Goal: Task Accomplishment & Management: Use online tool/utility

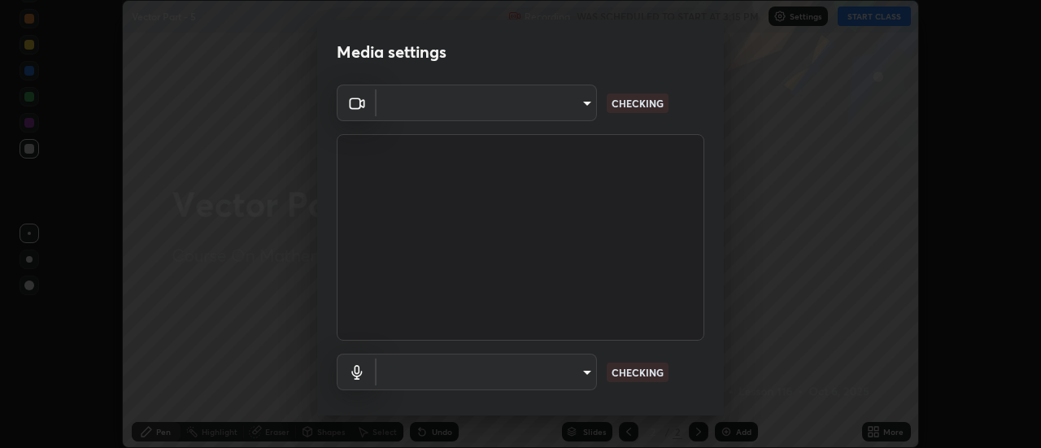
scroll to position [448, 1041]
type input "0be616c92c2879d8fe19306c4b8383fc9b13f77197a30f876870ce6c7906effd"
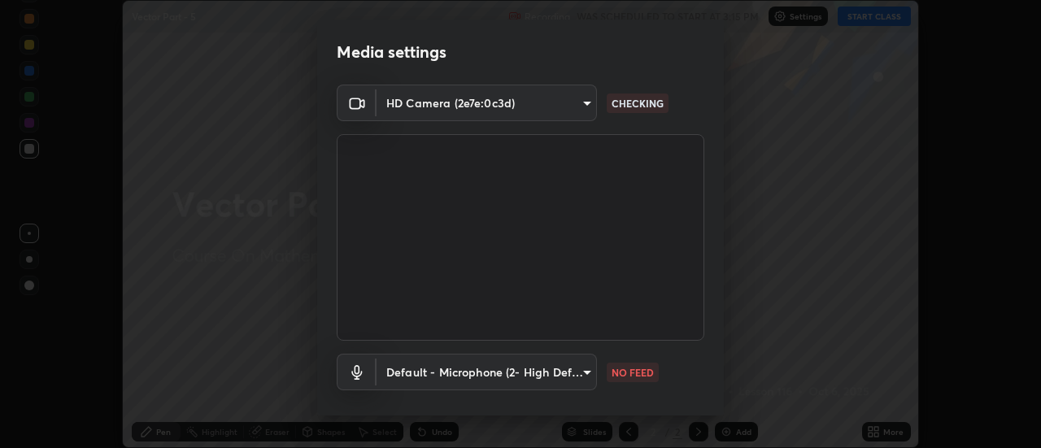
click at [594, 368] on body "Erase all Vector Part - 5 Recording WAS SCHEDULED TO START AT 3:15 PM Settings …" at bounding box center [520, 224] width 1041 height 448
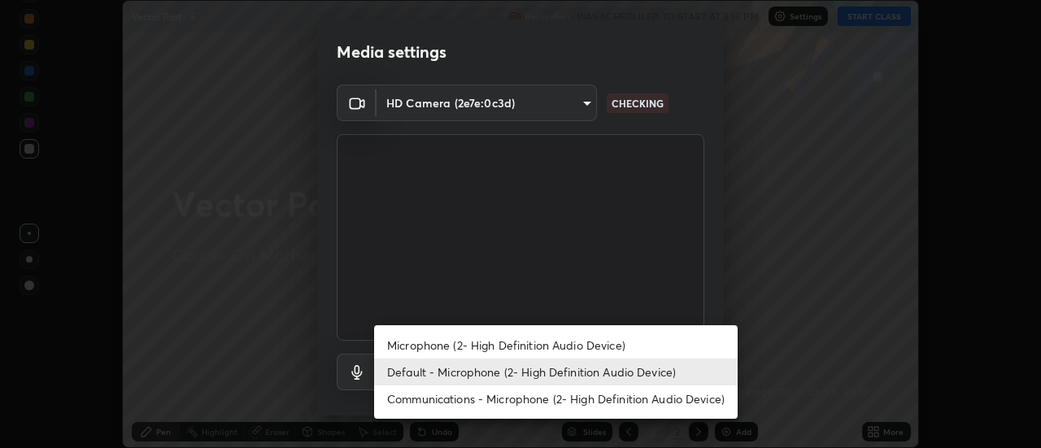
click at [604, 371] on li "Default - Microphone (2- High Definition Audio Device)" at bounding box center [555, 372] width 363 height 27
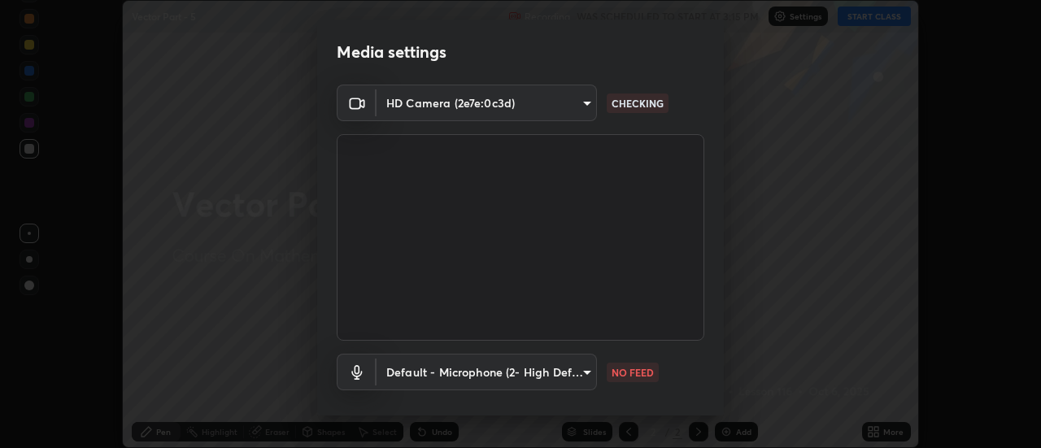
click at [580, 389] on body "Erase all Vector Part - 5 Recording WAS SCHEDULED TO START AT 3:15 PM Settings …" at bounding box center [520, 224] width 1041 height 448
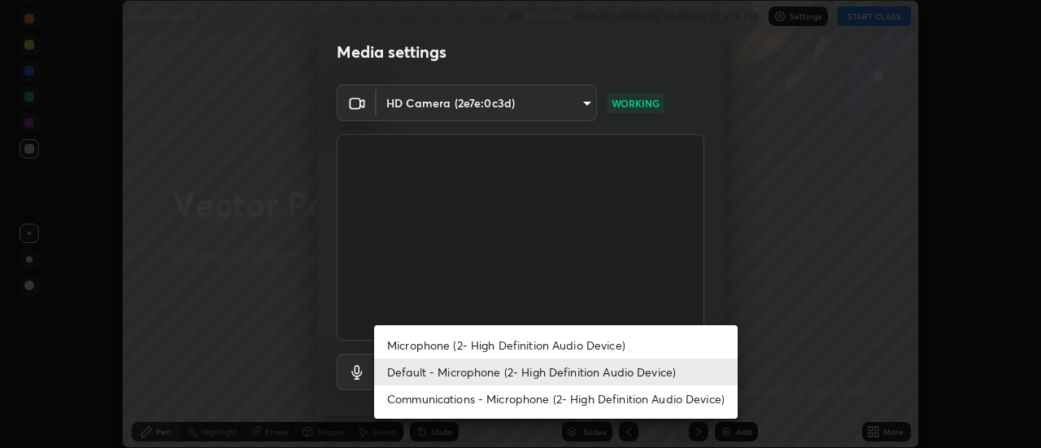
click at [577, 394] on li "Communications - Microphone (2- High Definition Audio Device)" at bounding box center [555, 398] width 363 height 27
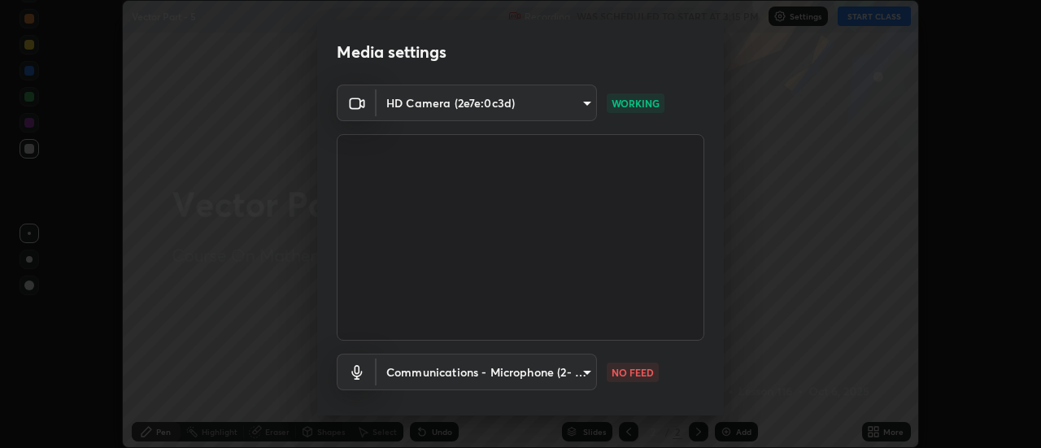
click at [575, 377] on body "Erase all Vector Part - 5 Recording WAS SCHEDULED TO START AT 3:15 PM Settings …" at bounding box center [520, 224] width 1041 height 448
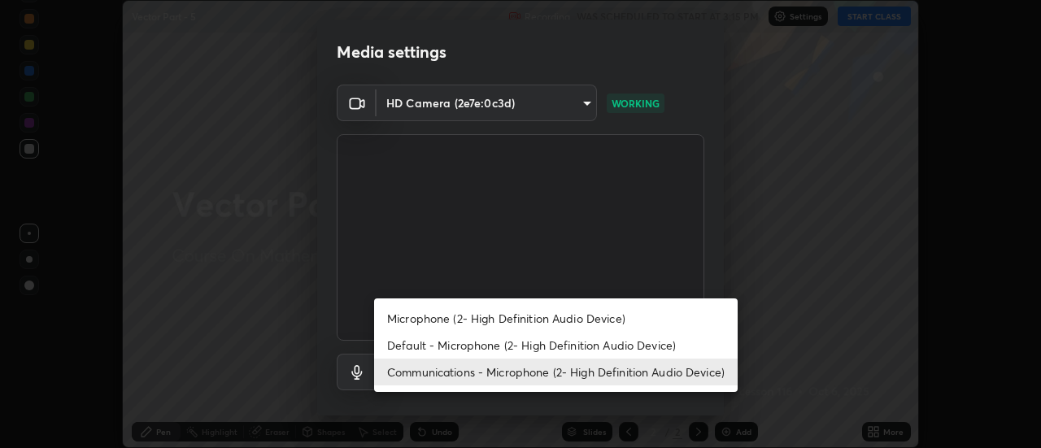
click at [575, 338] on li "Default - Microphone (2- High Definition Audio Device)" at bounding box center [555, 345] width 363 height 27
type input "default"
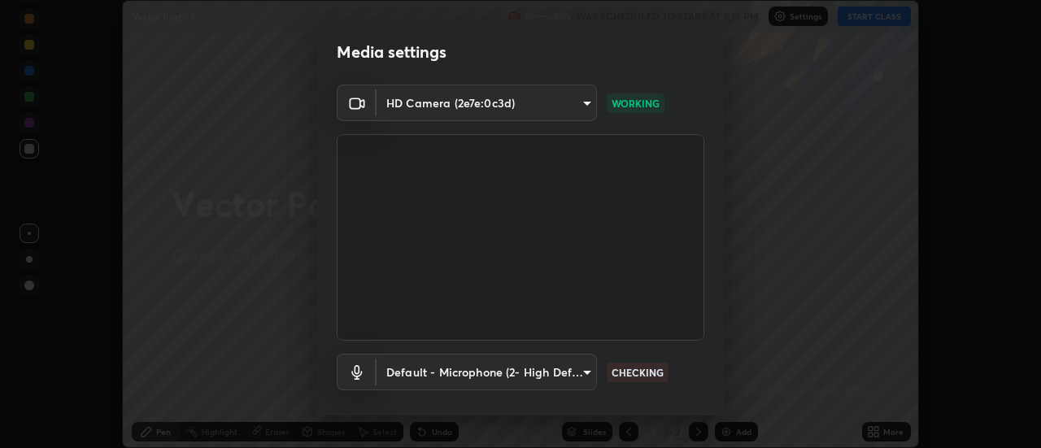
scroll to position [85, 0]
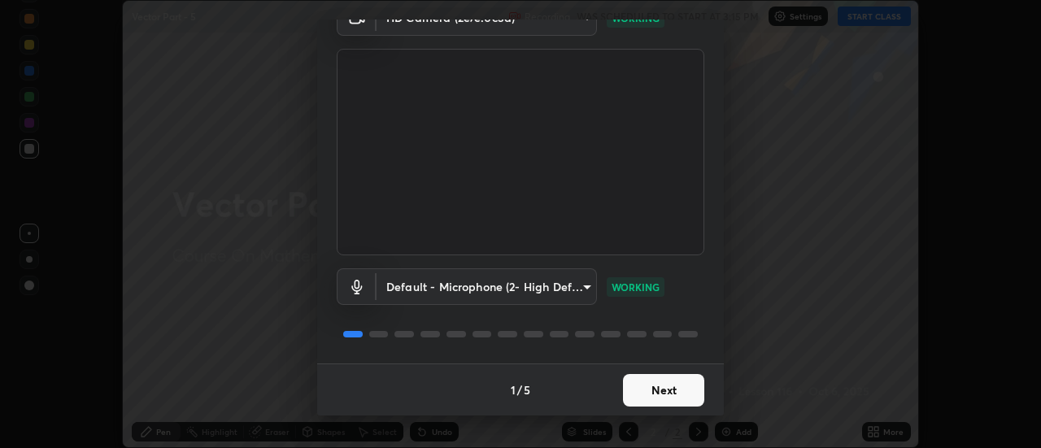
click at [681, 389] on button "Next" at bounding box center [663, 390] width 81 height 33
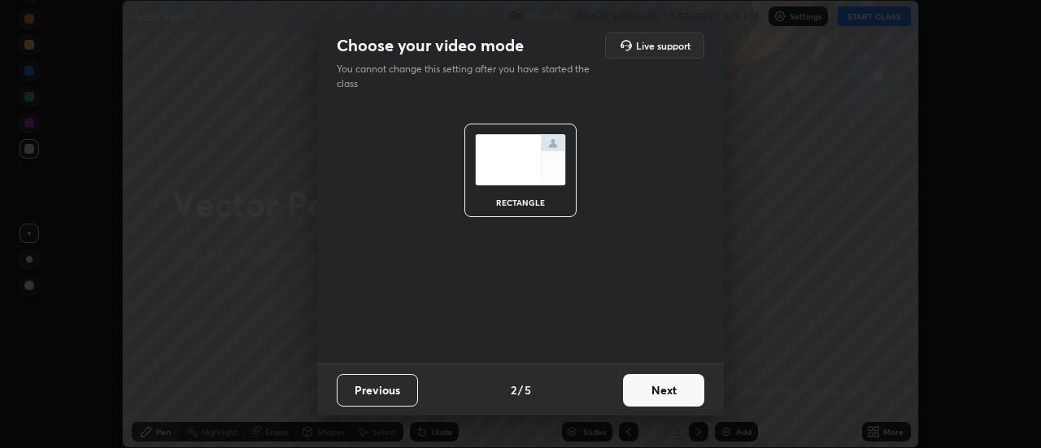
scroll to position [0, 0]
click at [693, 394] on button "Next" at bounding box center [663, 390] width 81 height 33
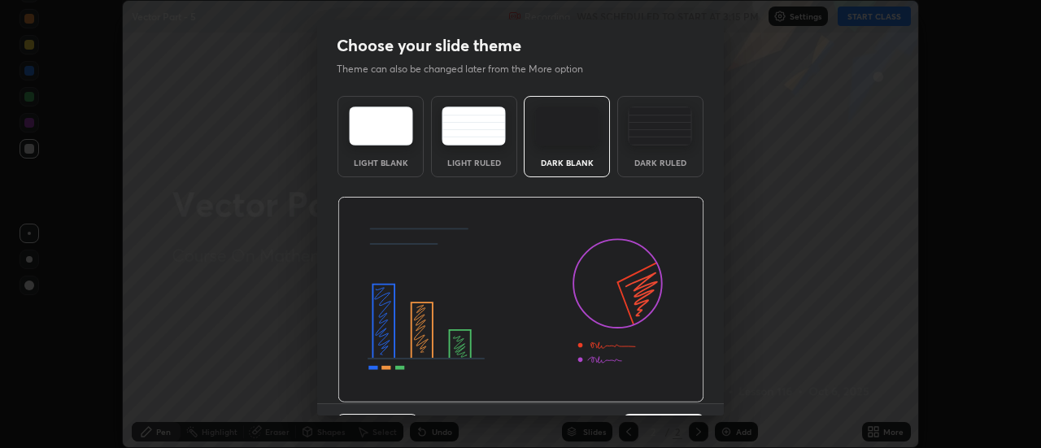
scroll to position [40, 0]
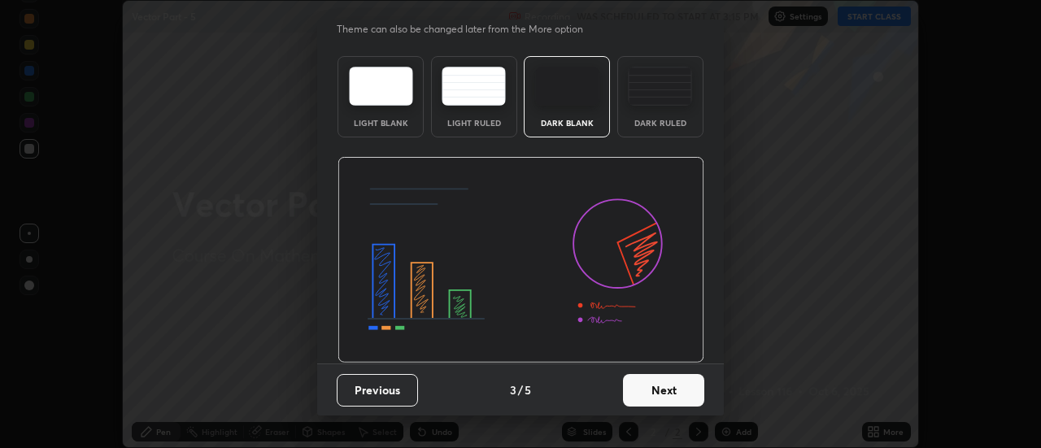
click at [687, 383] on button "Next" at bounding box center [663, 390] width 81 height 33
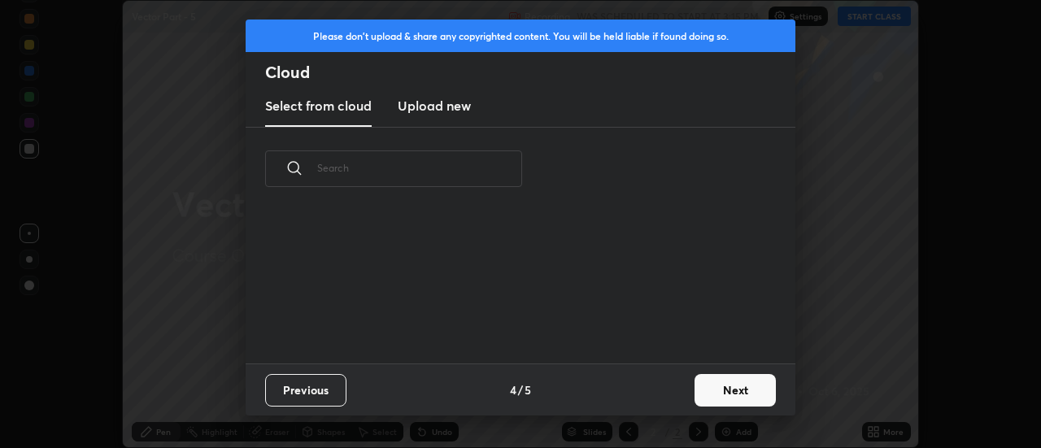
scroll to position [0, 0]
click at [719, 389] on button "Next" at bounding box center [734, 390] width 81 height 33
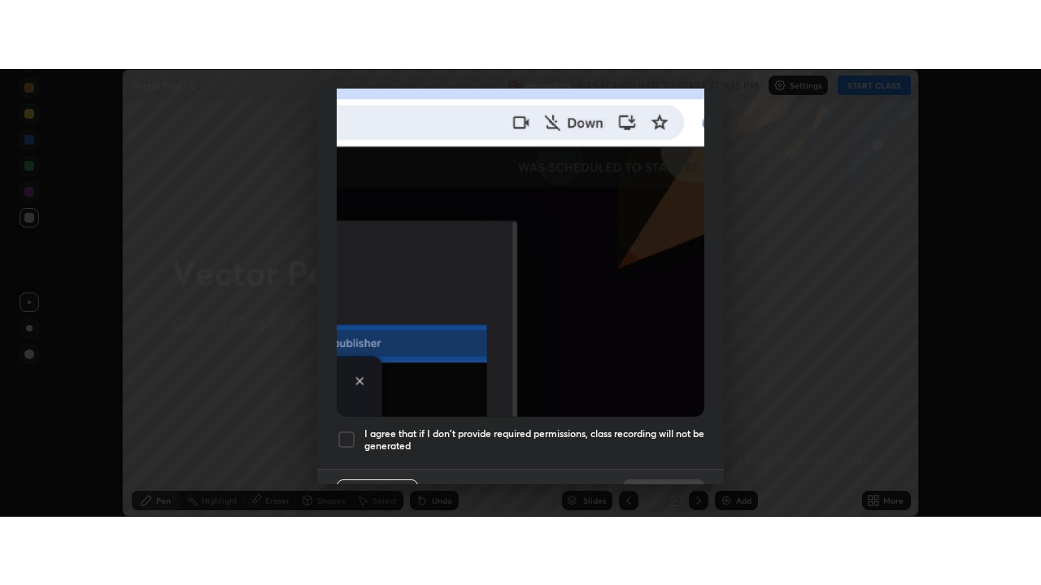
scroll to position [417, 0]
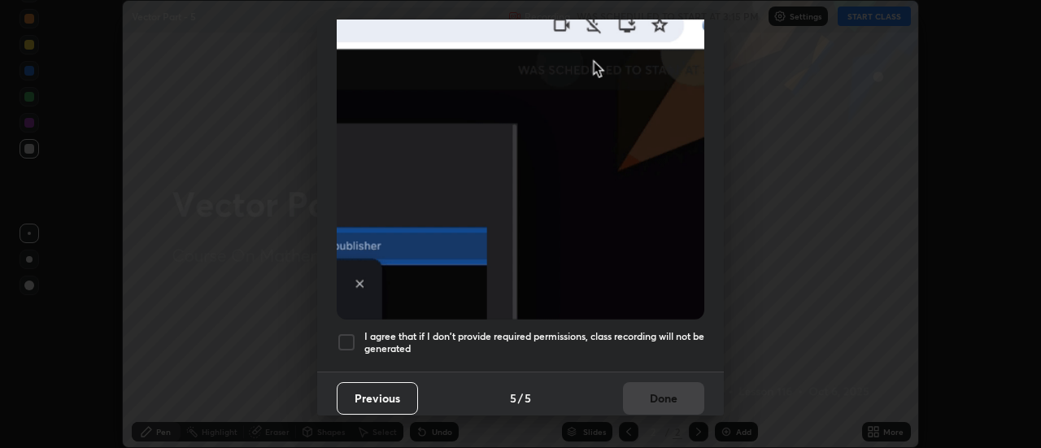
click at [355, 333] on div at bounding box center [347, 343] width 20 height 20
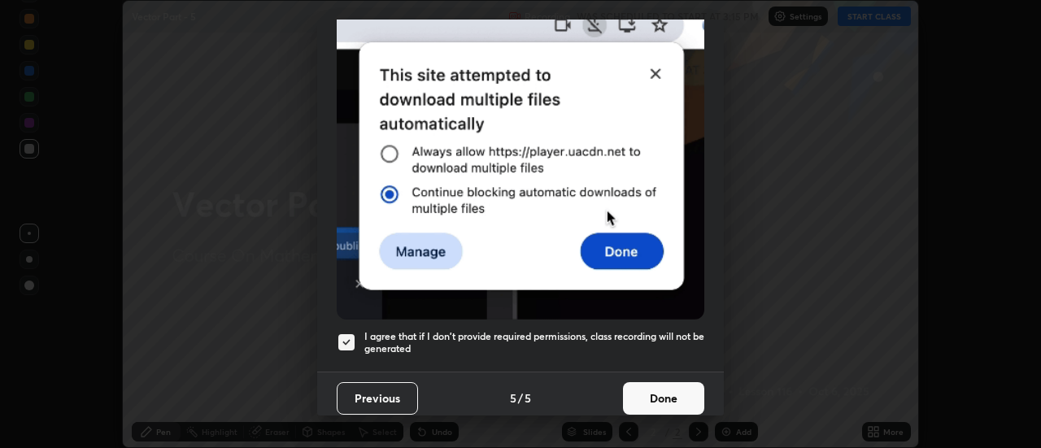
click at [655, 389] on button "Done" at bounding box center [663, 398] width 81 height 33
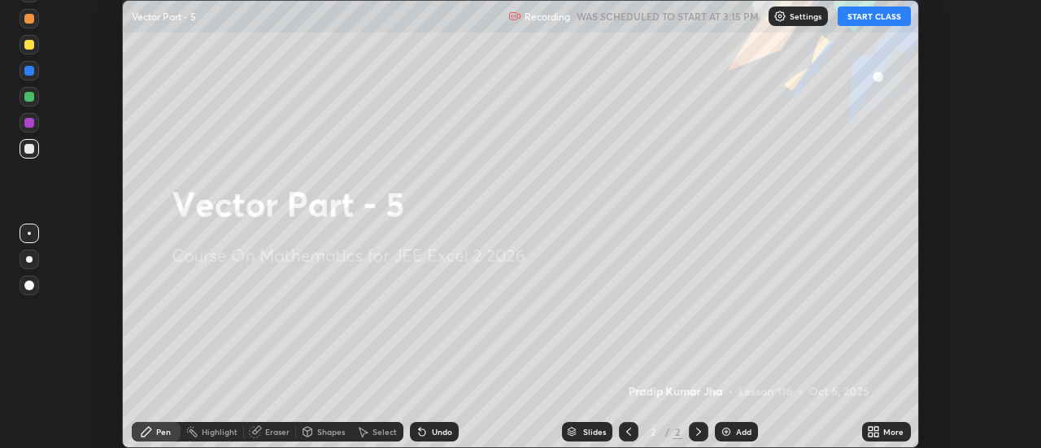
click at [883, 16] on button "START CLASS" at bounding box center [873, 17] width 73 height 20
click at [892, 425] on div "More" at bounding box center [886, 432] width 49 height 20
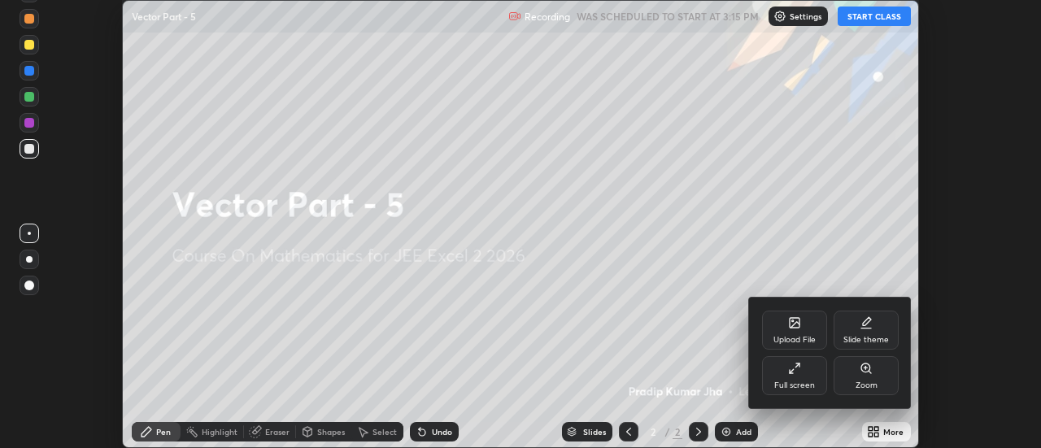
click at [811, 370] on div "Full screen" at bounding box center [794, 375] width 65 height 39
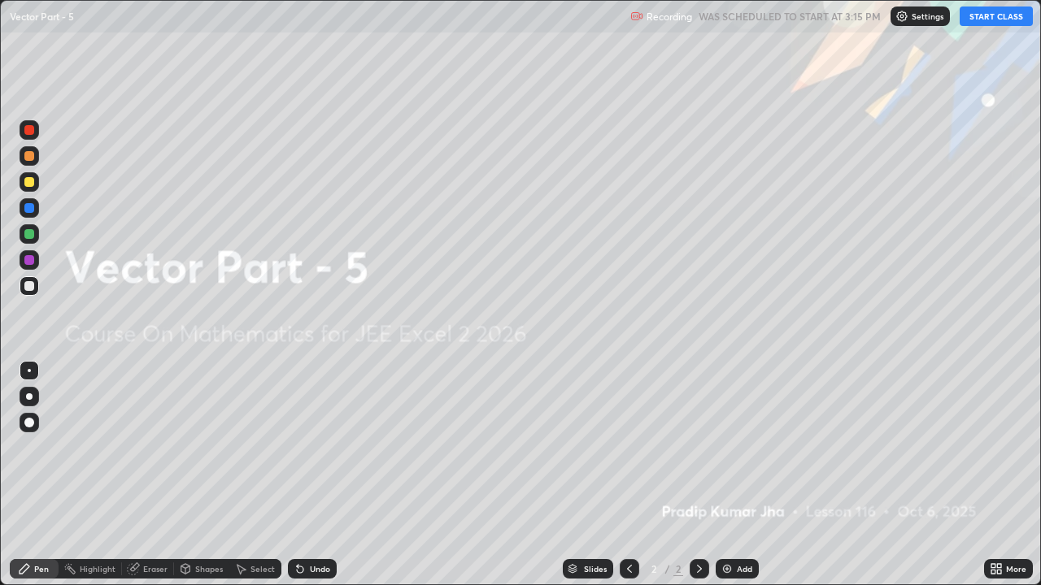
scroll to position [585, 1041]
click at [743, 447] on div "Add" at bounding box center [736, 569] width 43 height 20
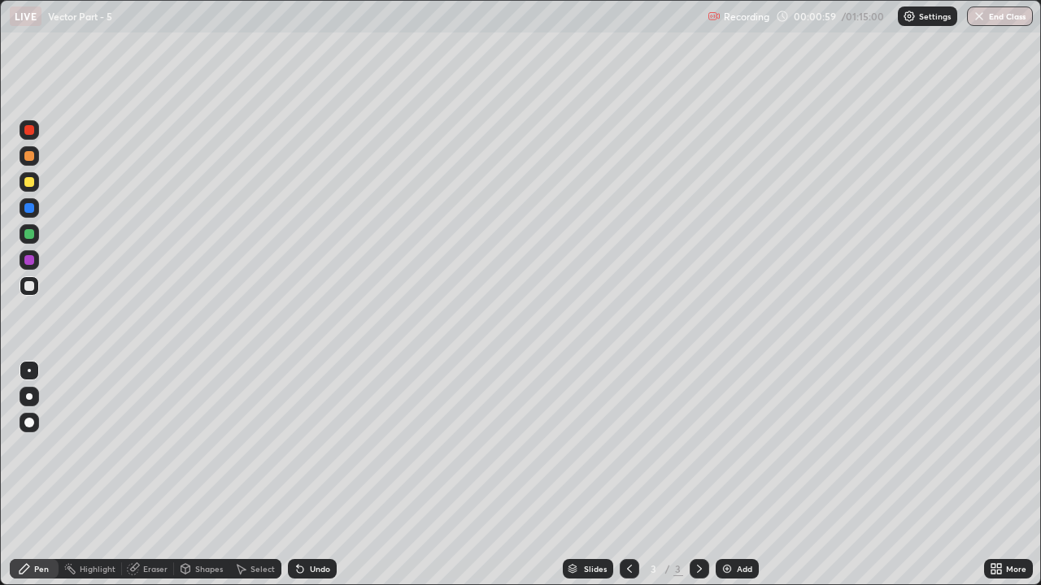
click at [41, 447] on div "Pen" at bounding box center [41, 569] width 15 height 8
click at [32, 179] on div at bounding box center [29, 182] width 10 height 10
click at [297, 447] on icon at bounding box center [300, 570] width 7 height 7
click at [298, 447] on icon at bounding box center [300, 570] width 7 height 7
click at [311, 447] on div "Undo" at bounding box center [320, 569] width 20 height 8
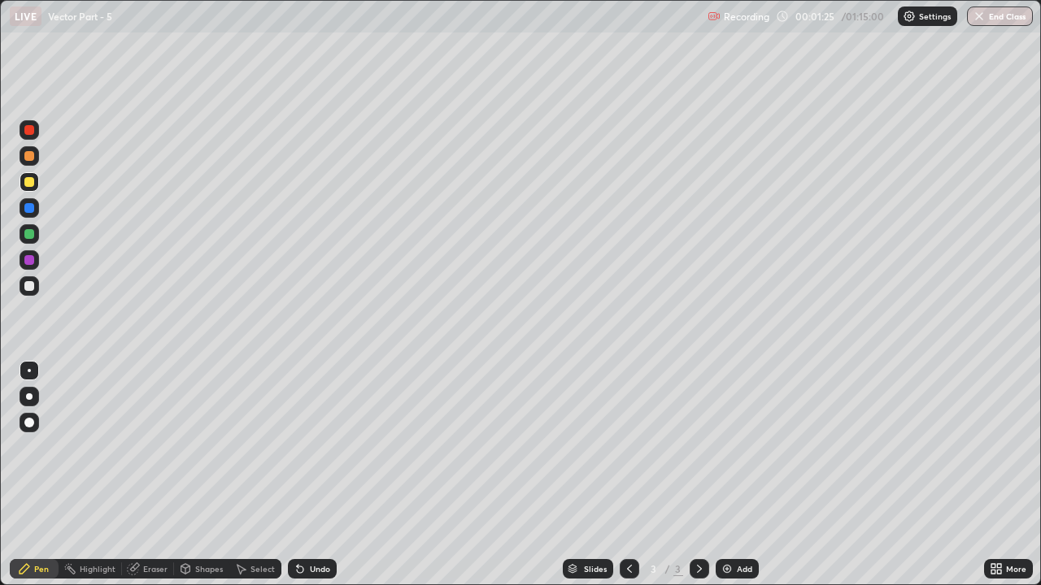
click at [304, 447] on div "Undo" at bounding box center [312, 569] width 49 height 20
click at [298, 447] on icon at bounding box center [300, 570] width 7 height 7
click at [304, 447] on div "Undo" at bounding box center [312, 569] width 49 height 20
click at [741, 447] on div "Add" at bounding box center [744, 569] width 15 height 8
click at [47, 447] on div "Pen" at bounding box center [34, 569] width 49 height 20
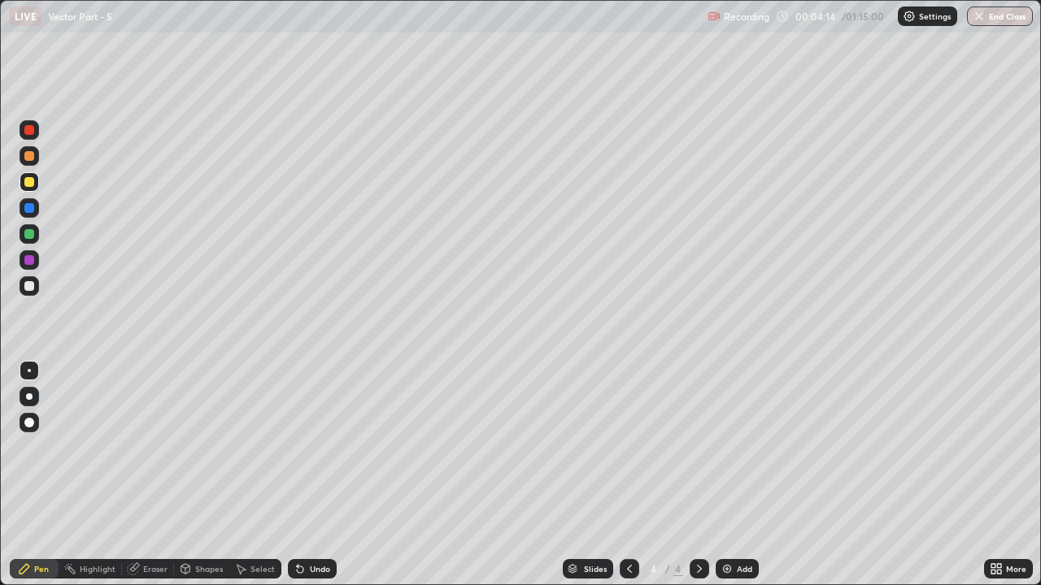
click at [29, 280] on div at bounding box center [30, 286] width 20 height 20
click at [37, 233] on div at bounding box center [30, 234] width 20 height 20
click at [31, 283] on div at bounding box center [29, 286] width 10 height 10
click at [317, 447] on div "Undo" at bounding box center [312, 569] width 49 height 20
click at [318, 447] on div "Undo" at bounding box center [320, 569] width 20 height 8
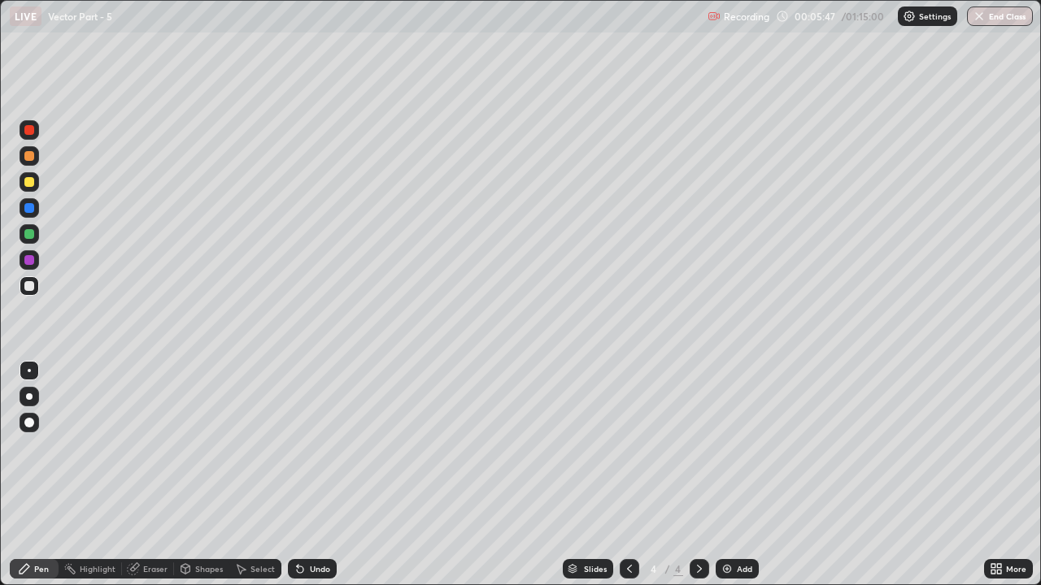
click at [33, 182] on div at bounding box center [29, 182] width 10 height 10
click at [28, 287] on div at bounding box center [29, 286] width 10 height 10
click at [146, 447] on div "Eraser" at bounding box center [148, 569] width 52 height 20
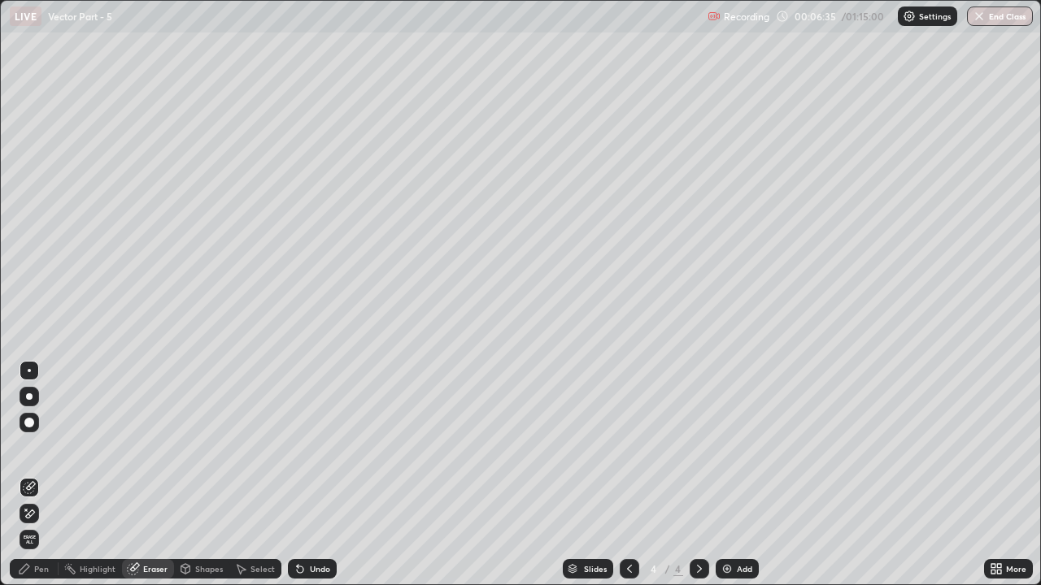
click at [22, 447] on div at bounding box center [30, 488] width 20 height 20
click at [33, 447] on div "Pen" at bounding box center [34, 569] width 49 height 20
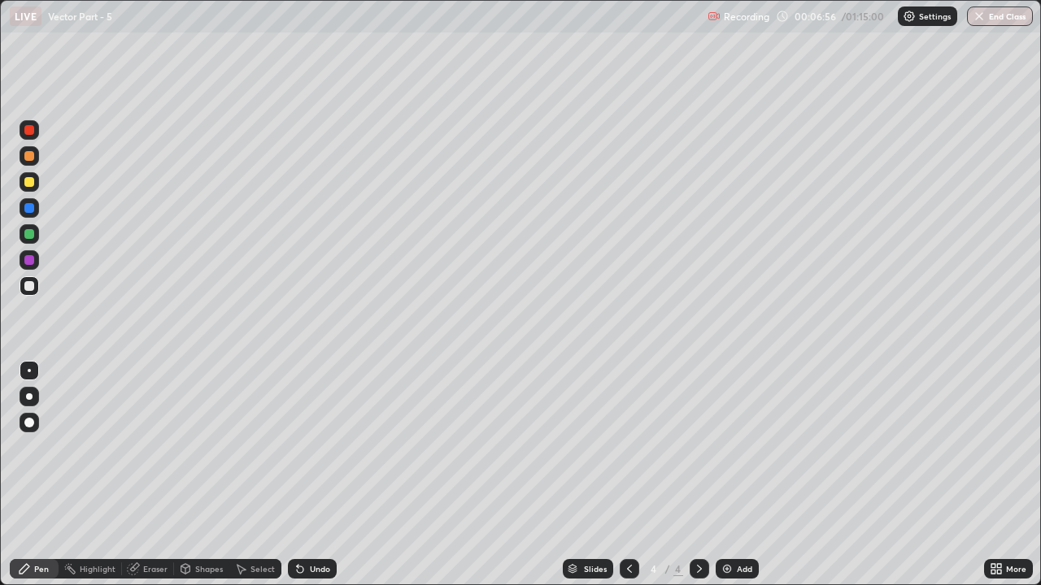
click at [146, 447] on div "Eraser" at bounding box center [155, 569] width 24 height 8
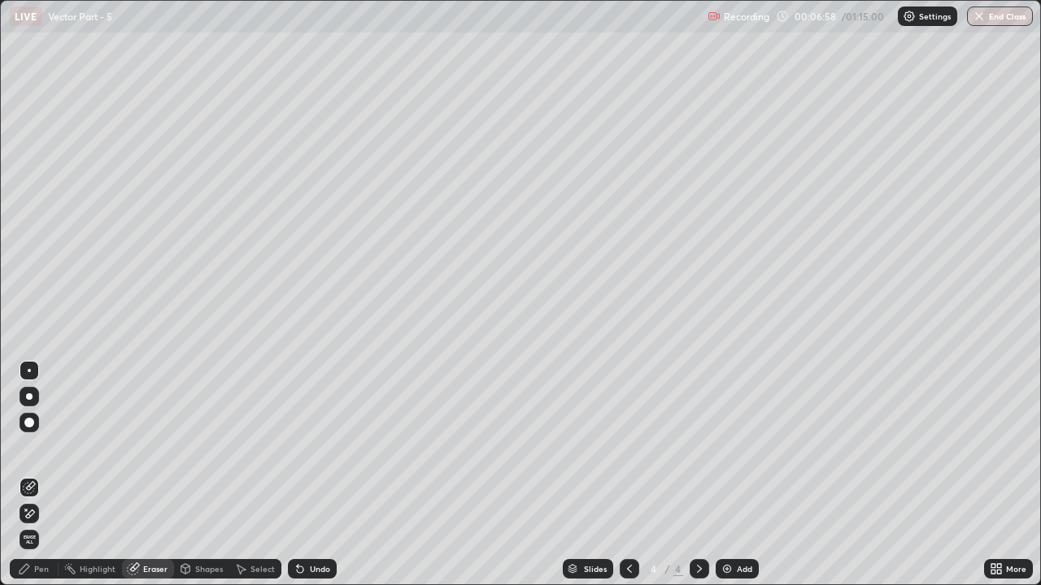
click at [32, 447] on div "Pen" at bounding box center [34, 569] width 49 height 20
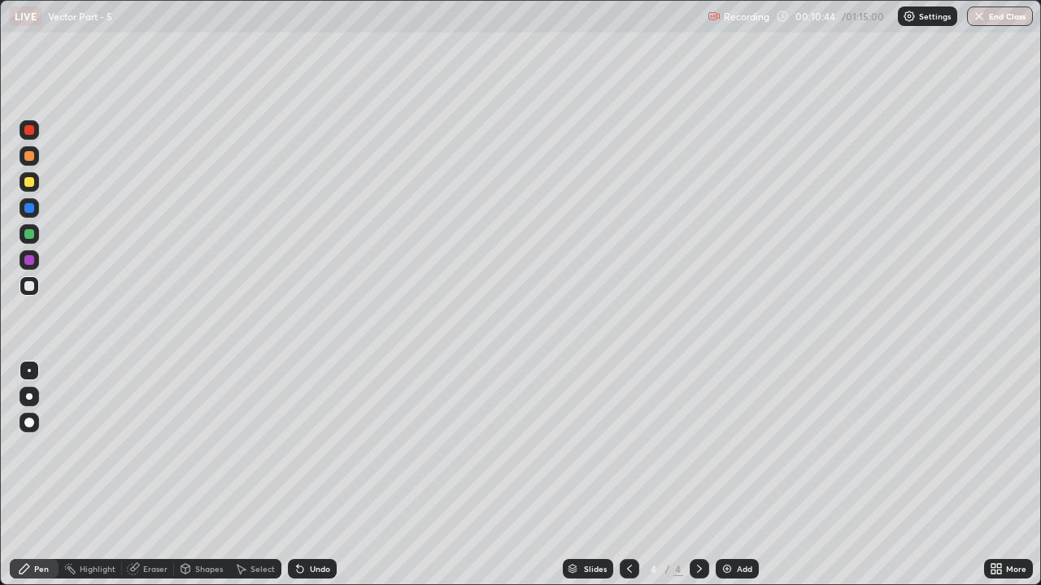
click at [739, 447] on div "Add" at bounding box center [736, 569] width 43 height 20
click at [51, 447] on div "Pen" at bounding box center [34, 569] width 49 height 20
click at [30, 186] on div at bounding box center [29, 182] width 10 height 10
click at [625, 447] on icon at bounding box center [629, 569] width 13 height 13
click at [701, 447] on icon at bounding box center [699, 569] width 13 height 13
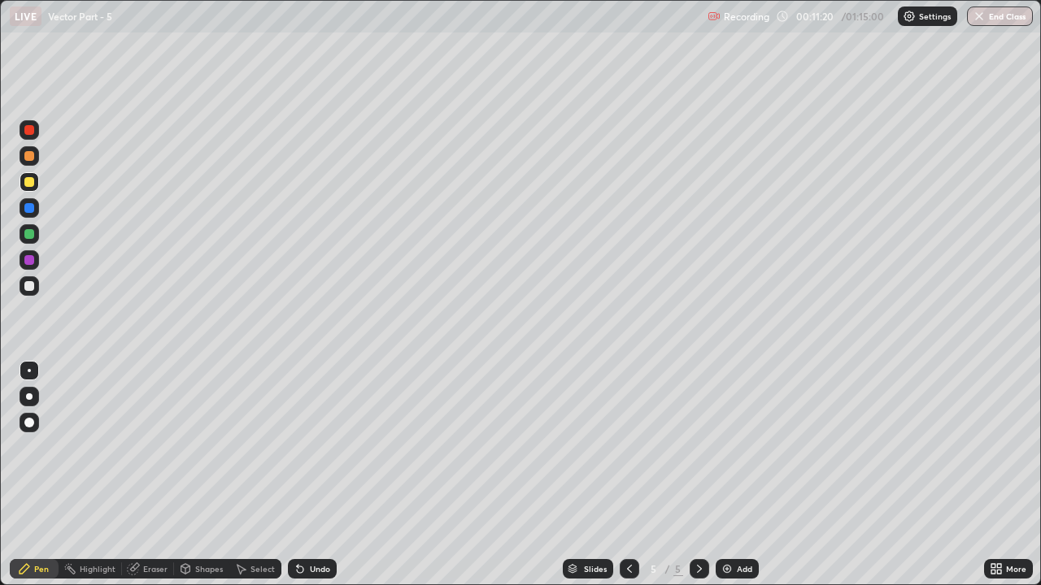
click at [27, 447] on icon at bounding box center [25, 569] width 10 height 10
click at [30, 156] on div at bounding box center [29, 156] width 10 height 10
click at [31, 287] on div at bounding box center [29, 286] width 10 height 10
click at [317, 447] on div "Undo" at bounding box center [320, 569] width 20 height 8
click at [302, 447] on icon at bounding box center [300, 569] width 13 height 13
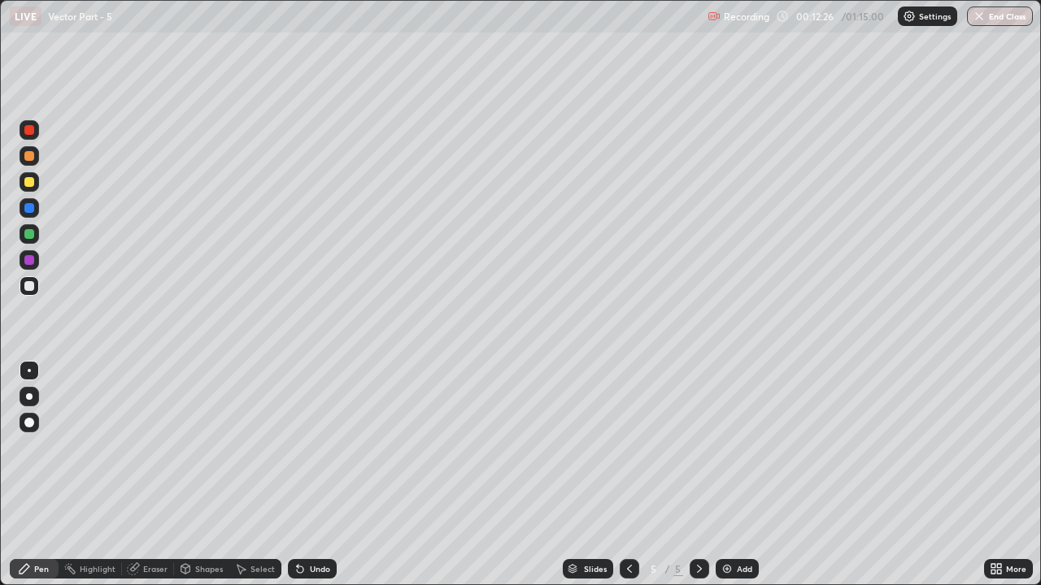
click at [310, 447] on div "Undo" at bounding box center [320, 569] width 20 height 8
click at [306, 447] on div "Undo" at bounding box center [312, 569] width 49 height 20
click at [317, 447] on div "Undo" at bounding box center [312, 569] width 49 height 20
click at [297, 447] on icon at bounding box center [298, 566] width 2 height 2
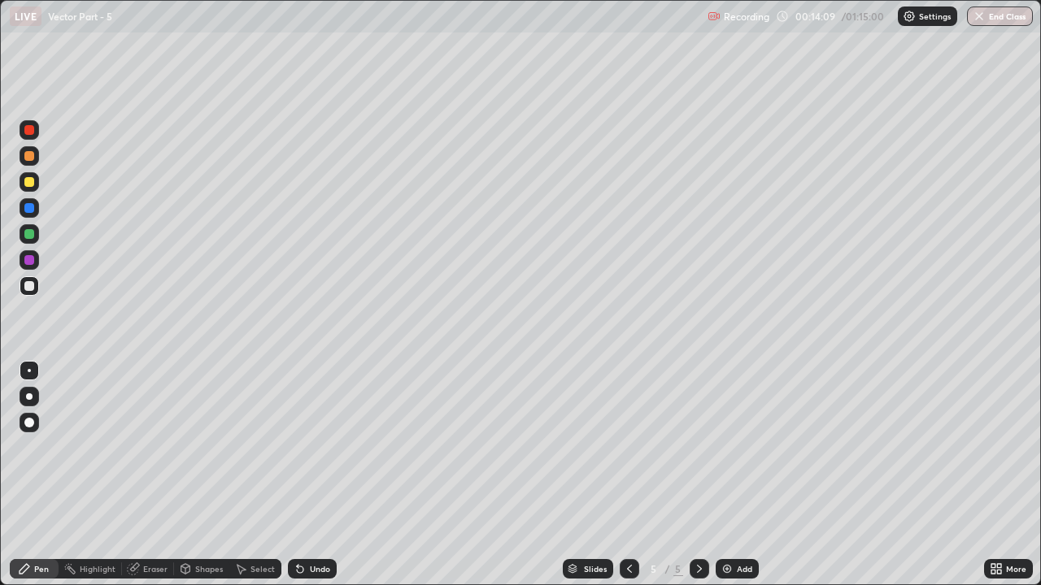
click at [205, 447] on div "Shapes" at bounding box center [209, 569] width 28 height 8
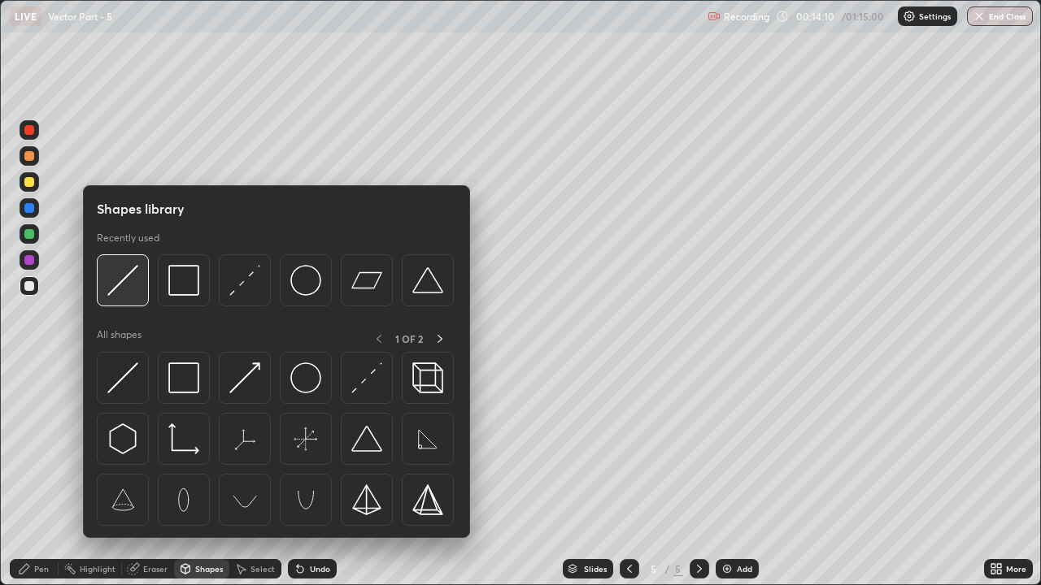
click at [128, 282] on img at bounding box center [122, 280] width 31 height 31
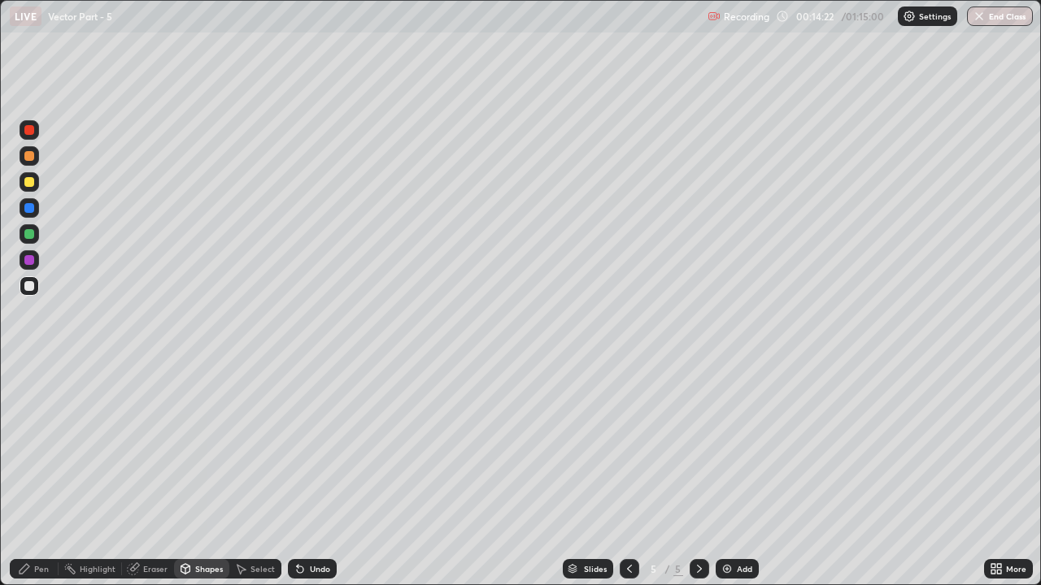
click at [66, 447] on circle at bounding box center [67, 566] width 2 height 2
click at [45, 447] on div "Pen" at bounding box center [34, 569] width 49 height 20
click at [29, 236] on div at bounding box center [29, 234] width 10 height 10
click at [30, 283] on div at bounding box center [29, 286] width 10 height 10
click at [154, 447] on div "Eraser" at bounding box center [155, 569] width 24 height 8
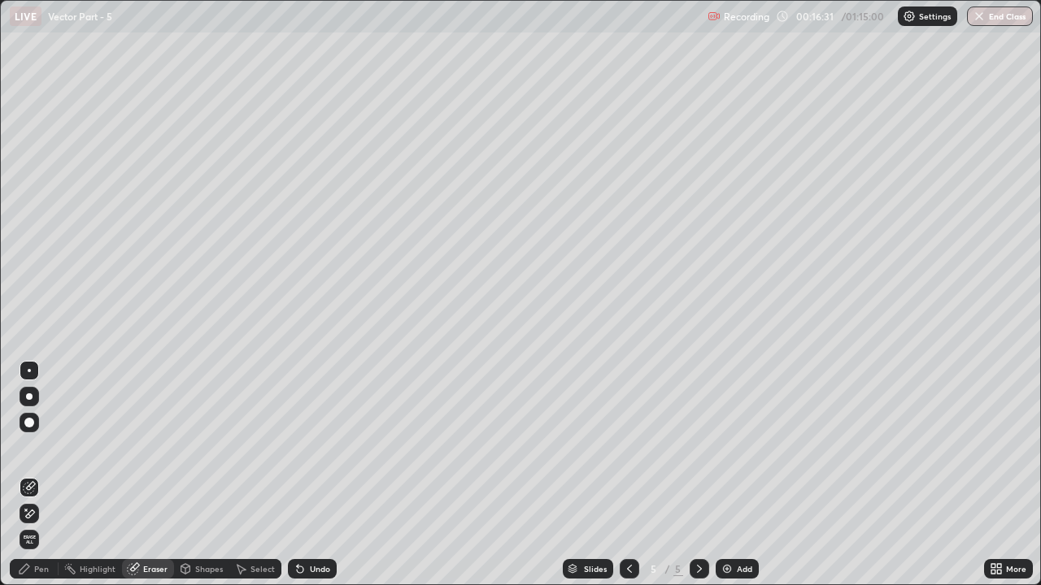
click at [35, 447] on div "Pen" at bounding box center [41, 569] width 15 height 8
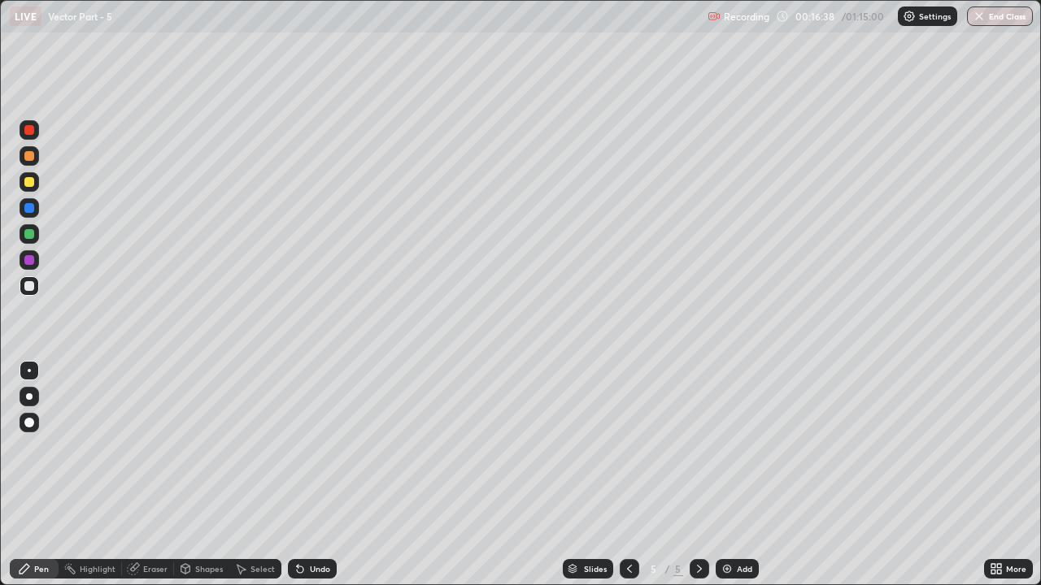
click at [158, 447] on div "Eraser" at bounding box center [155, 569] width 24 height 8
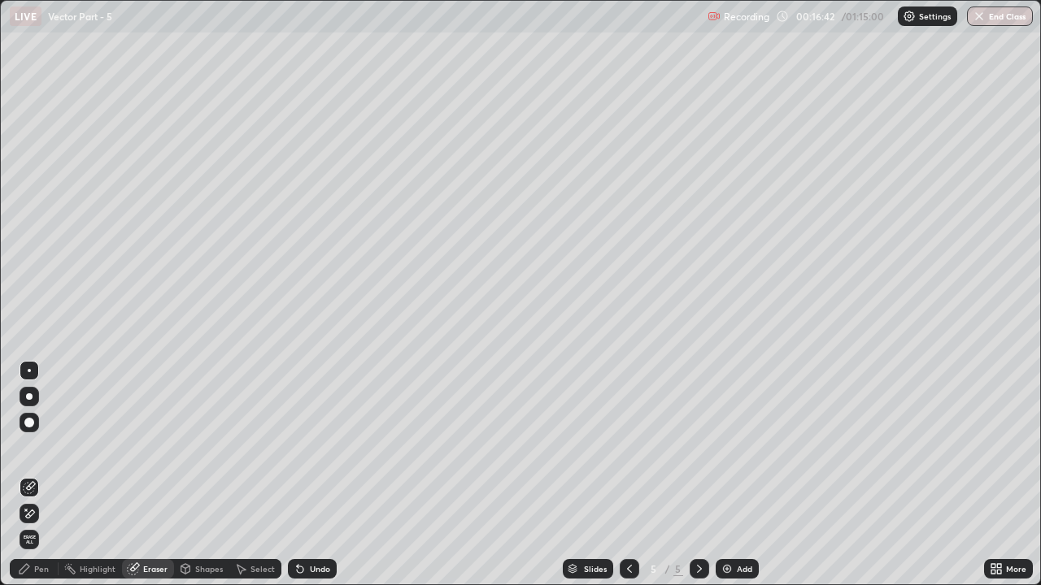
click at [29, 447] on icon at bounding box center [24, 569] width 13 height 13
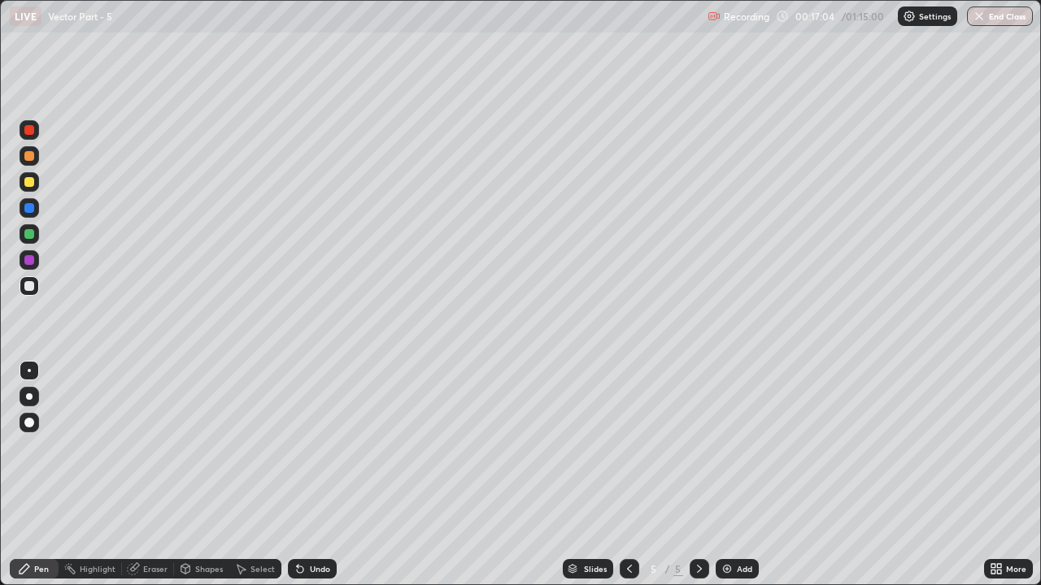
click at [309, 447] on div "Undo" at bounding box center [312, 569] width 49 height 20
click at [301, 447] on icon at bounding box center [300, 569] width 13 height 13
click at [297, 447] on icon at bounding box center [300, 570] width 7 height 7
click at [154, 447] on div "Eraser" at bounding box center [155, 569] width 24 height 8
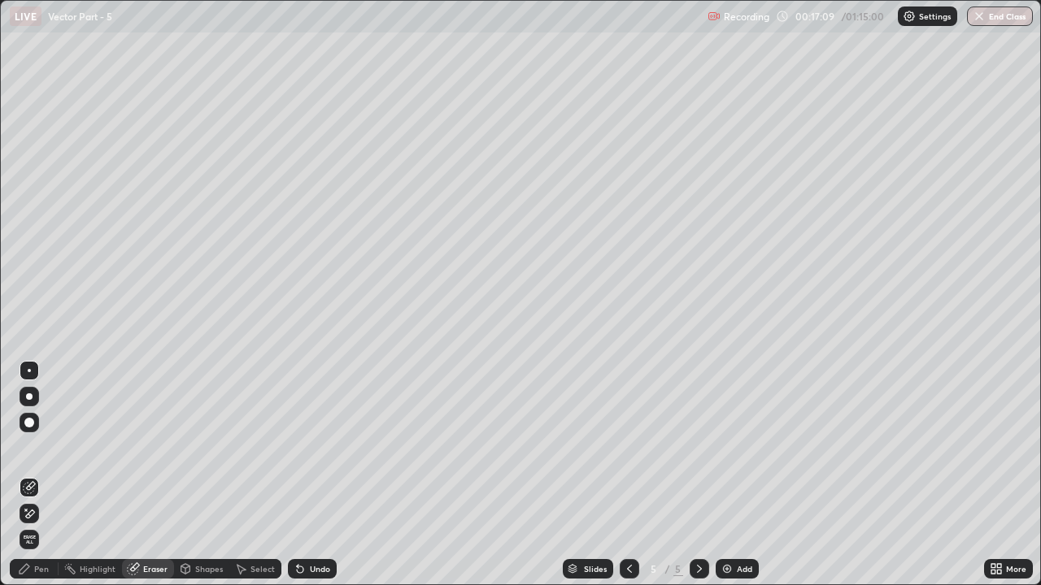
click at [36, 447] on div "Pen" at bounding box center [41, 569] width 15 height 8
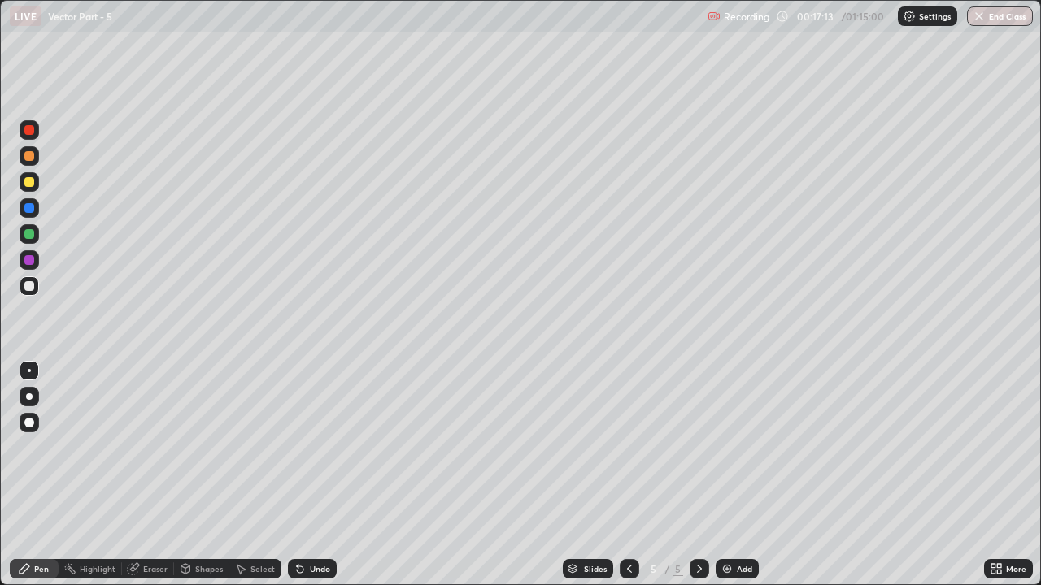
click at [154, 447] on div "Eraser" at bounding box center [155, 569] width 24 height 8
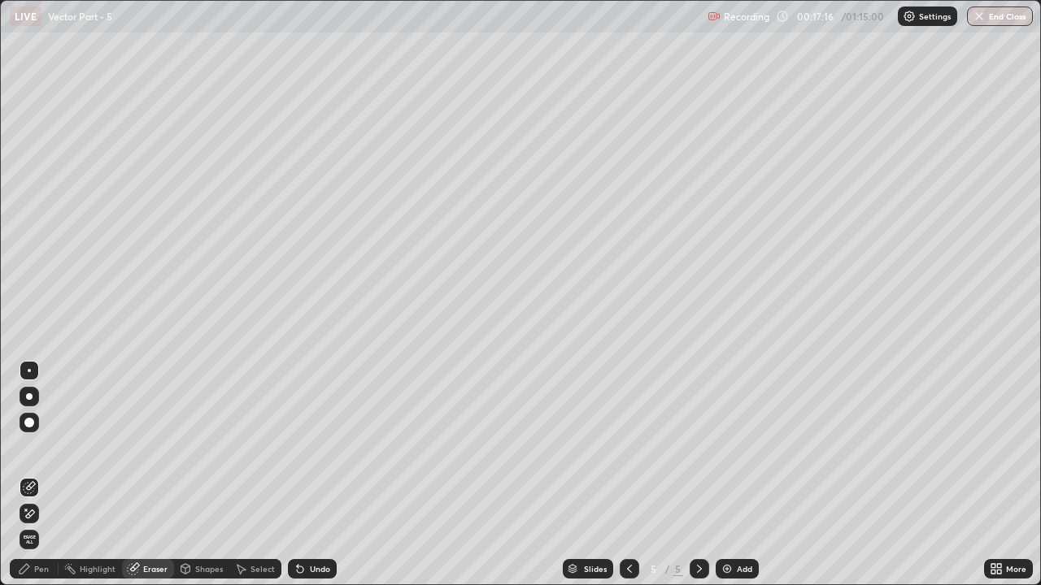
click at [30, 447] on icon at bounding box center [24, 569] width 13 height 13
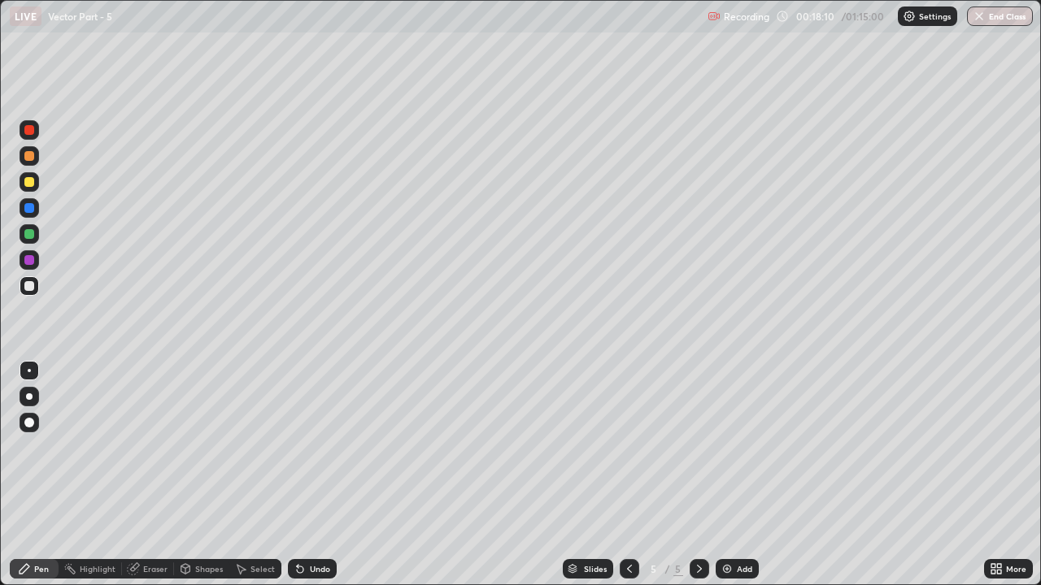
click at [140, 447] on div "Eraser" at bounding box center [148, 569] width 52 height 20
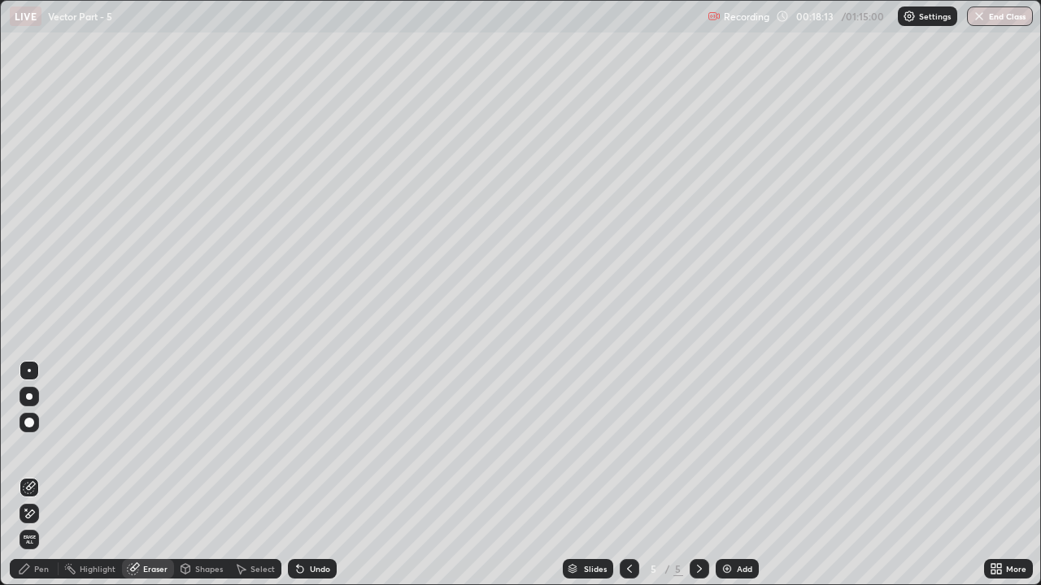
click at [31, 447] on icon at bounding box center [24, 569] width 13 height 13
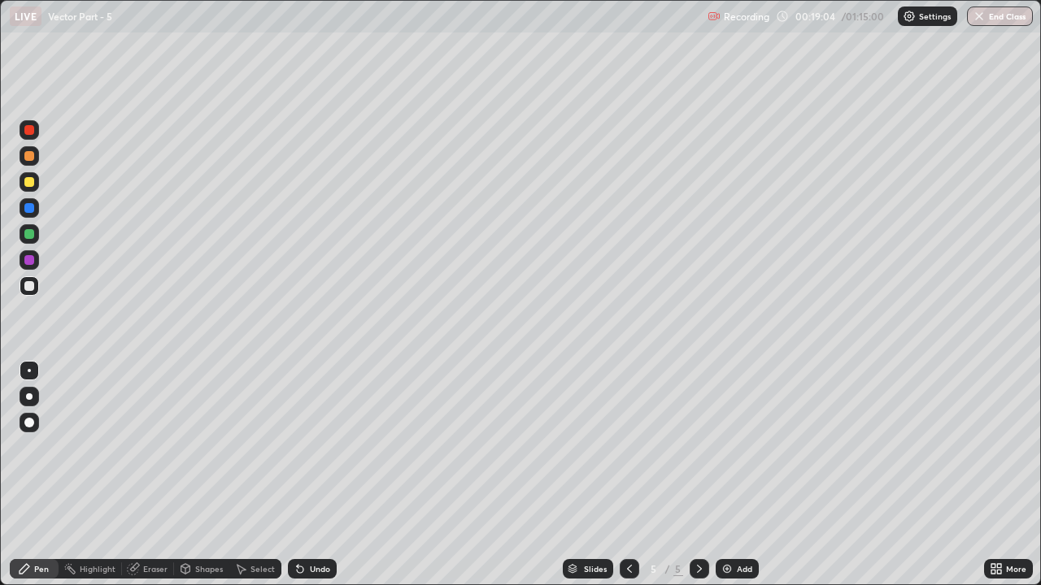
click at [139, 447] on div "Eraser" at bounding box center [148, 569] width 52 height 20
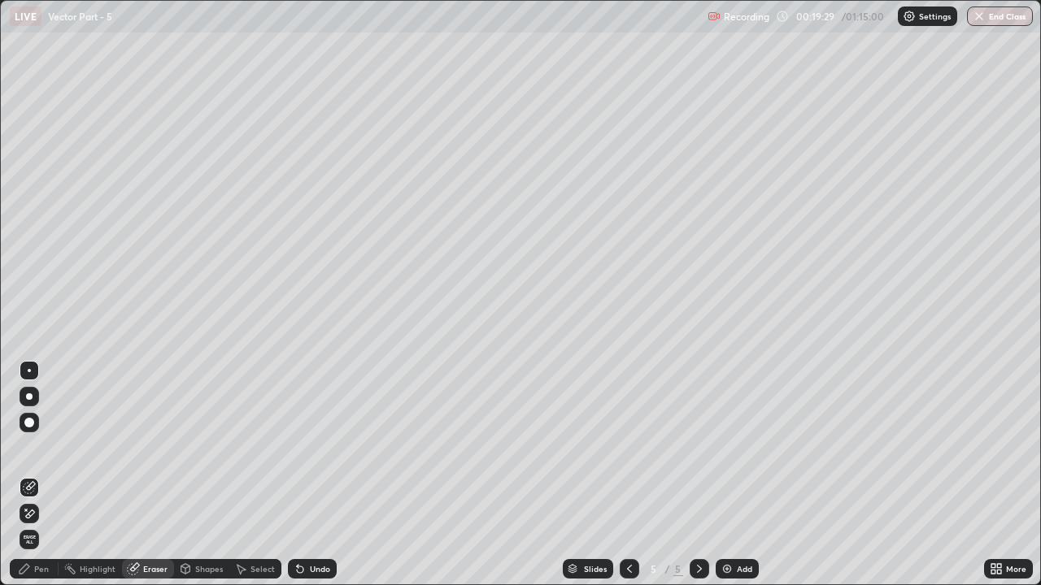
click at [41, 447] on div "Pen" at bounding box center [34, 569] width 49 height 20
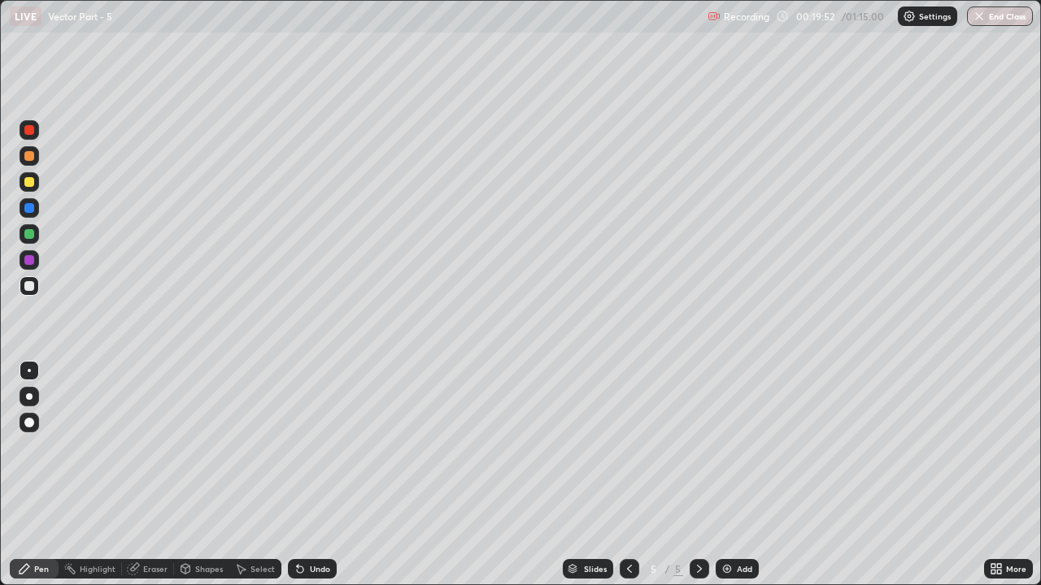
click at [144, 447] on div "Eraser" at bounding box center [155, 569] width 24 height 8
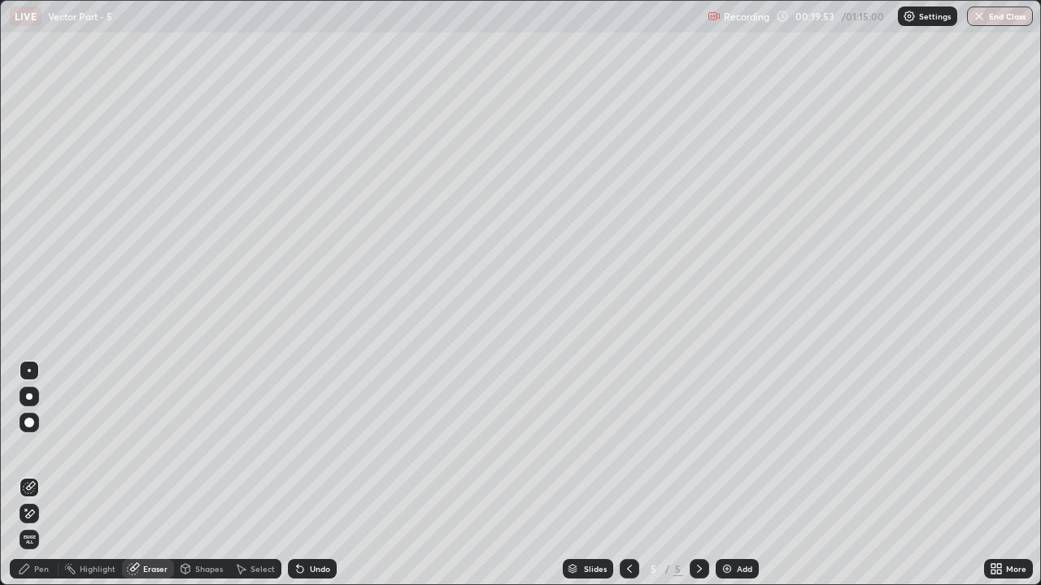
click at [26, 447] on icon at bounding box center [26, 510] width 2 height 2
click at [30, 447] on icon at bounding box center [29, 487] width 13 height 13
click at [24, 447] on div "Pen" at bounding box center [34, 569] width 49 height 20
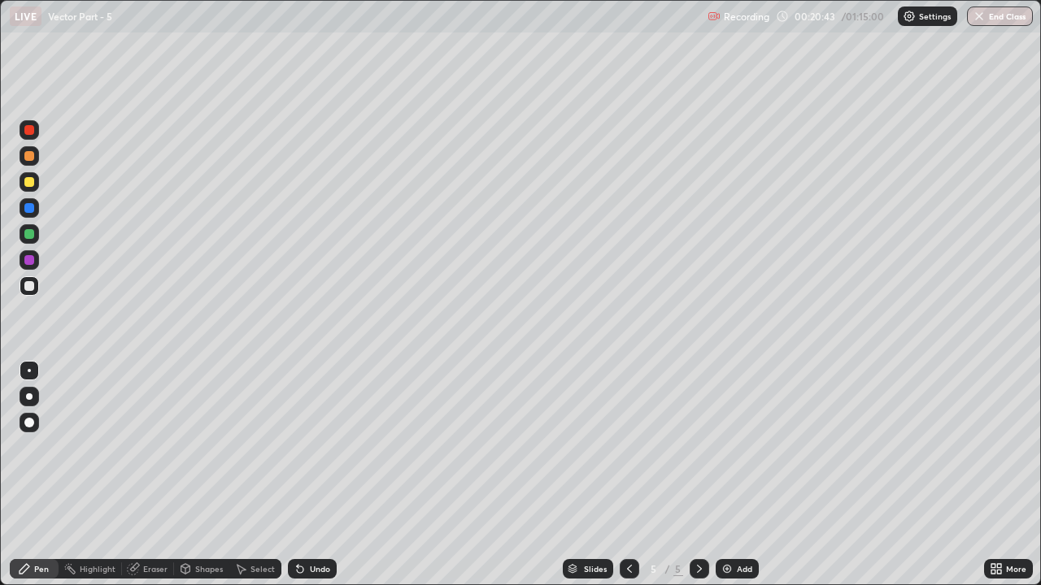
click at [308, 447] on div "Undo" at bounding box center [312, 569] width 49 height 20
click at [315, 447] on div "Undo" at bounding box center [312, 569] width 49 height 20
click at [311, 447] on div "Undo" at bounding box center [312, 569] width 49 height 20
click at [317, 447] on div "Undo" at bounding box center [312, 569] width 49 height 20
click at [322, 447] on div "Undo" at bounding box center [312, 569] width 49 height 20
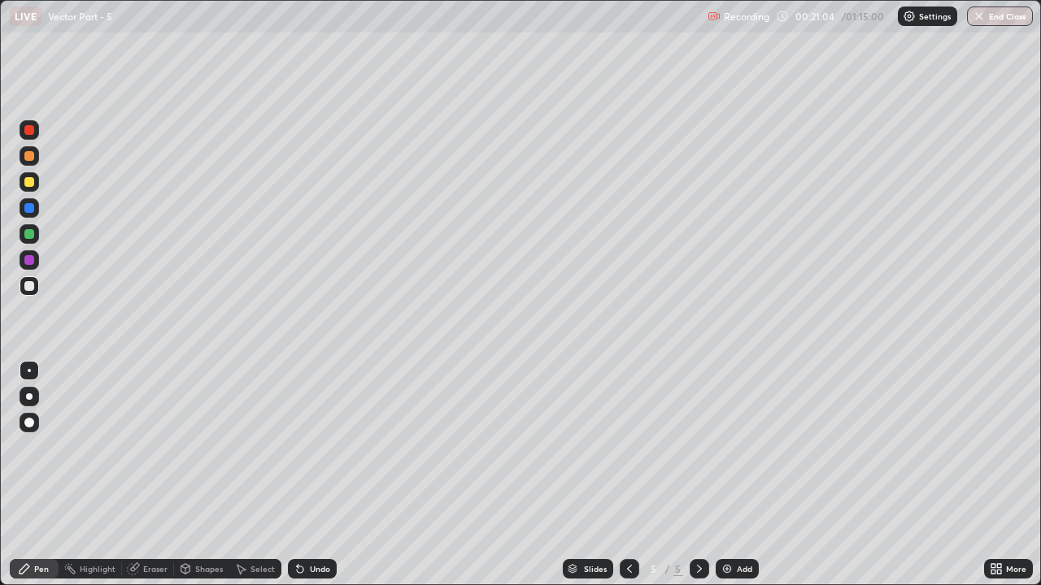
click at [297, 447] on icon at bounding box center [298, 566] width 2 height 2
click at [152, 447] on div "Eraser" at bounding box center [155, 569] width 24 height 8
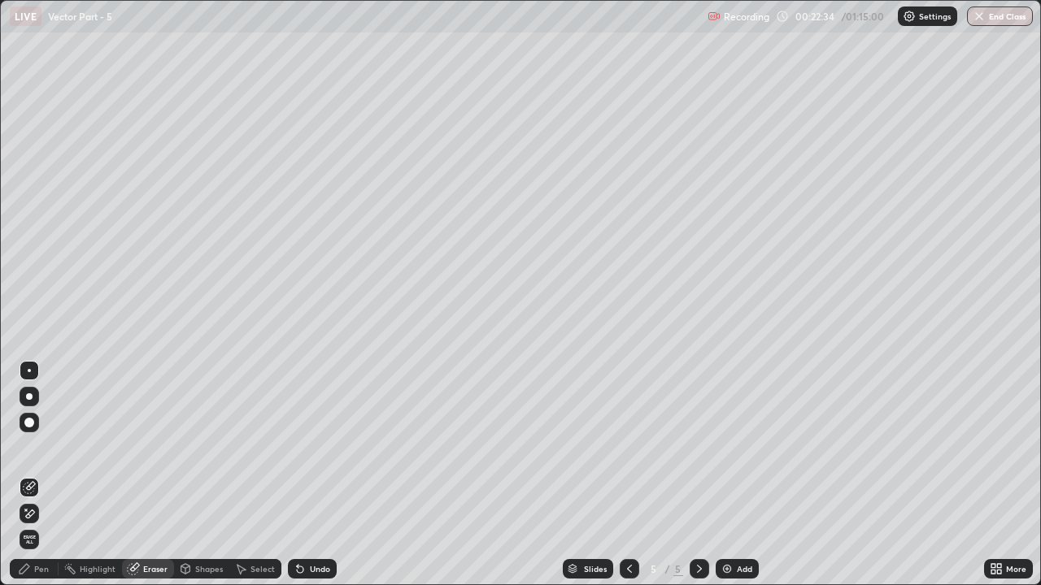
click at [31, 447] on icon at bounding box center [24, 569] width 13 height 13
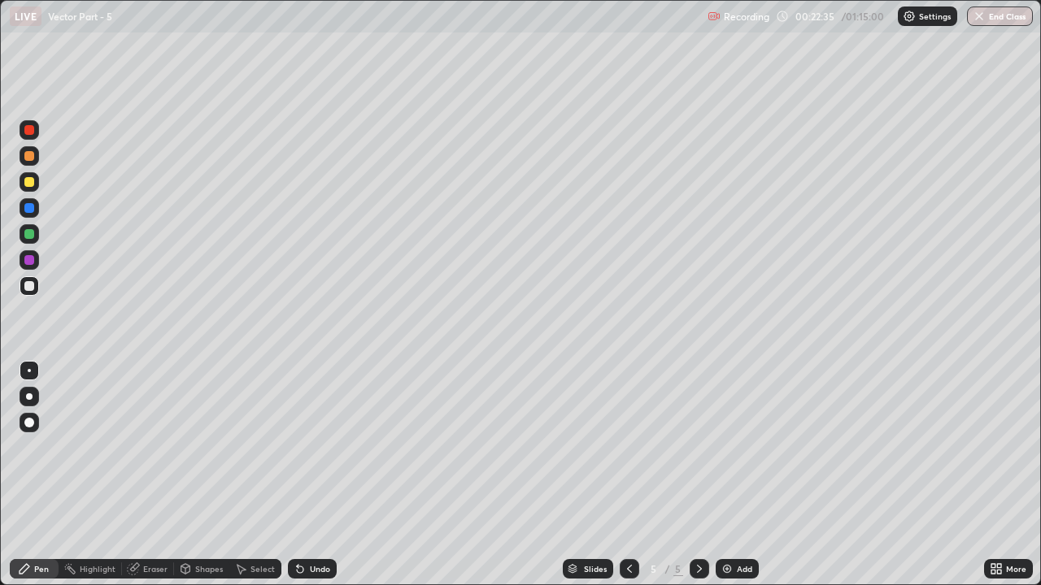
click at [26, 447] on icon at bounding box center [24, 569] width 13 height 13
click at [134, 447] on icon at bounding box center [134, 567] width 9 height 8
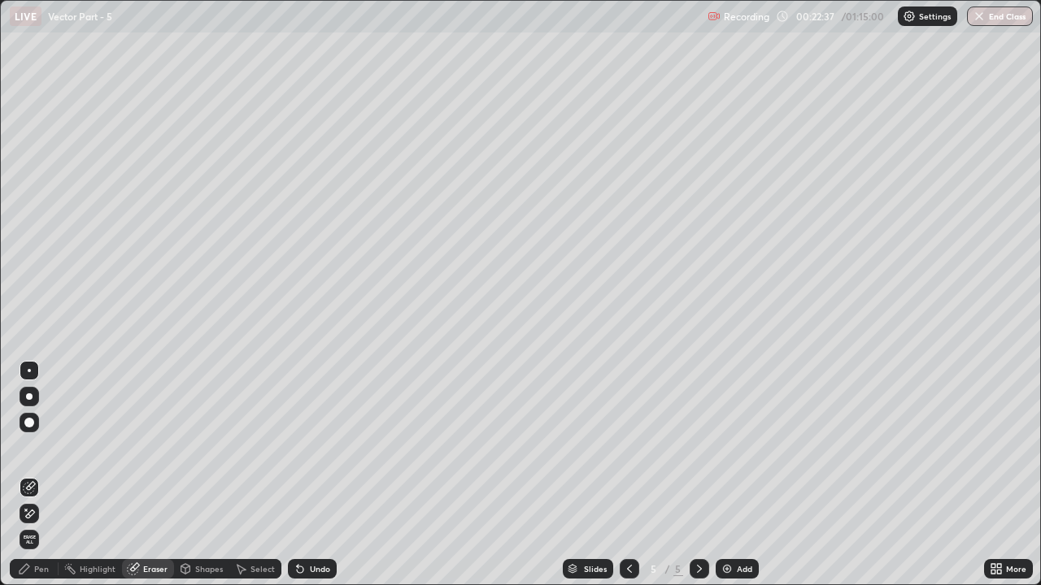
click at [26, 447] on icon at bounding box center [26, 510] width 2 height 2
click at [33, 447] on div "Pen" at bounding box center [34, 569] width 49 height 20
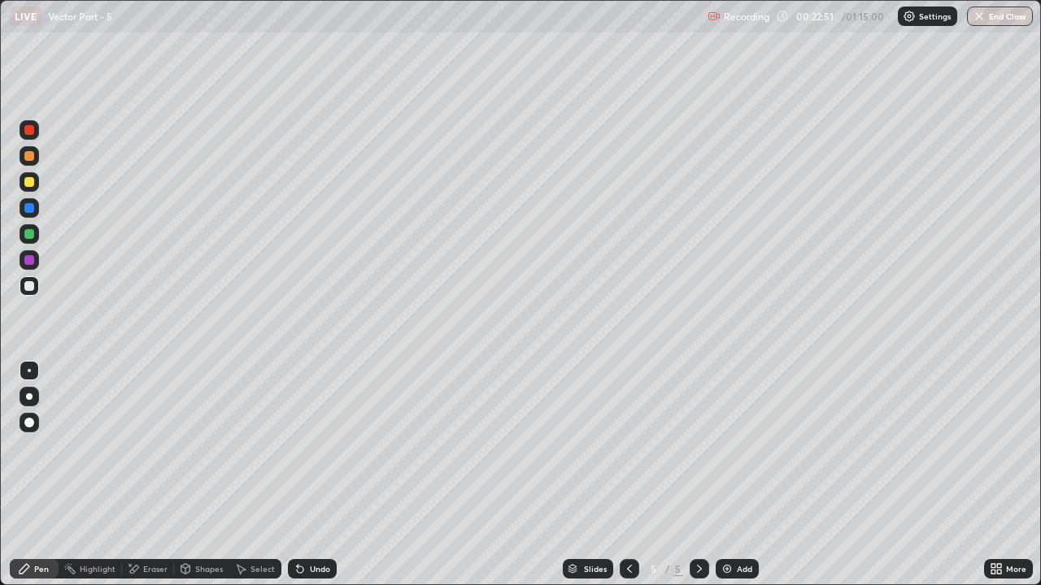
click at [302, 447] on icon at bounding box center [300, 569] width 13 height 13
click at [297, 447] on icon at bounding box center [298, 566] width 2 height 2
click at [297, 447] on icon at bounding box center [300, 570] width 7 height 7
click at [298, 447] on icon at bounding box center [300, 570] width 7 height 7
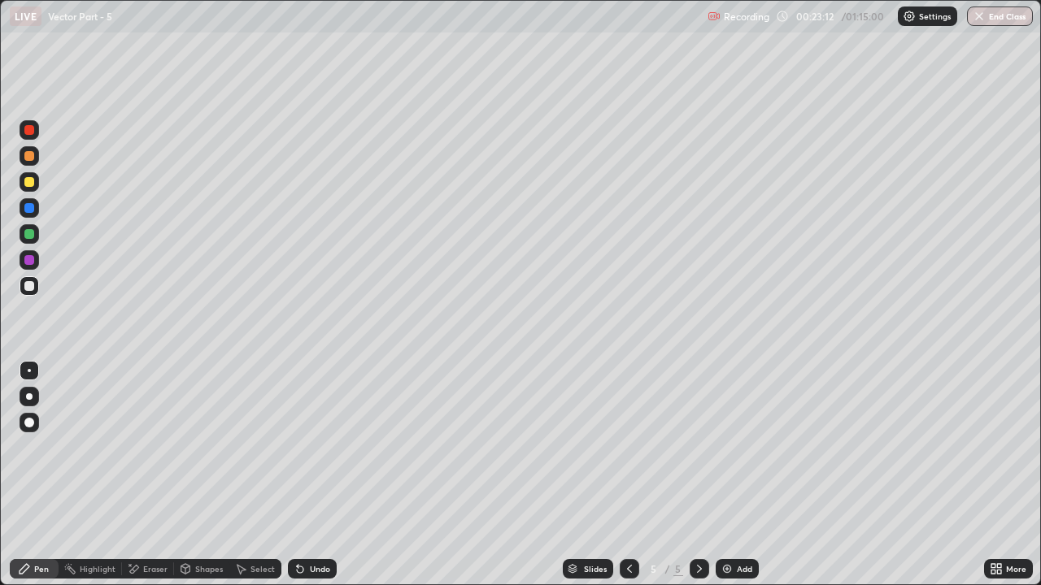
click at [301, 447] on div "Undo" at bounding box center [312, 569] width 49 height 20
click at [300, 447] on div "Undo" at bounding box center [312, 569] width 49 height 20
click at [298, 447] on div "Undo" at bounding box center [312, 569] width 49 height 20
click at [716, 447] on div "Slides 5 / 5 Add" at bounding box center [660, 569] width 647 height 33
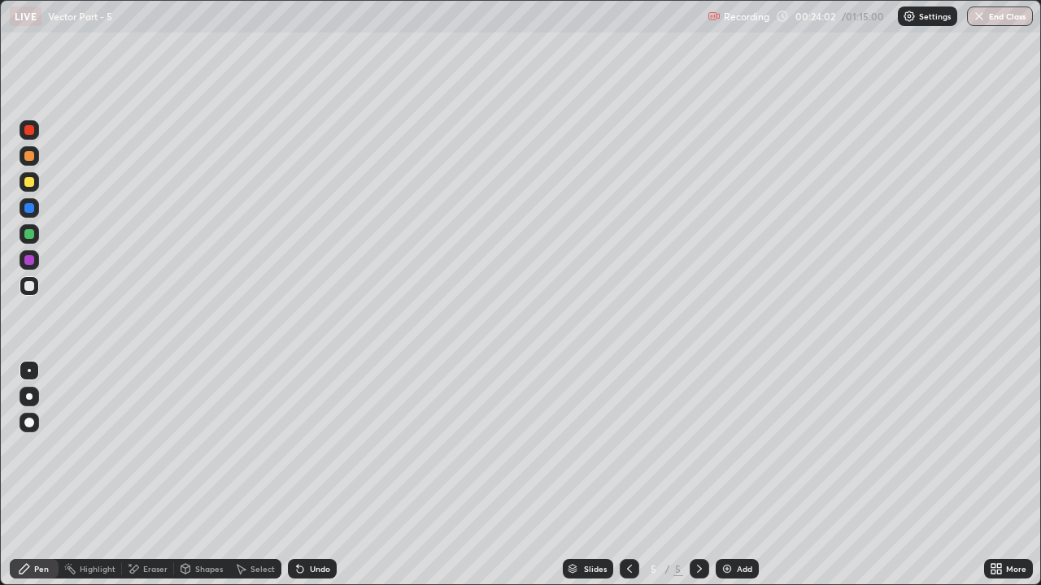
click at [737, 447] on div "Add" at bounding box center [744, 569] width 15 height 8
click at [646, 447] on div "6" at bounding box center [654, 569] width 16 height 10
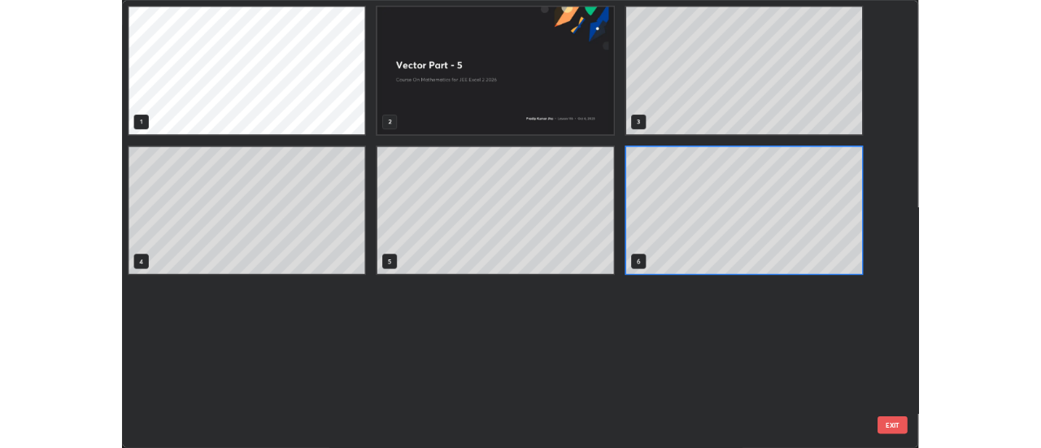
scroll to position [579, 1031]
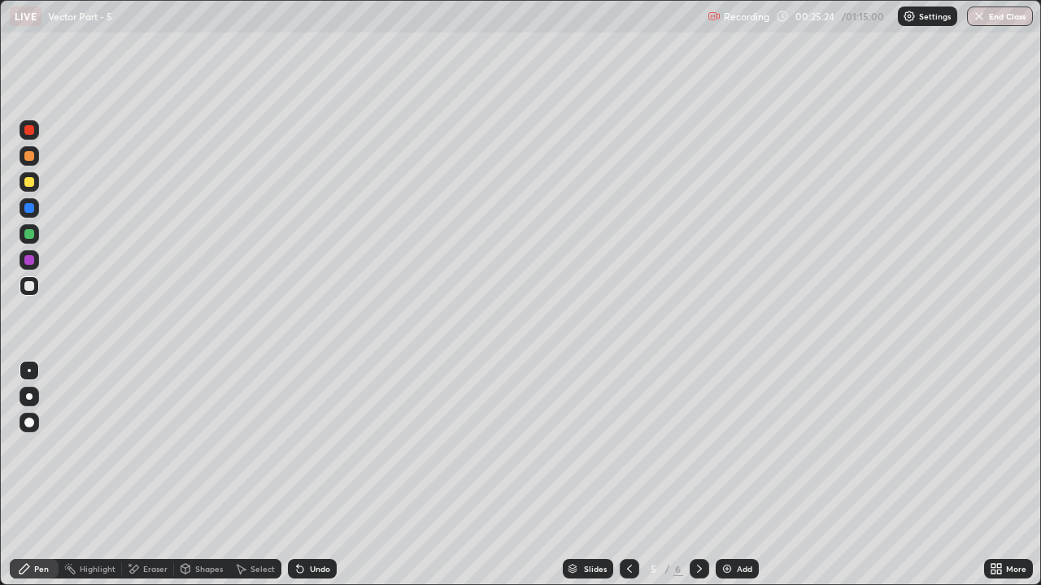
click at [699, 447] on icon at bounding box center [699, 569] width 13 height 13
click at [37, 447] on div "Pen" at bounding box center [34, 569] width 49 height 20
click at [32, 186] on div at bounding box center [29, 182] width 10 height 10
click at [37, 285] on div at bounding box center [30, 286] width 20 height 20
click at [305, 447] on div "Undo" at bounding box center [312, 569] width 49 height 20
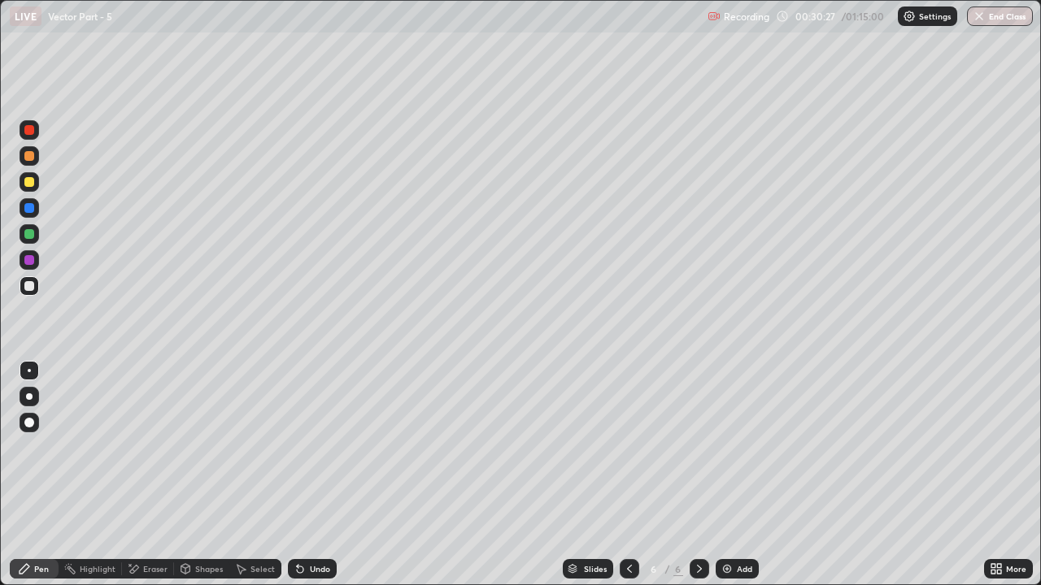
click at [328, 447] on div "Undo" at bounding box center [312, 569] width 49 height 20
click at [303, 447] on icon at bounding box center [300, 569] width 13 height 13
click at [300, 447] on icon at bounding box center [300, 570] width 7 height 7
click at [140, 447] on div "Eraser" at bounding box center [148, 569] width 52 height 20
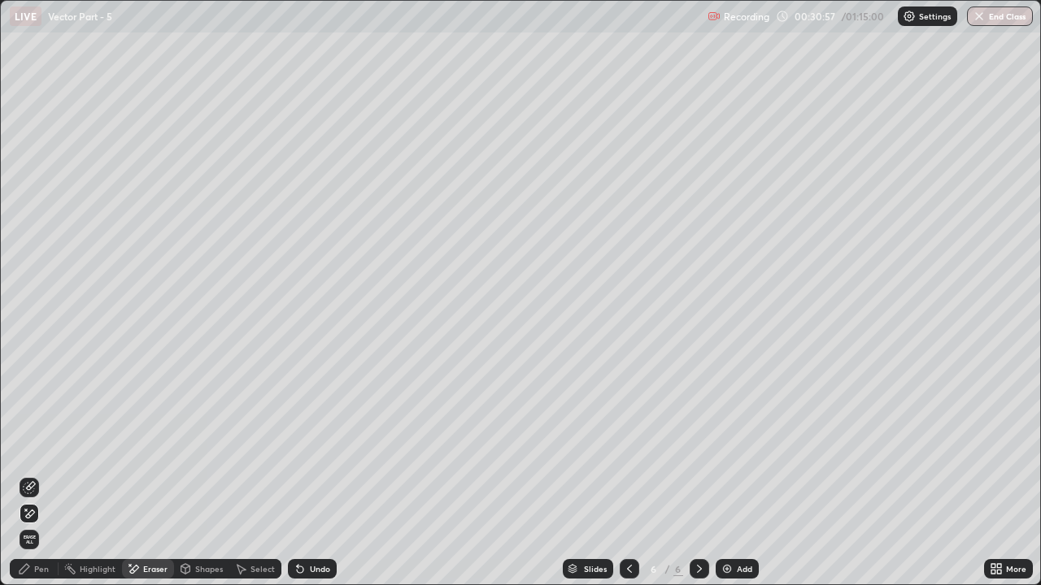
click at [36, 447] on div "Pen" at bounding box center [41, 569] width 15 height 8
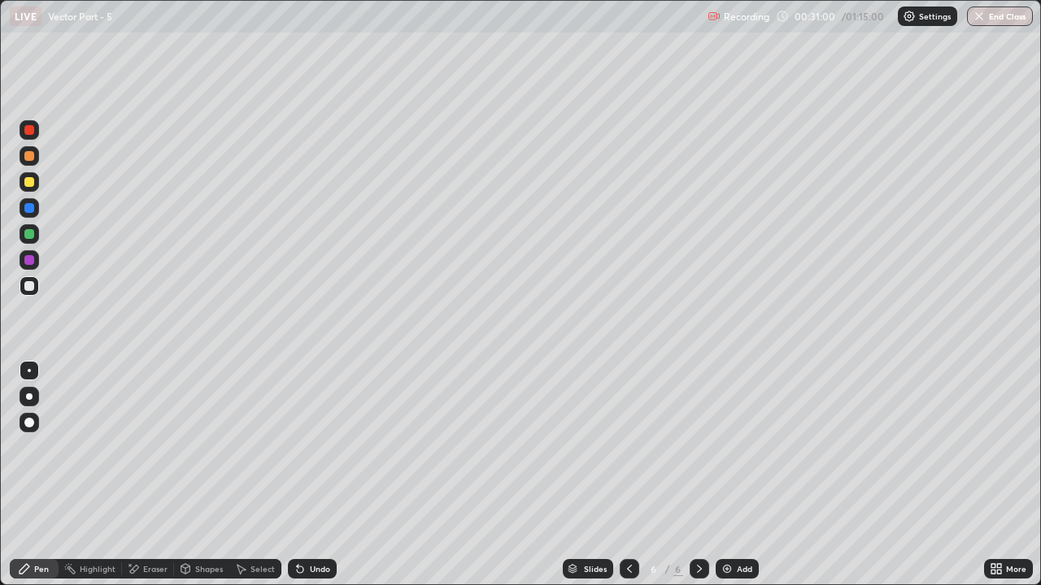
click at [150, 447] on div "Eraser" at bounding box center [155, 569] width 24 height 8
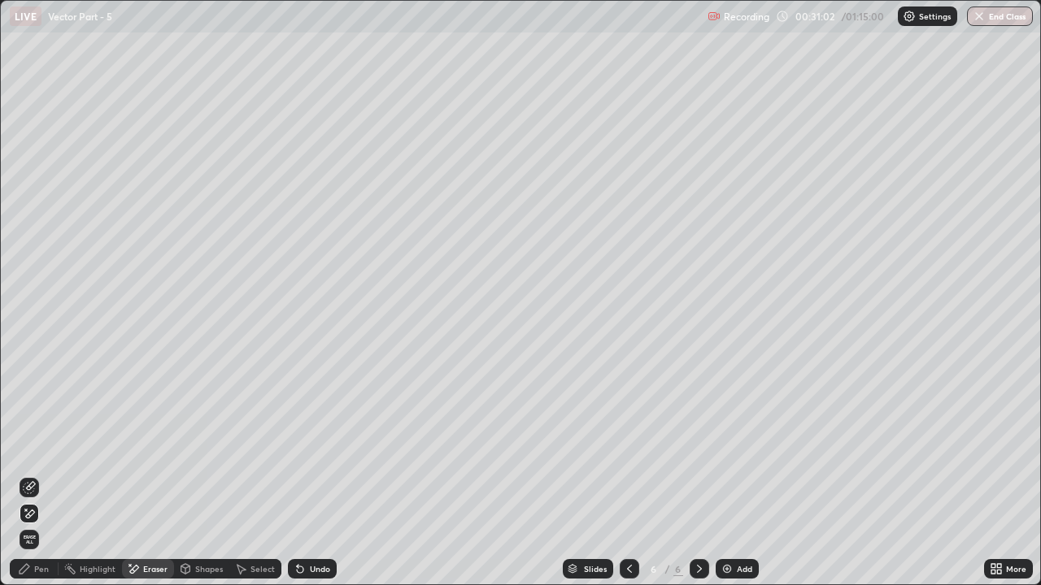
click at [44, 447] on div "Pen" at bounding box center [41, 569] width 15 height 8
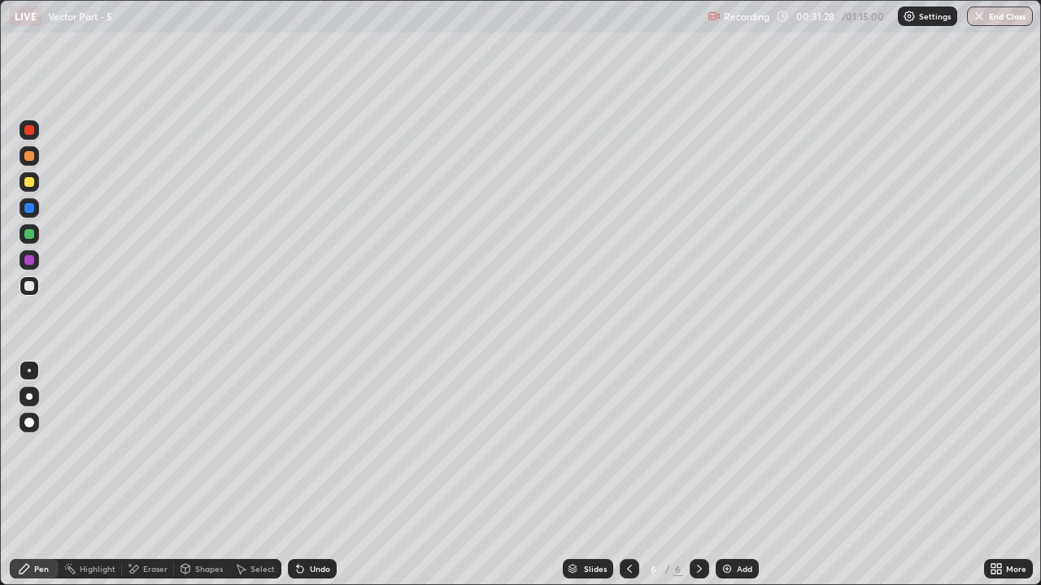
click at [301, 447] on icon at bounding box center [300, 570] width 7 height 7
click at [743, 447] on div "Add" at bounding box center [744, 569] width 15 height 8
click at [48, 447] on div "Pen" at bounding box center [34, 569] width 49 height 20
click at [33, 177] on div at bounding box center [30, 182] width 20 height 20
click at [30, 286] on div at bounding box center [29, 286] width 10 height 10
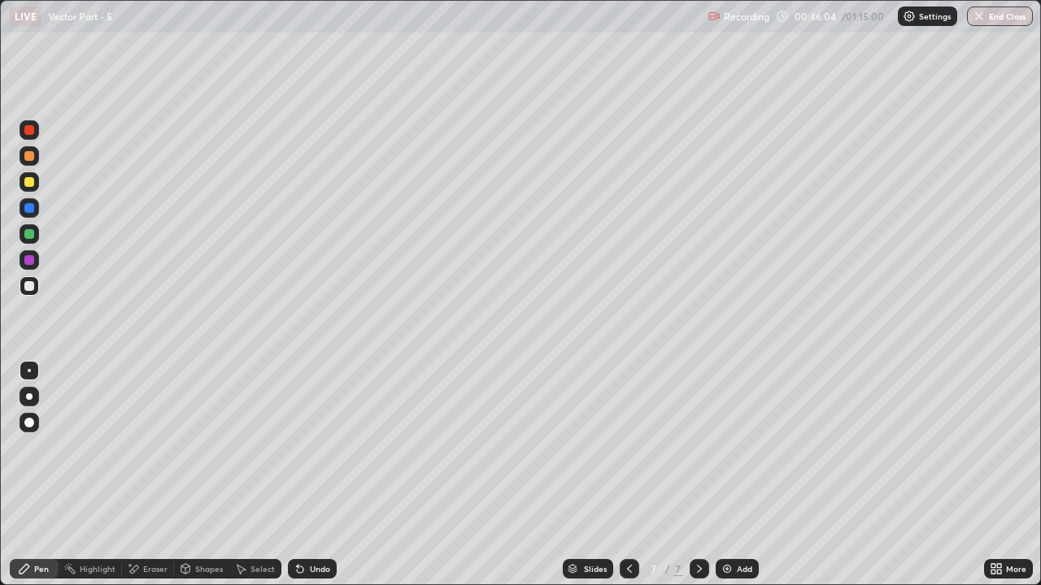
click at [305, 447] on div "Undo" at bounding box center [312, 569] width 49 height 20
click at [143, 447] on div "Eraser" at bounding box center [155, 569] width 24 height 8
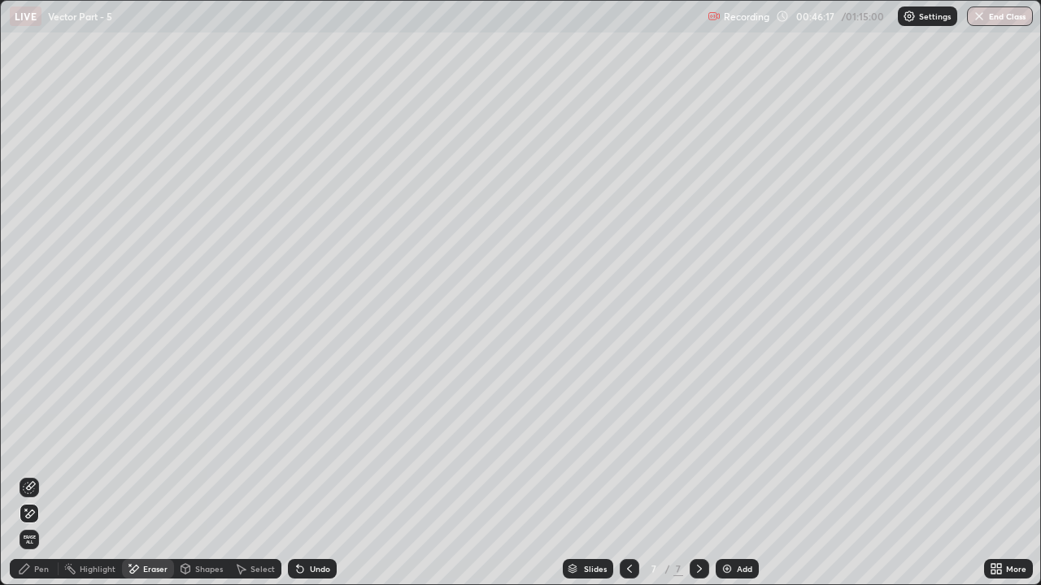
click at [41, 447] on div "Pen" at bounding box center [41, 569] width 15 height 8
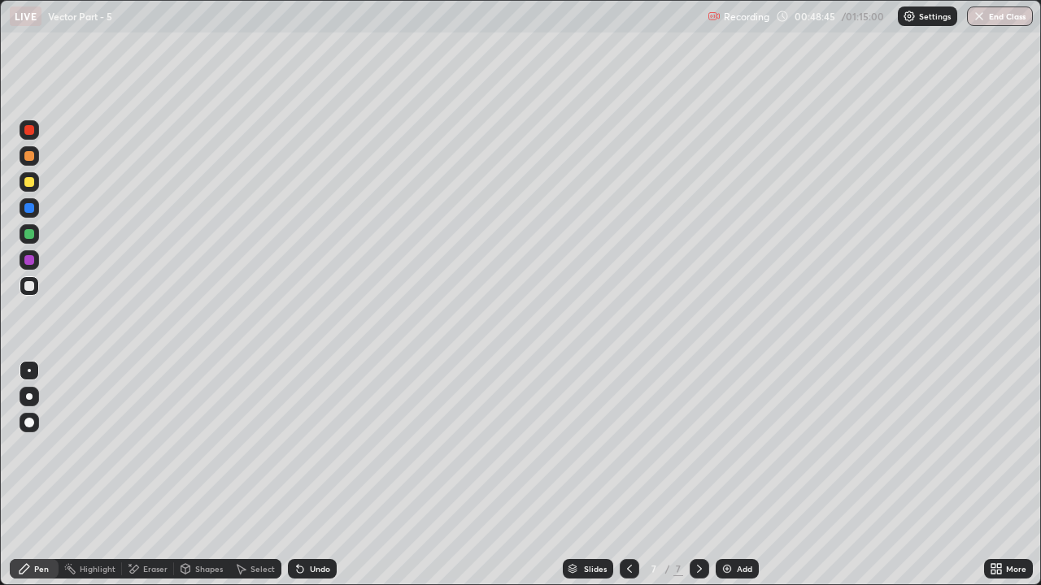
click at [733, 447] on div "Add" at bounding box center [736, 569] width 43 height 20
click at [50, 447] on div "Pen" at bounding box center [34, 569] width 49 height 20
click at [30, 181] on div at bounding box center [29, 182] width 10 height 10
click at [299, 447] on icon at bounding box center [300, 570] width 7 height 7
click at [317, 447] on div "Undo" at bounding box center [312, 569] width 49 height 20
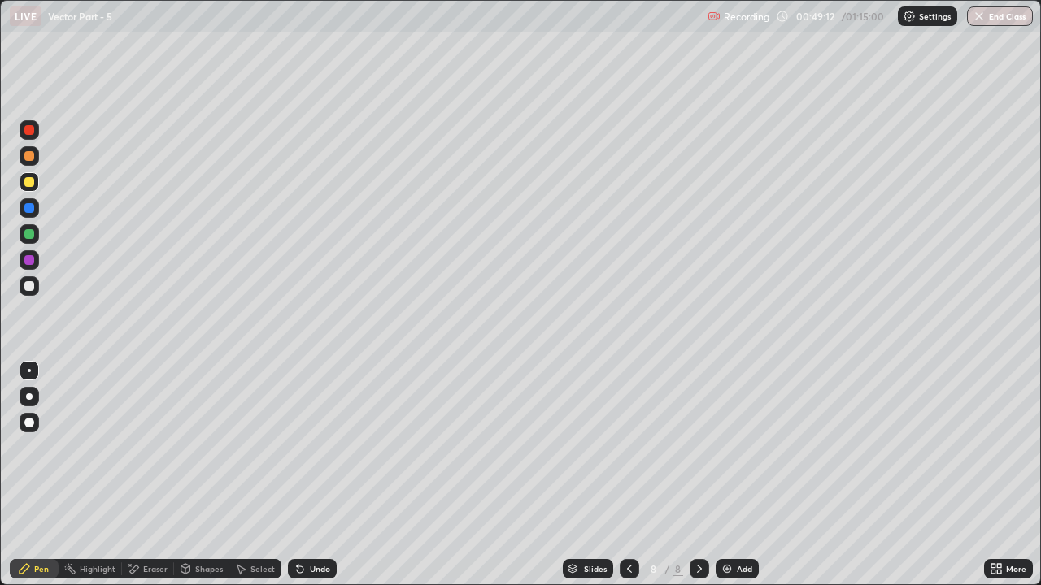
click at [310, 447] on div "Undo" at bounding box center [320, 569] width 20 height 8
click at [311, 447] on div "Undo" at bounding box center [312, 569] width 49 height 20
click at [316, 447] on div "Undo" at bounding box center [320, 569] width 20 height 8
click at [320, 447] on div "Undo" at bounding box center [320, 569] width 20 height 8
click at [37, 285] on div at bounding box center [30, 286] width 20 height 20
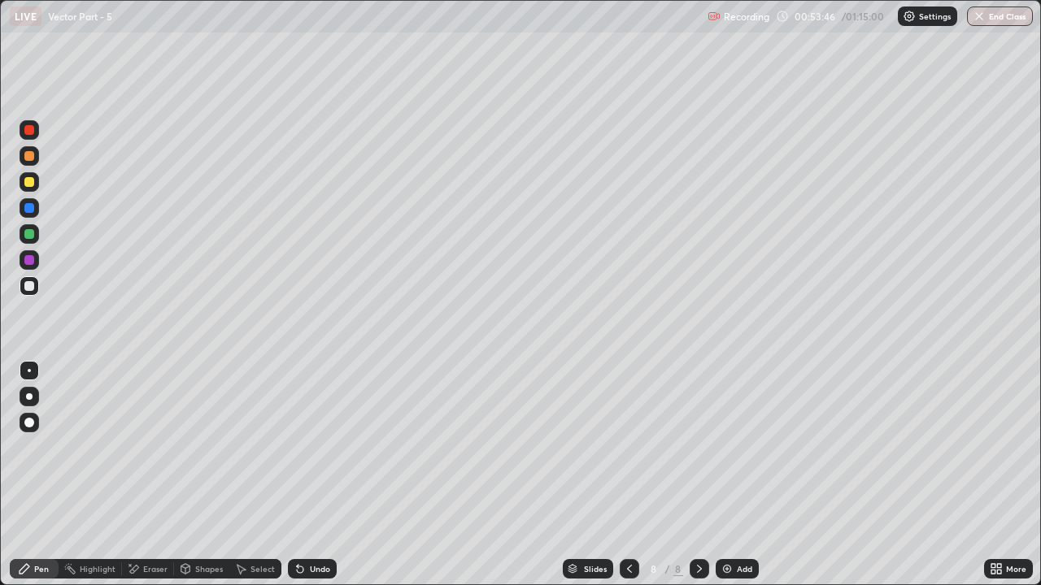
click at [307, 447] on div "Undo" at bounding box center [312, 569] width 49 height 20
click at [298, 447] on icon at bounding box center [300, 570] width 7 height 7
click at [298, 447] on div "Undo" at bounding box center [312, 569] width 49 height 20
click at [298, 447] on icon at bounding box center [300, 570] width 7 height 7
click at [300, 447] on icon at bounding box center [300, 569] width 13 height 13
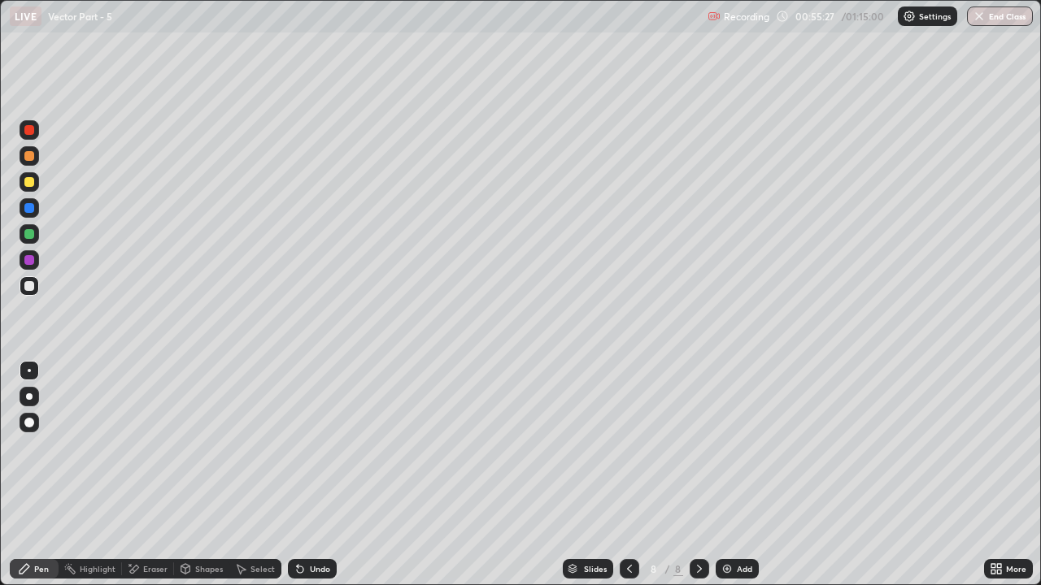
click at [315, 447] on div "Undo" at bounding box center [320, 569] width 20 height 8
click at [311, 447] on div "Undo" at bounding box center [320, 569] width 20 height 8
click at [306, 447] on div "Undo" at bounding box center [312, 569] width 49 height 20
click at [309, 447] on div "Undo" at bounding box center [312, 569] width 49 height 20
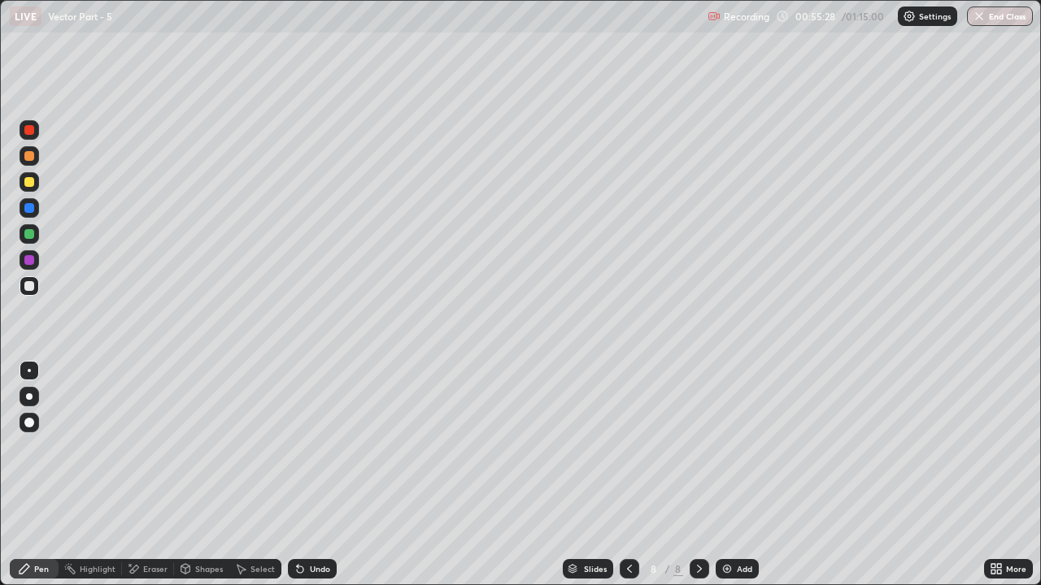
click at [311, 447] on div "Undo" at bounding box center [320, 569] width 20 height 8
click at [314, 447] on div "Undo" at bounding box center [320, 569] width 20 height 8
click at [315, 447] on div "Undo" at bounding box center [320, 569] width 20 height 8
click at [129, 447] on icon at bounding box center [130, 565] width 2 height 2
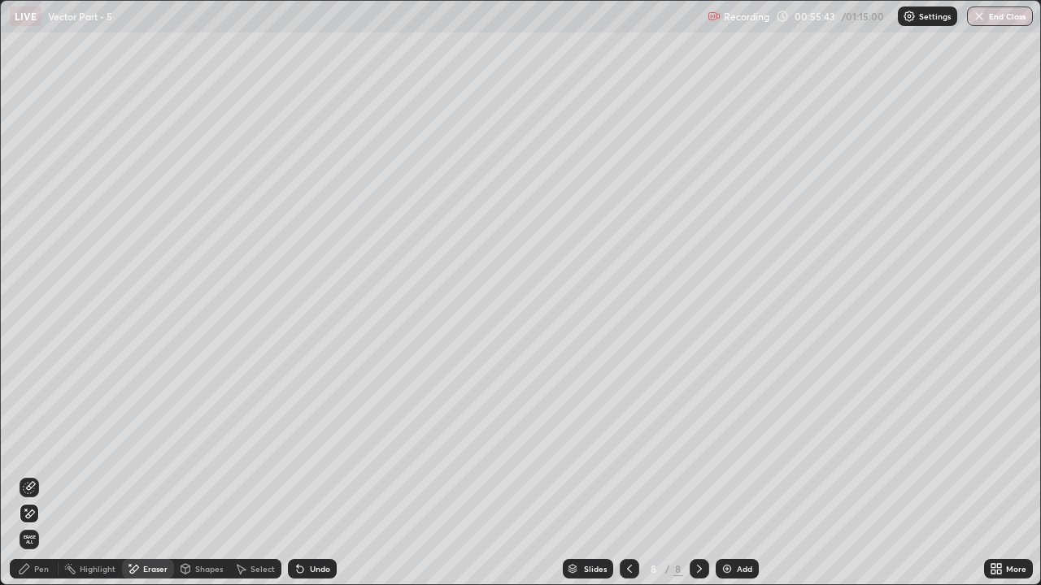
click at [36, 447] on div "Pen" at bounding box center [41, 569] width 15 height 8
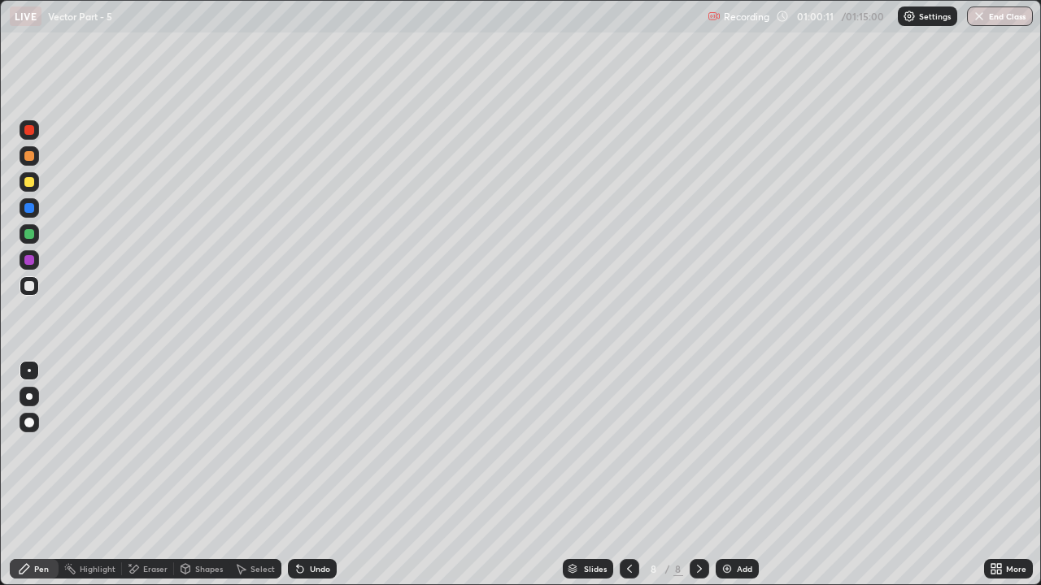
click at [744, 447] on div "Add" at bounding box center [744, 569] width 15 height 8
click at [35, 447] on div "Pen" at bounding box center [41, 569] width 15 height 8
click at [30, 234] on div at bounding box center [29, 234] width 10 height 10
click at [33, 285] on div at bounding box center [29, 286] width 10 height 10
click at [30, 183] on div at bounding box center [29, 182] width 10 height 10
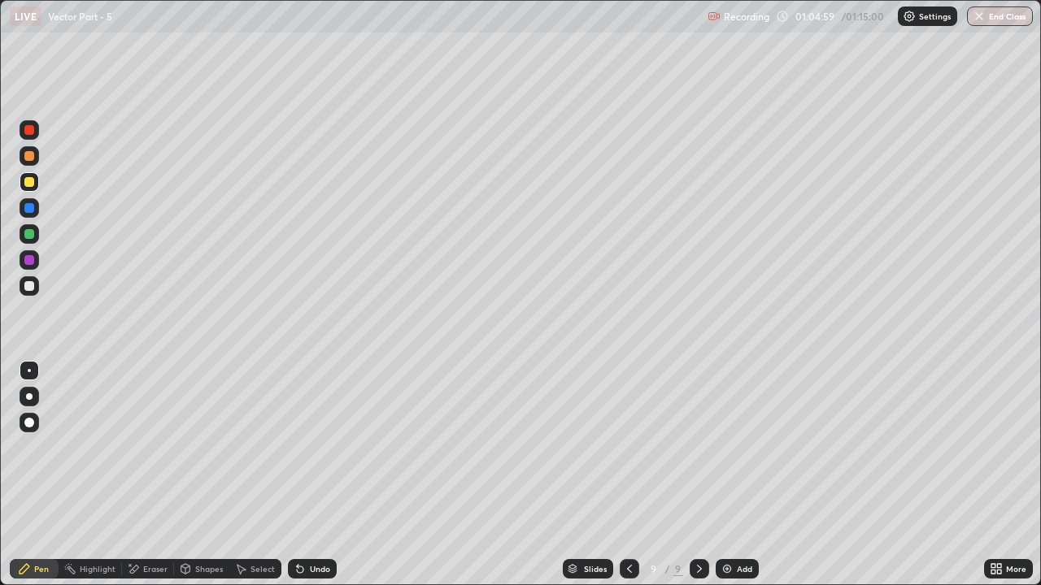
click at [27, 284] on div at bounding box center [29, 286] width 10 height 10
click at [307, 447] on div "Undo" at bounding box center [312, 569] width 49 height 20
click at [139, 447] on div "Eraser" at bounding box center [148, 569] width 52 height 20
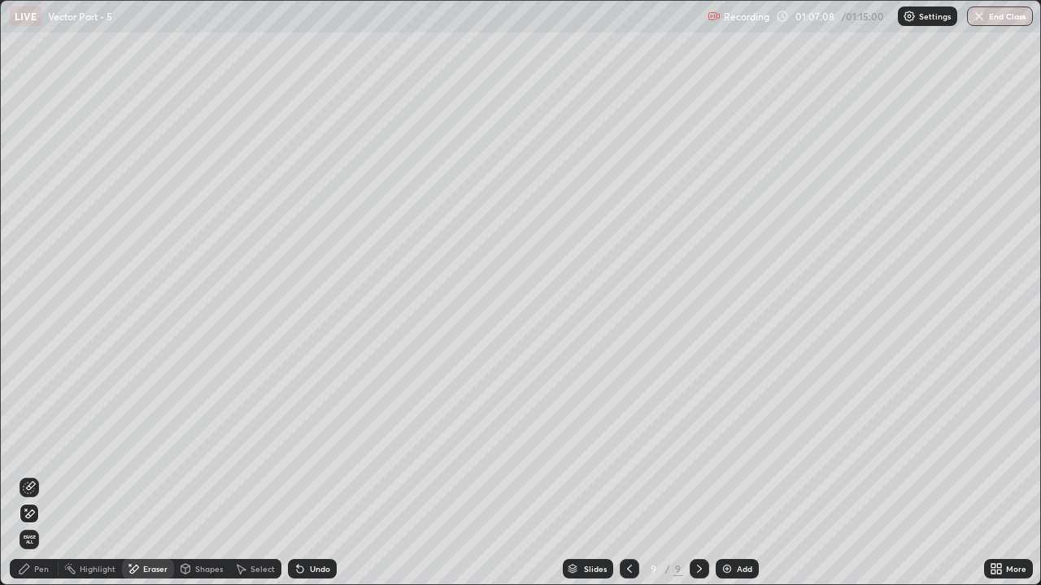
click at [17, 447] on div "Erase all" at bounding box center [29, 540] width 26 height 26
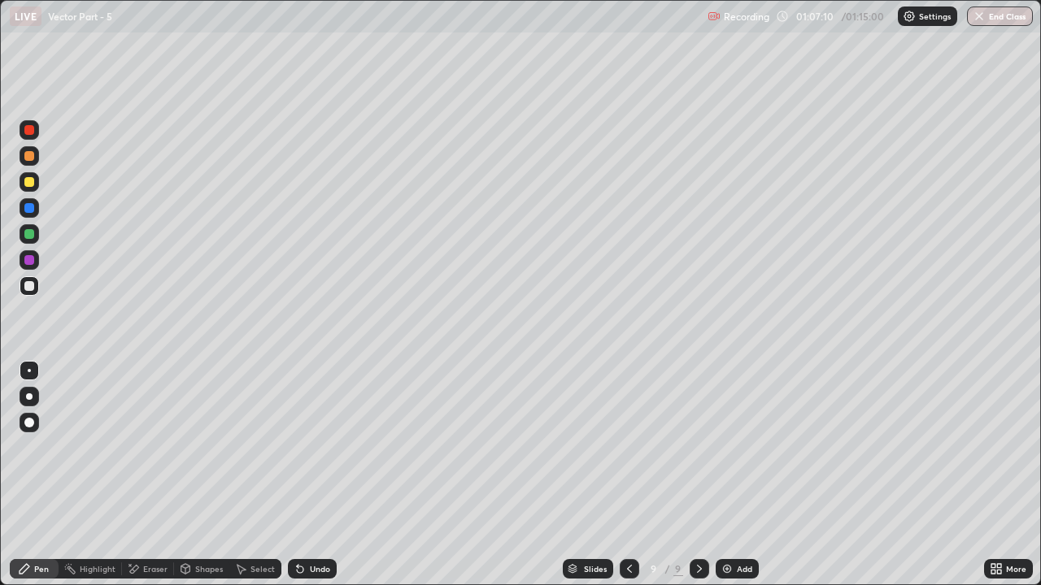
click at [628, 447] on icon at bounding box center [629, 569] width 13 height 13
click at [698, 447] on icon at bounding box center [699, 569] width 13 height 13
click at [29, 157] on div at bounding box center [29, 156] width 10 height 10
click at [29, 288] on div at bounding box center [29, 286] width 10 height 10
click at [141, 447] on div "Eraser" at bounding box center [148, 569] width 52 height 20
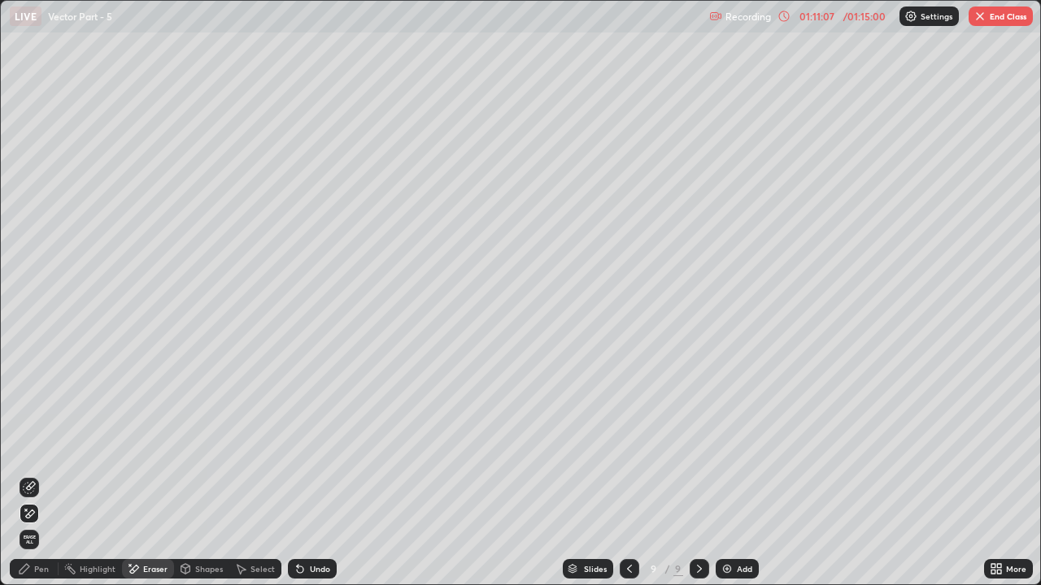
click at [34, 447] on div "Pen" at bounding box center [34, 569] width 49 height 20
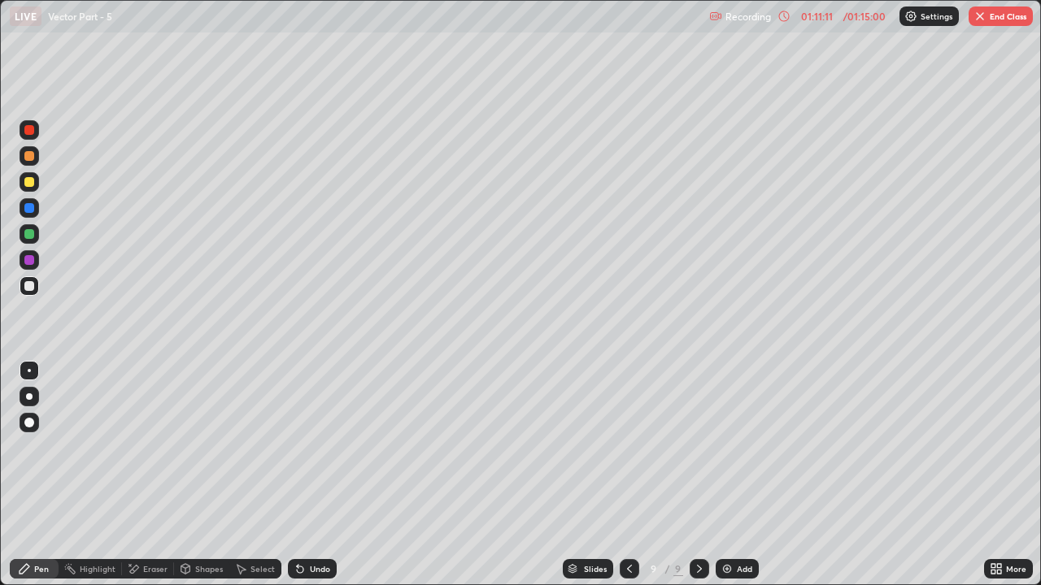
click at [80, 447] on div "Highlight" at bounding box center [98, 569] width 36 height 8
click at [153, 447] on div "Eraser" at bounding box center [155, 569] width 24 height 8
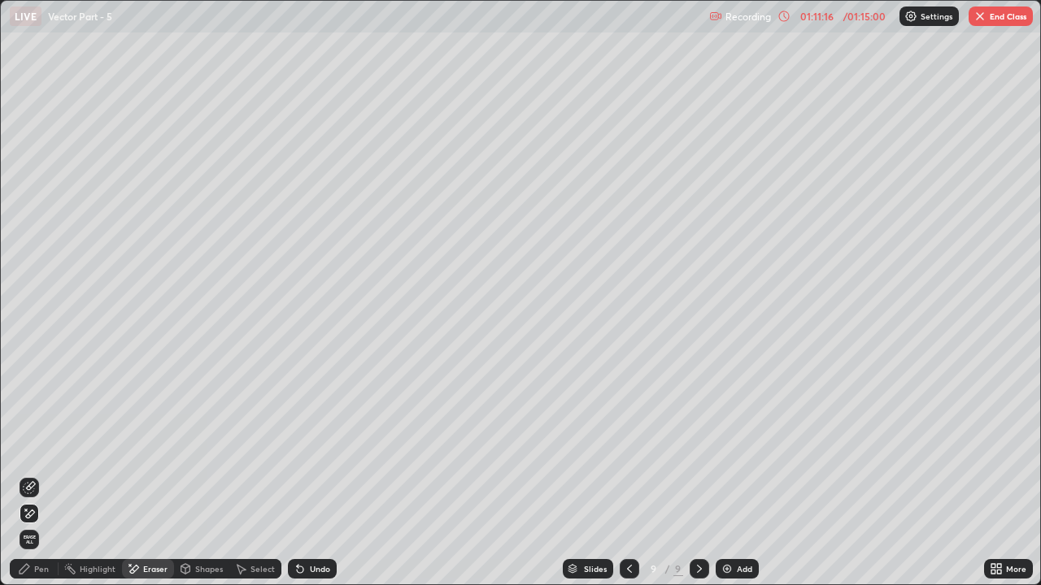
click at [33, 447] on div "Pen" at bounding box center [34, 569] width 49 height 20
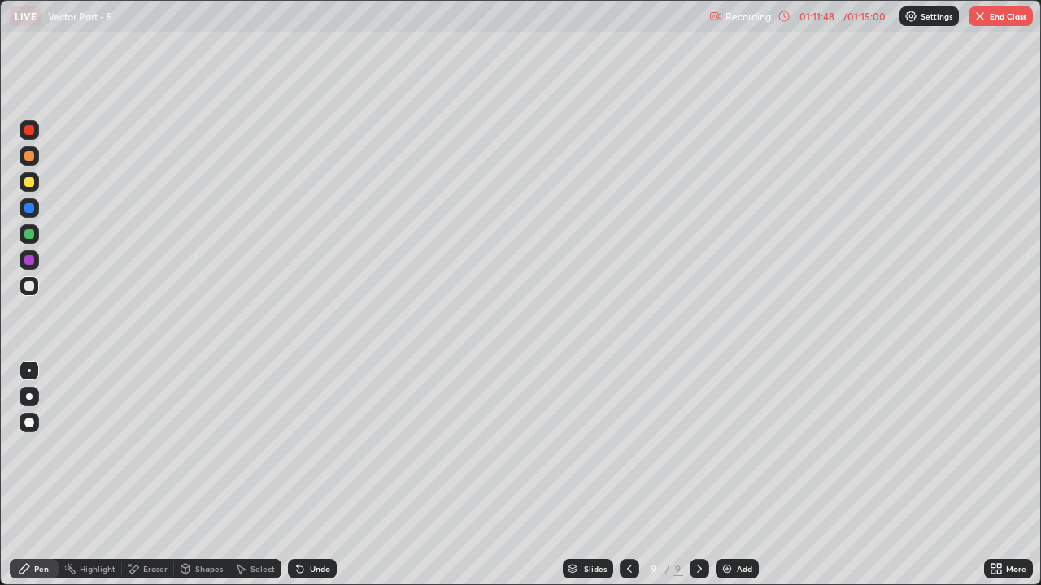
click at [807, 13] on div "01:11:48" at bounding box center [817, 16] width 46 height 10
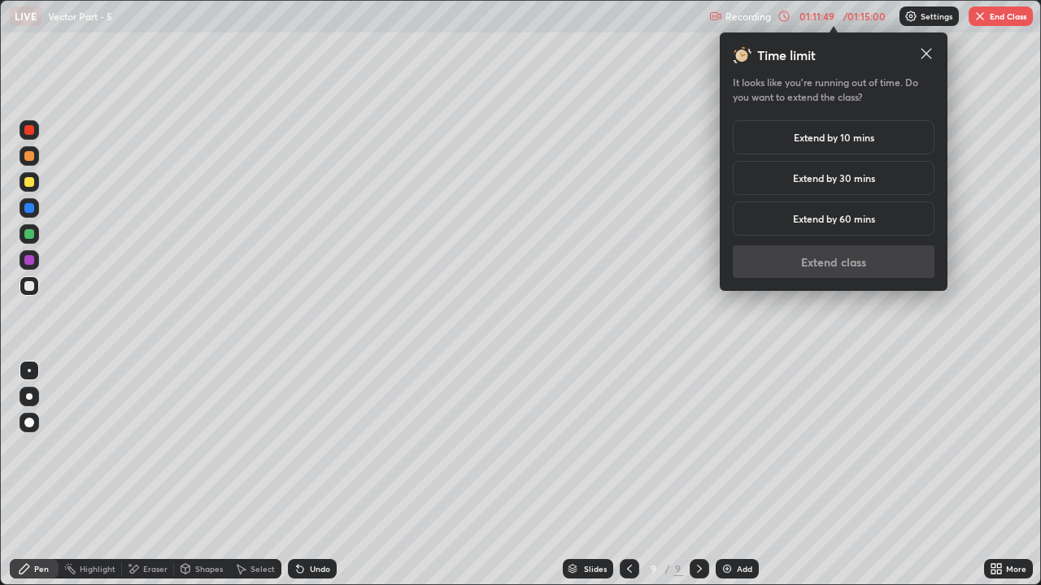
click at [837, 180] on h5 "Extend by 30 mins" at bounding box center [834, 178] width 82 height 15
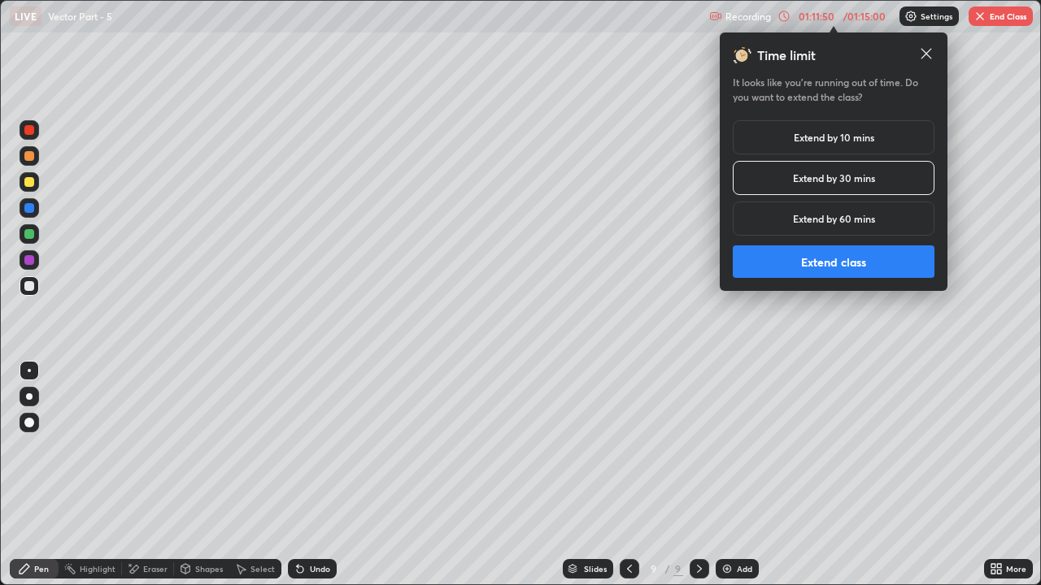
click at [839, 256] on button "Extend class" at bounding box center [834, 262] width 202 height 33
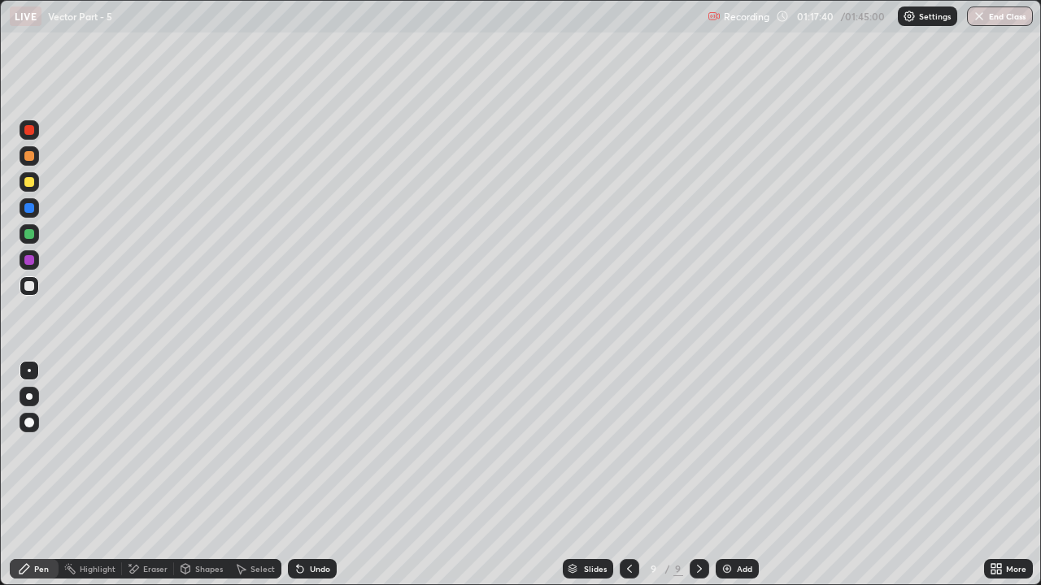
click at [729, 447] on img at bounding box center [726, 569] width 13 height 13
click at [40, 447] on div "Pen" at bounding box center [41, 569] width 15 height 8
click at [26, 185] on div at bounding box center [29, 182] width 10 height 10
click at [745, 447] on div "Add" at bounding box center [736, 569] width 43 height 20
click at [33, 447] on div "Pen" at bounding box center [34, 569] width 49 height 20
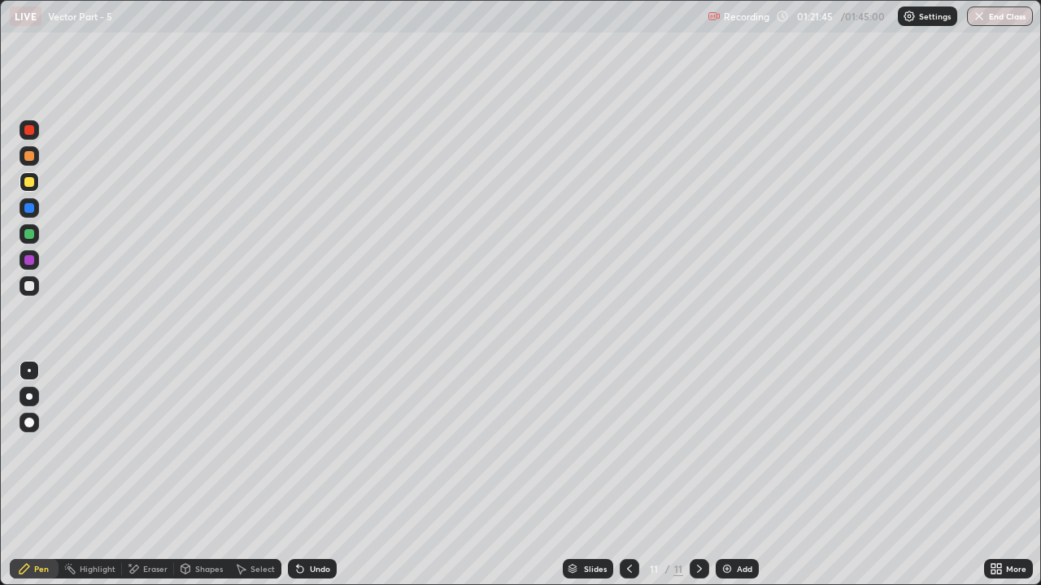
click at [32, 185] on div at bounding box center [29, 182] width 10 height 10
click at [33, 286] on div at bounding box center [29, 286] width 10 height 10
click at [32, 157] on div at bounding box center [29, 156] width 10 height 10
click at [28, 185] on div at bounding box center [29, 182] width 10 height 10
click at [28, 231] on div at bounding box center [29, 234] width 10 height 10
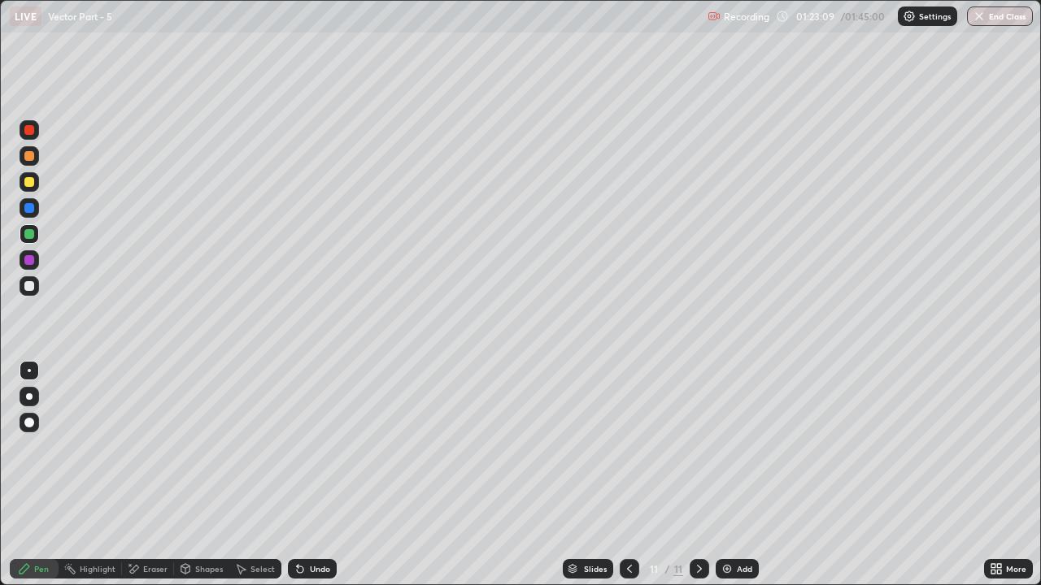
click at [31, 283] on div at bounding box center [29, 286] width 10 height 10
click at [31, 180] on div at bounding box center [29, 182] width 10 height 10
click at [303, 447] on div "Undo" at bounding box center [312, 569] width 49 height 20
click at [37, 232] on div at bounding box center [30, 234] width 20 height 20
click at [29, 289] on div at bounding box center [29, 286] width 10 height 10
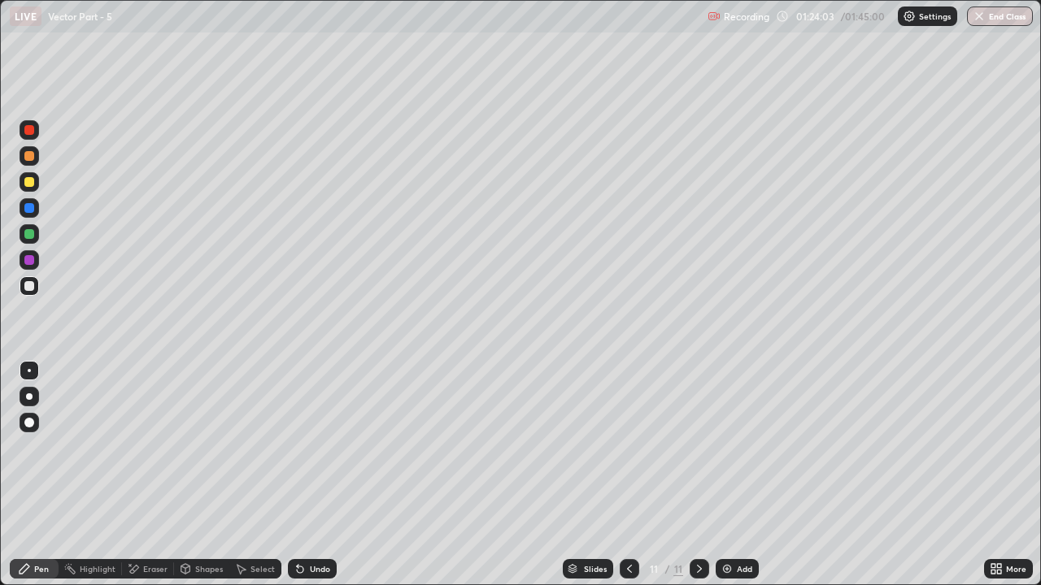
click at [33, 157] on div at bounding box center [29, 156] width 10 height 10
click at [27, 233] on div at bounding box center [29, 234] width 10 height 10
click at [310, 447] on div "Undo" at bounding box center [320, 569] width 20 height 8
click at [312, 447] on div "Undo" at bounding box center [320, 569] width 20 height 8
click at [315, 447] on div "Undo" at bounding box center [320, 569] width 20 height 8
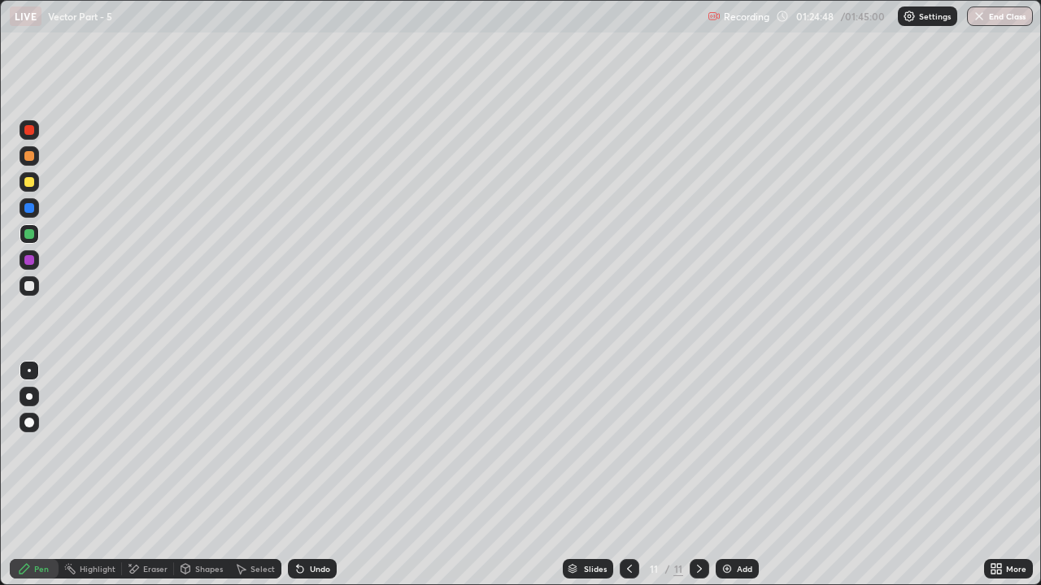
click at [28, 237] on div at bounding box center [29, 234] width 10 height 10
click at [26, 259] on div at bounding box center [29, 260] width 10 height 10
click at [298, 447] on icon at bounding box center [300, 569] width 13 height 13
click at [27, 285] on div at bounding box center [29, 286] width 10 height 10
click at [28, 236] on div at bounding box center [29, 234] width 10 height 10
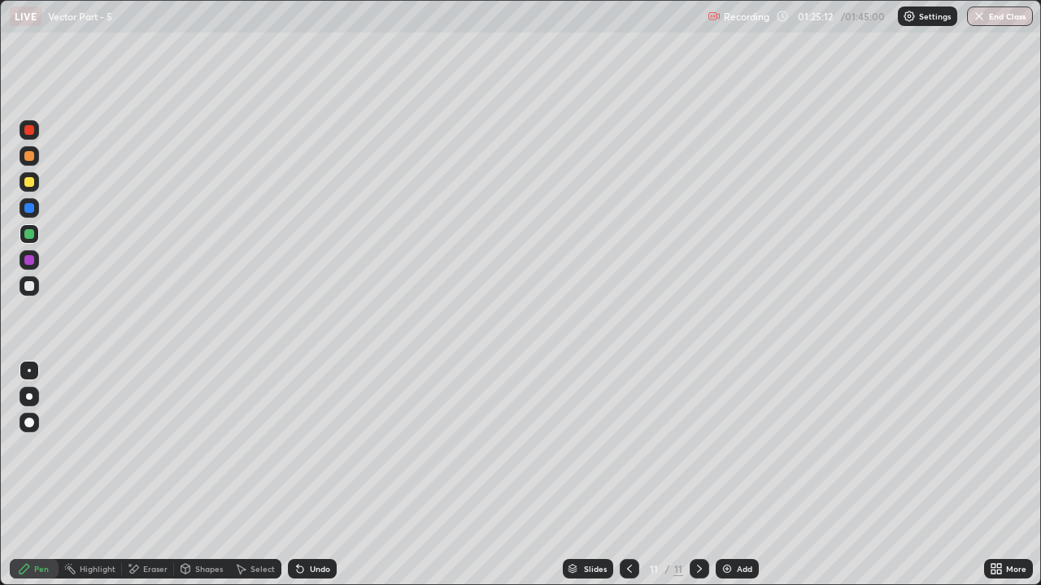
click at [30, 286] on div at bounding box center [29, 286] width 10 height 10
click at [33, 160] on div at bounding box center [30, 156] width 20 height 20
click at [37, 231] on div at bounding box center [30, 234] width 20 height 20
click at [38, 260] on div at bounding box center [30, 260] width 20 height 20
click at [35, 259] on div at bounding box center [30, 260] width 20 height 20
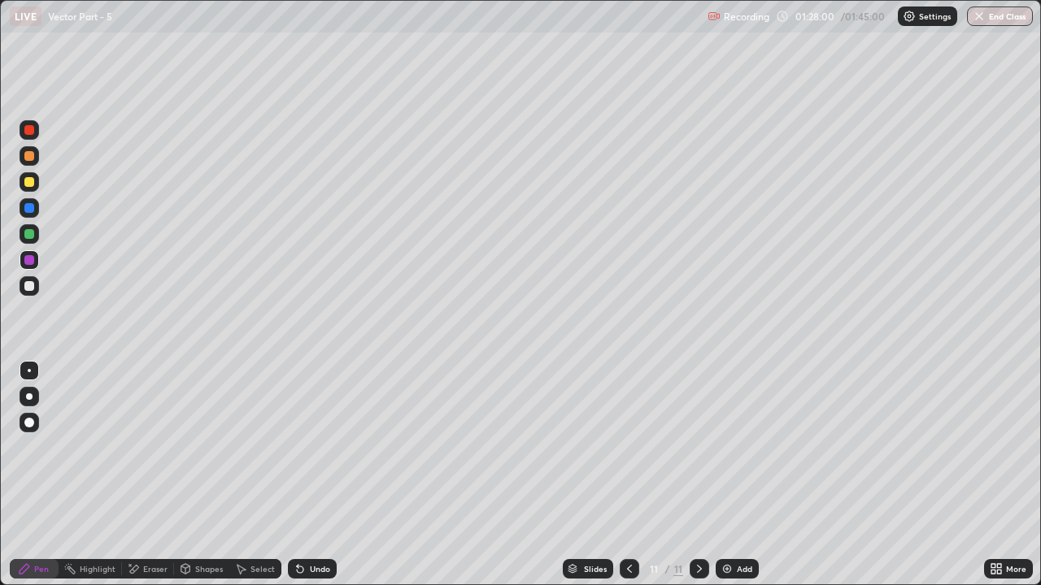
click at [717, 447] on div "Add" at bounding box center [736, 569] width 43 height 20
click at [35, 286] on div at bounding box center [30, 286] width 20 height 20
click at [305, 447] on div "Undo" at bounding box center [312, 569] width 49 height 20
click at [30, 233] on div at bounding box center [29, 234] width 10 height 10
click at [32, 285] on div at bounding box center [29, 286] width 10 height 10
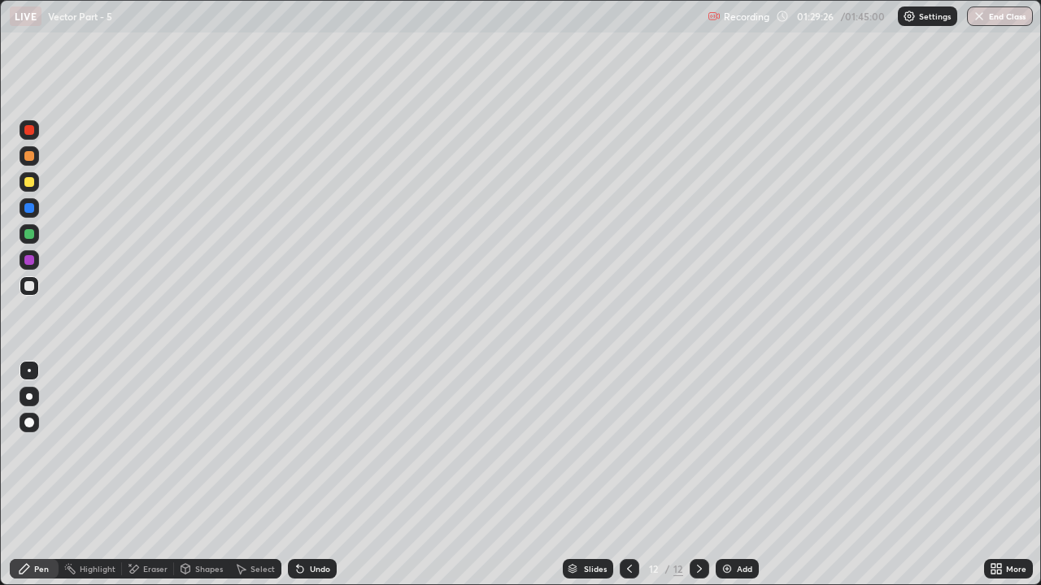
click at [297, 447] on icon at bounding box center [298, 566] width 2 height 2
click at [303, 447] on div "Undo" at bounding box center [312, 569] width 49 height 20
click at [310, 447] on div "Undo" at bounding box center [320, 569] width 20 height 8
click at [155, 447] on div "Eraser" at bounding box center [155, 569] width 24 height 8
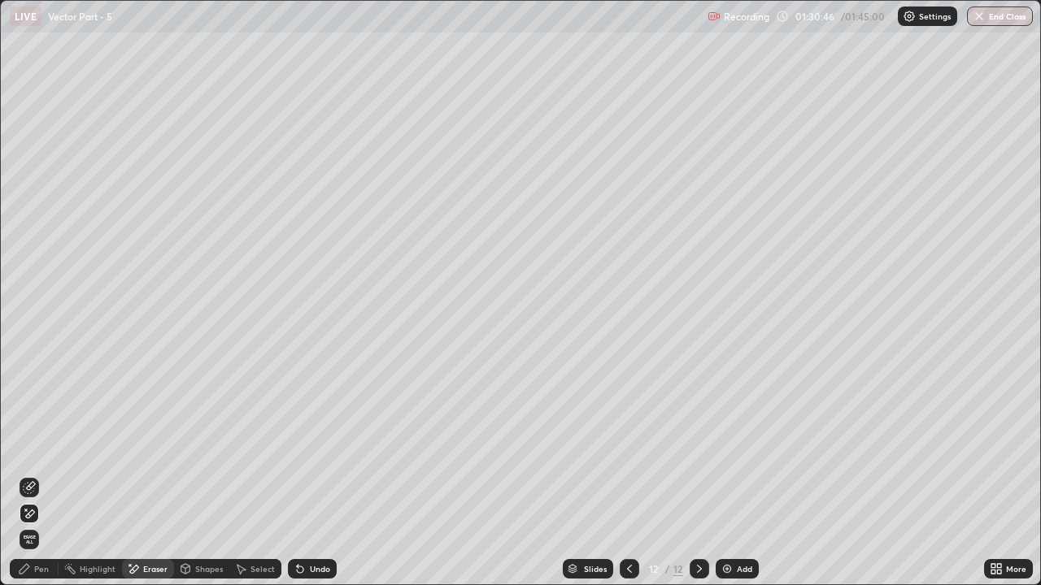
click at [30, 447] on icon at bounding box center [24, 569] width 13 height 13
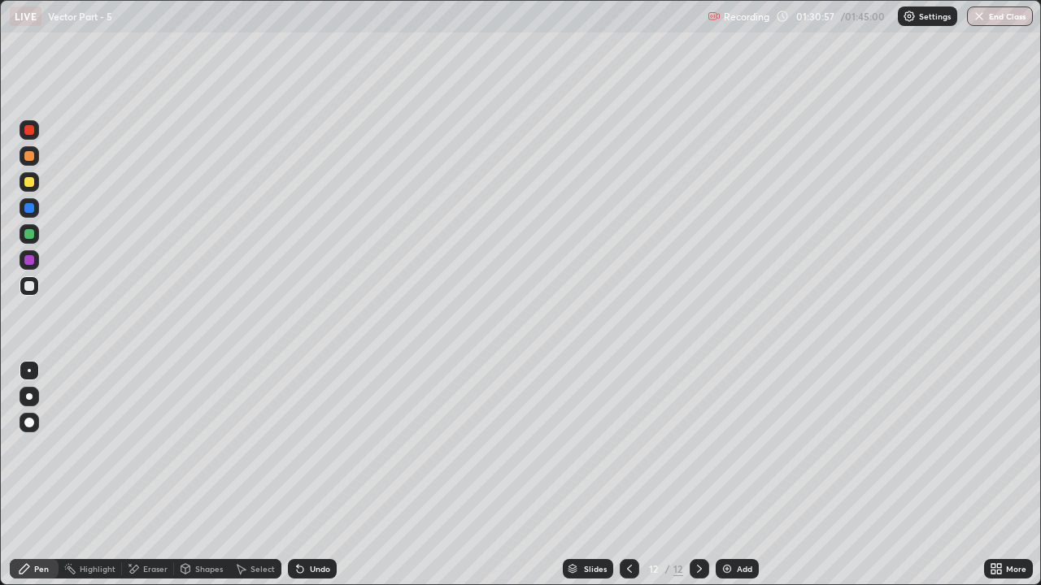
click at [314, 447] on div "Undo" at bounding box center [320, 569] width 20 height 8
click at [733, 447] on div "Add" at bounding box center [736, 569] width 43 height 20
click at [620, 447] on div at bounding box center [630, 569] width 20 height 20
click at [694, 447] on div at bounding box center [699, 569] width 20 height 20
click at [28, 231] on div at bounding box center [29, 234] width 10 height 10
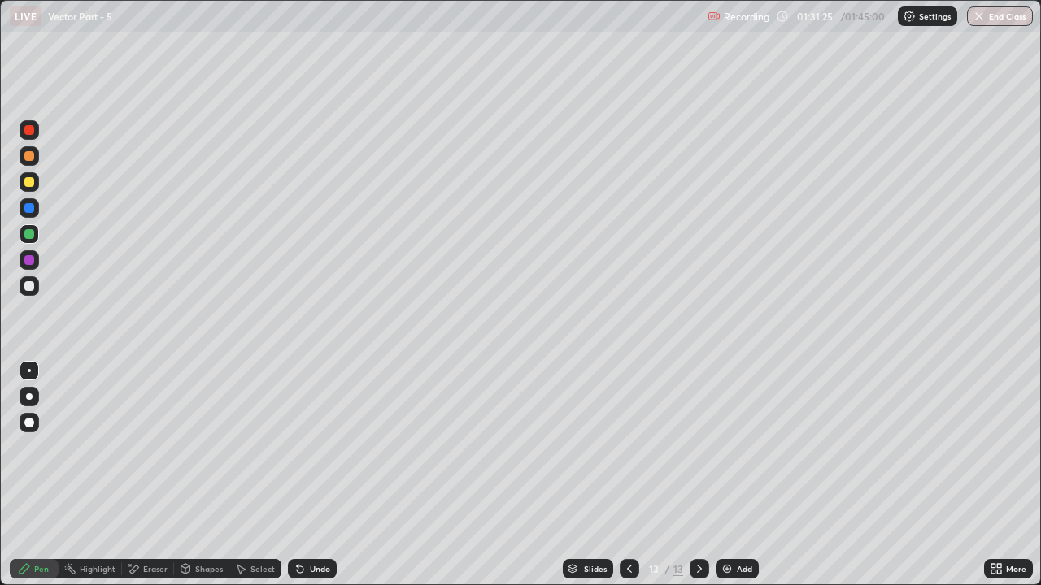
click at [31, 280] on div at bounding box center [30, 286] width 20 height 20
click at [297, 447] on icon at bounding box center [298, 566] width 2 height 2
click at [626, 447] on div at bounding box center [630, 569] width 20 height 20
click at [703, 447] on icon at bounding box center [699, 569] width 13 height 13
click at [215, 447] on div "Shapes" at bounding box center [201, 569] width 55 height 20
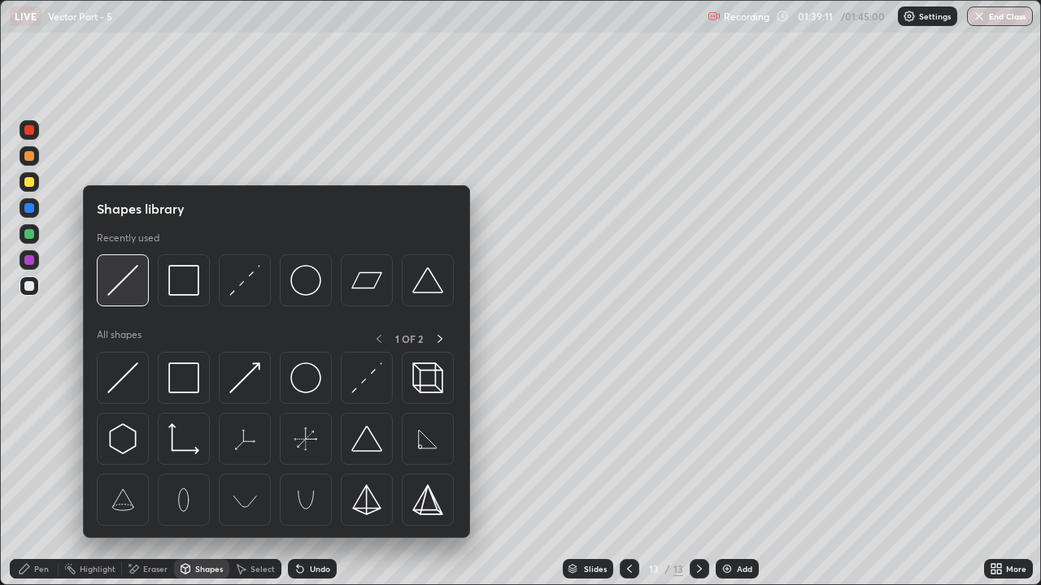
click at [124, 290] on img at bounding box center [122, 280] width 31 height 31
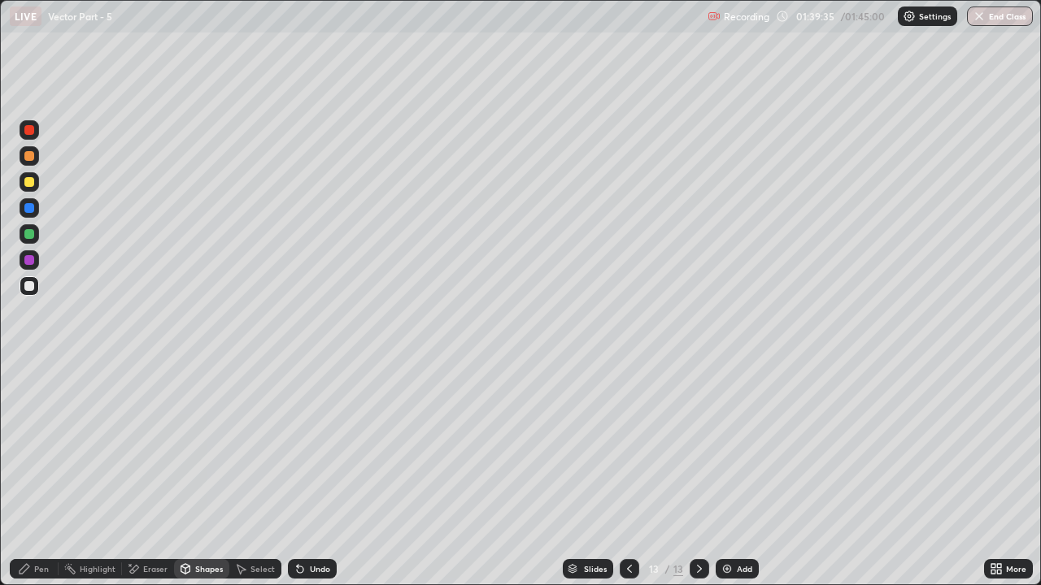
click at [730, 447] on img at bounding box center [726, 569] width 13 height 13
click at [37, 231] on div at bounding box center [30, 234] width 20 height 20
click at [34, 447] on div "Pen" at bounding box center [34, 569] width 49 height 20
click at [33, 289] on div at bounding box center [29, 286] width 10 height 10
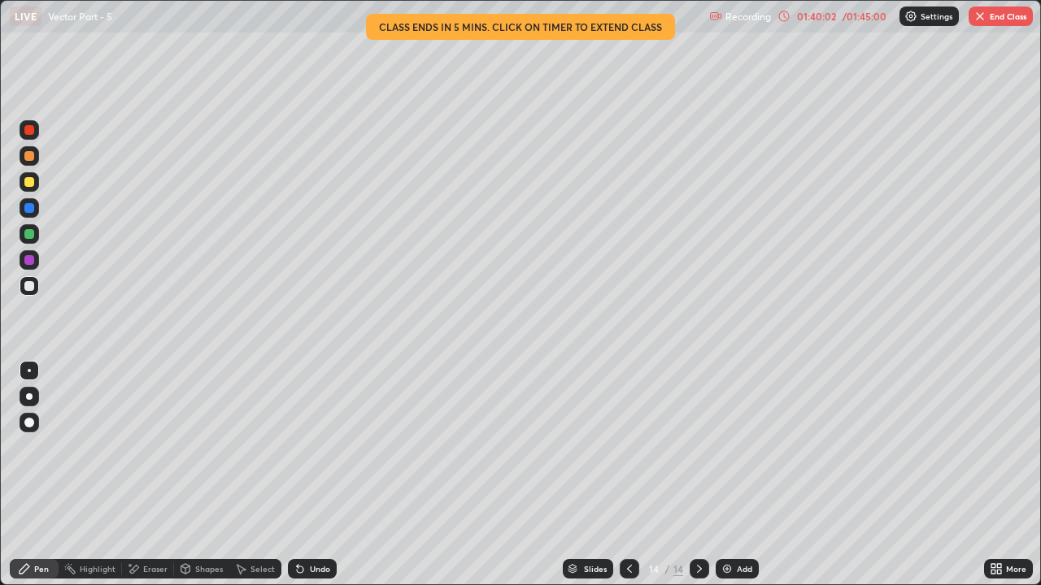
click at [785, 15] on icon at bounding box center [783, 16] width 13 height 13
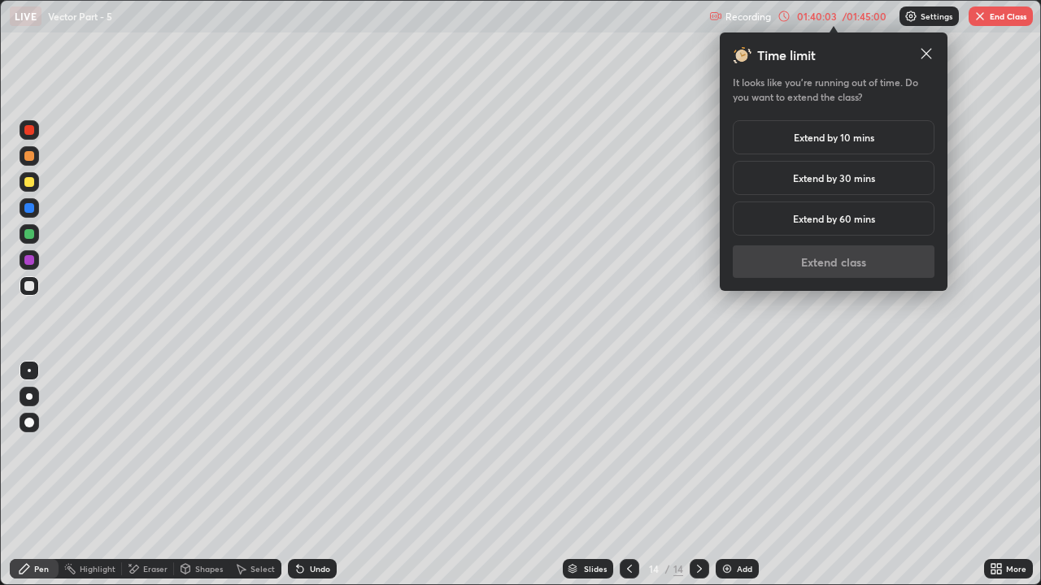
click at [814, 179] on h5 "Extend by 30 mins" at bounding box center [834, 178] width 82 height 15
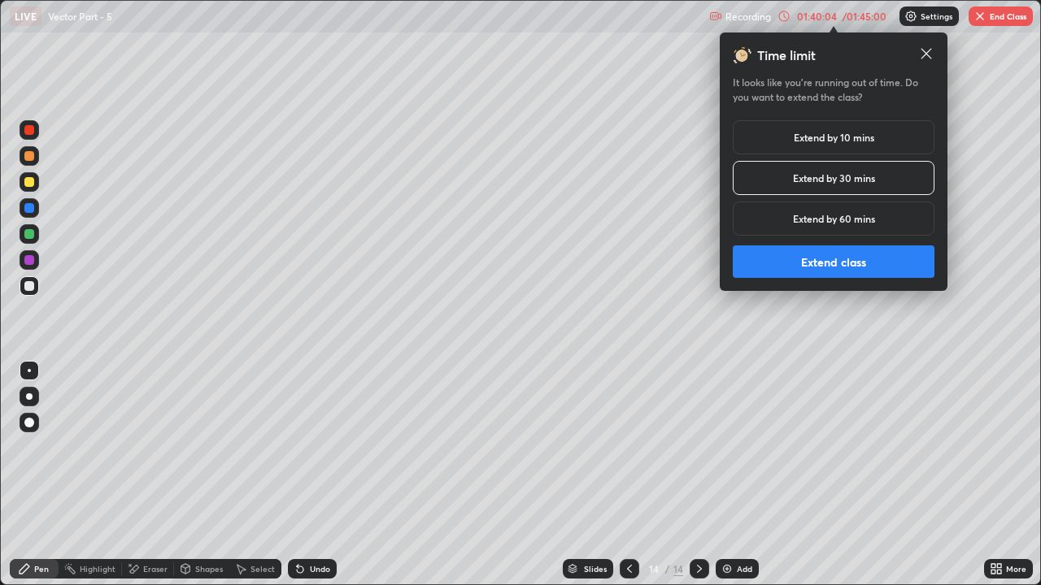
click at [834, 263] on button "Extend class" at bounding box center [834, 262] width 202 height 33
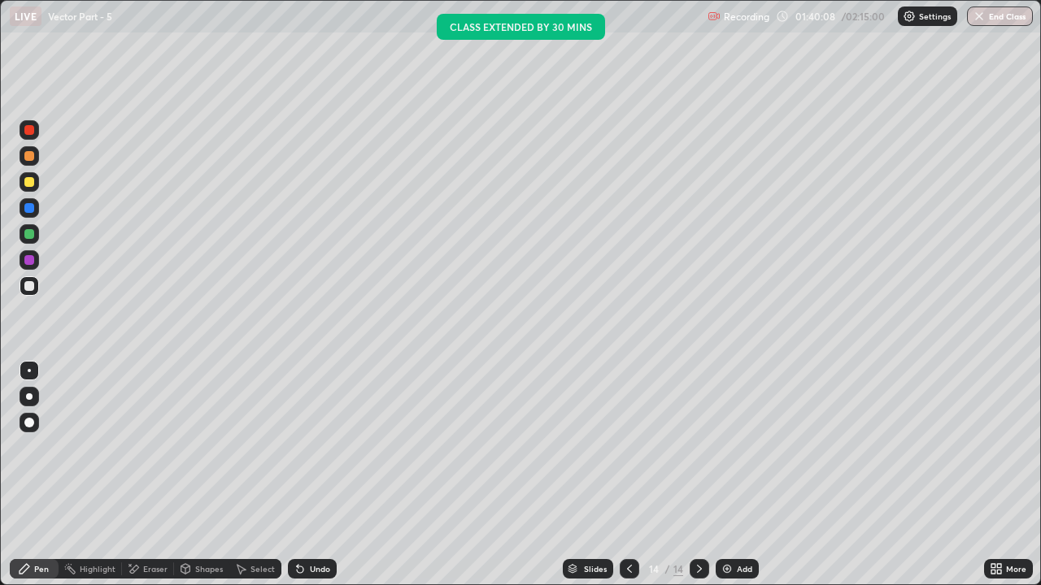
click at [30, 447] on div "Pen" at bounding box center [34, 569] width 49 height 20
click at [147, 447] on div "Eraser" at bounding box center [155, 569] width 24 height 8
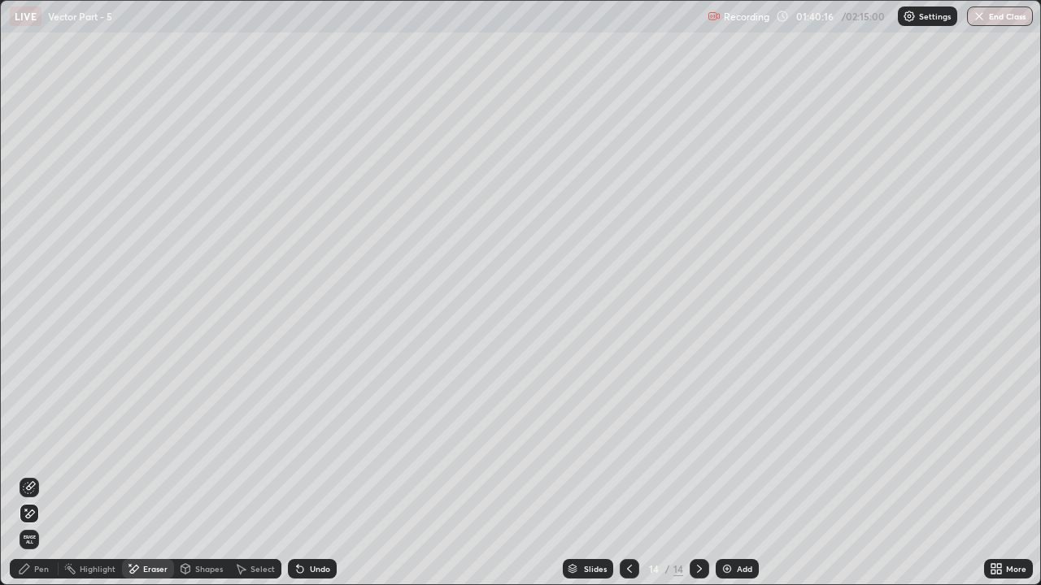
click at [32, 447] on icon at bounding box center [29, 487] width 13 height 13
click at [28, 447] on icon at bounding box center [24, 569] width 13 height 13
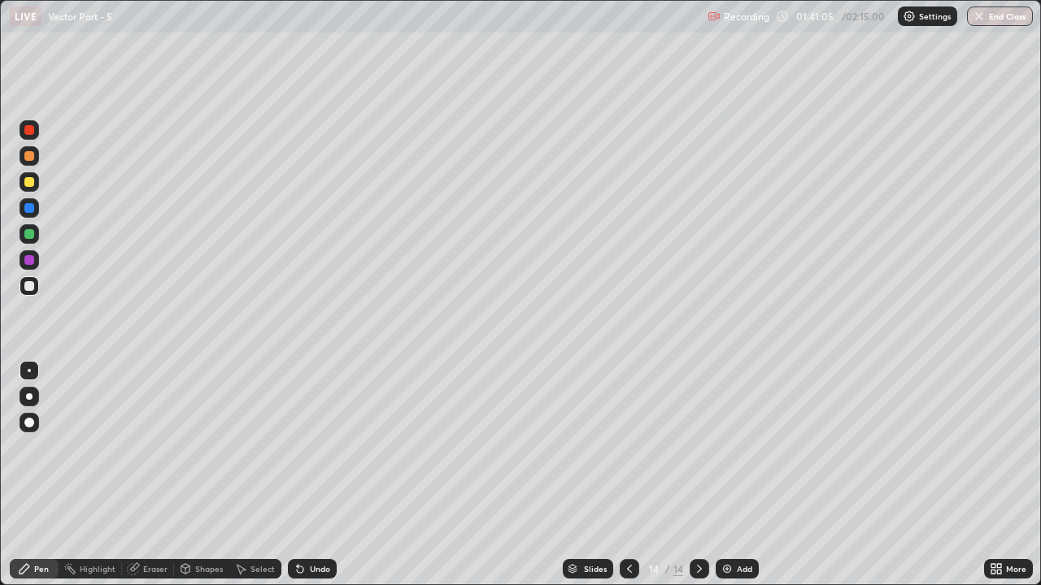
click at [307, 447] on div "Undo" at bounding box center [312, 569] width 49 height 20
click at [297, 447] on icon at bounding box center [298, 566] width 2 height 2
click at [195, 447] on div "Shapes" at bounding box center [209, 569] width 28 height 8
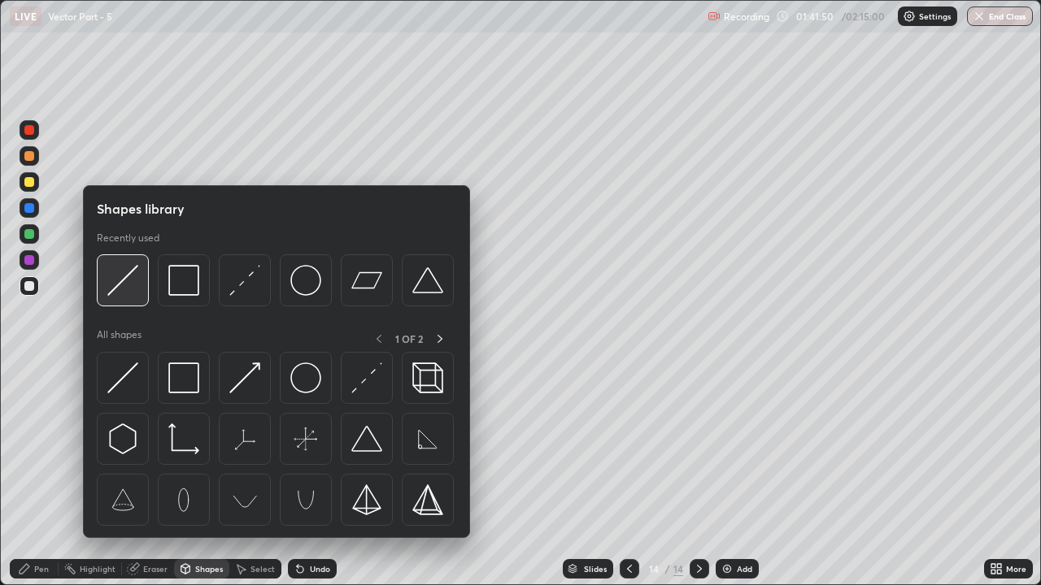
click at [129, 276] on img at bounding box center [122, 280] width 31 height 31
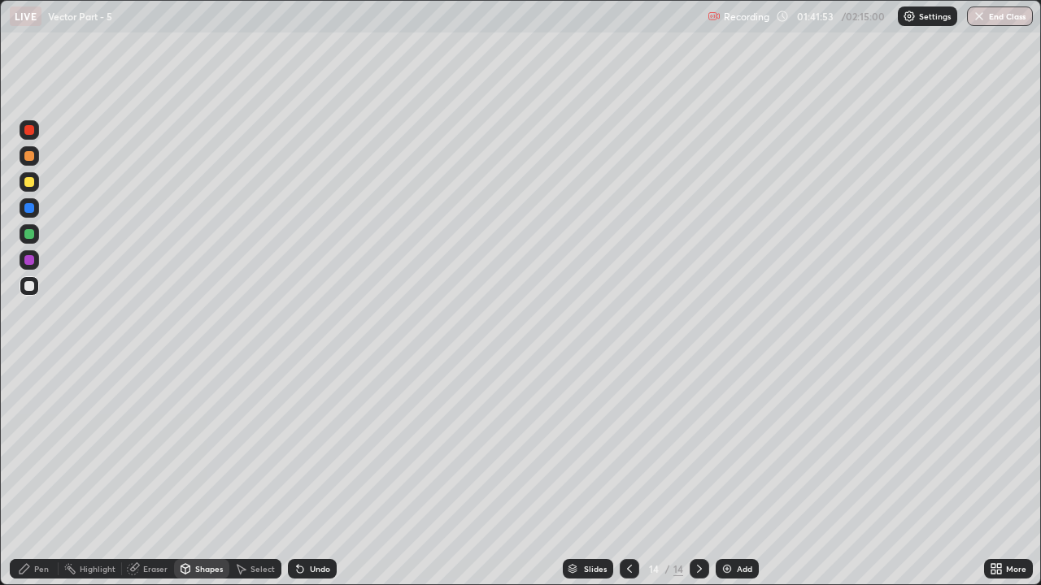
click at [21, 447] on div at bounding box center [29, 335] width 26 height 436
click at [25, 233] on div at bounding box center [29, 234] width 10 height 10
click at [33, 447] on div "Pen" at bounding box center [34, 569] width 49 height 20
click at [30, 234] on div at bounding box center [29, 234] width 10 height 10
click at [31, 287] on div at bounding box center [29, 286] width 10 height 10
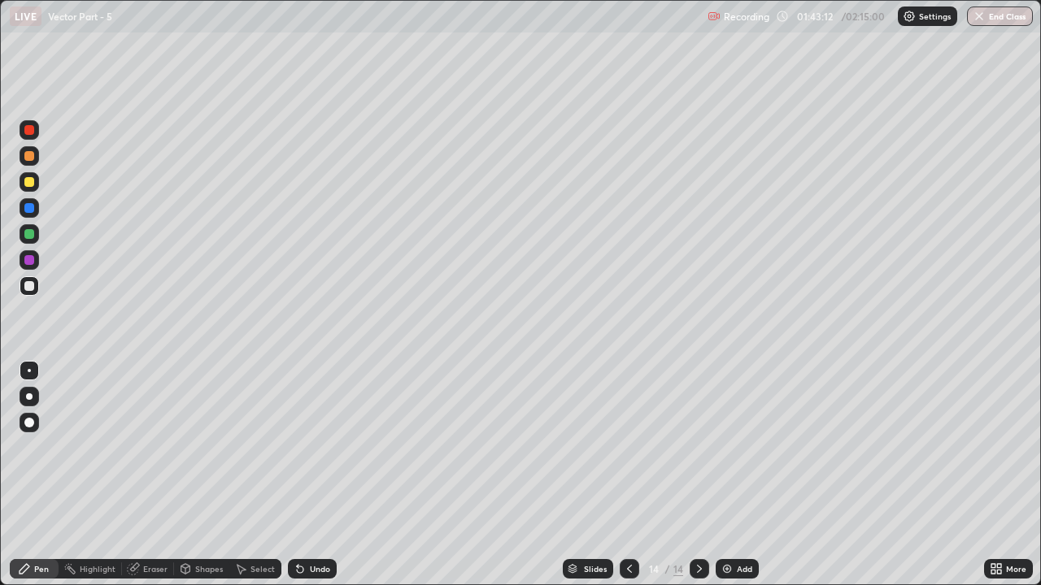
click at [36, 236] on div at bounding box center [30, 234] width 20 height 20
click at [31, 289] on div at bounding box center [29, 286] width 10 height 10
click at [628, 447] on icon at bounding box center [629, 569] width 13 height 13
click at [695, 447] on icon at bounding box center [699, 569] width 13 height 13
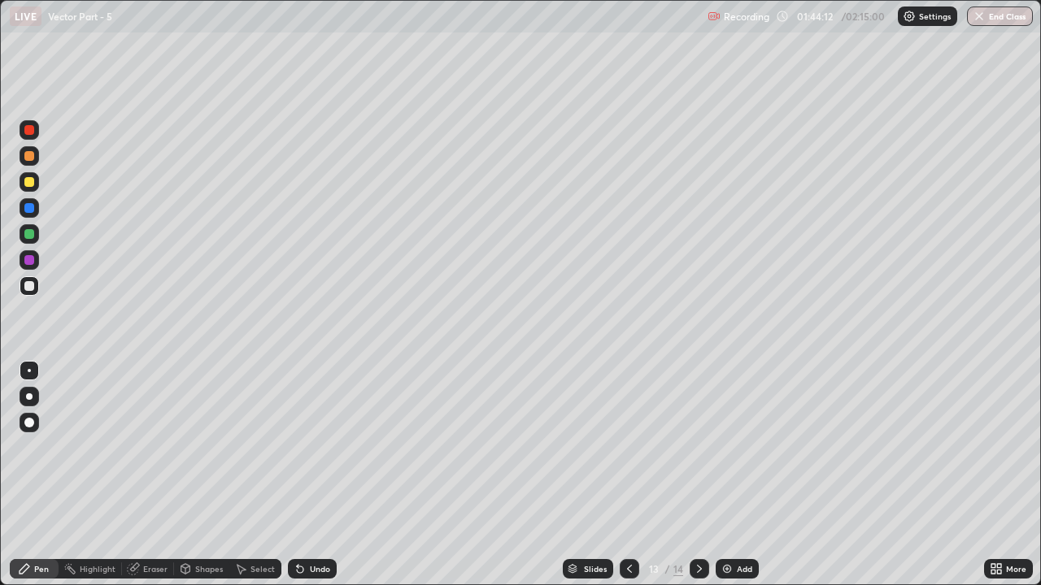
click at [694, 447] on icon at bounding box center [699, 569] width 13 height 13
click at [690, 447] on div at bounding box center [699, 569] width 20 height 33
click at [728, 447] on img at bounding box center [726, 569] width 13 height 13
click at [627, 447] on icon at bounding box center [629, 569] width 13 height 13
click at [698, 447] on icon at bounding box center [699, 569] width 13 height 13
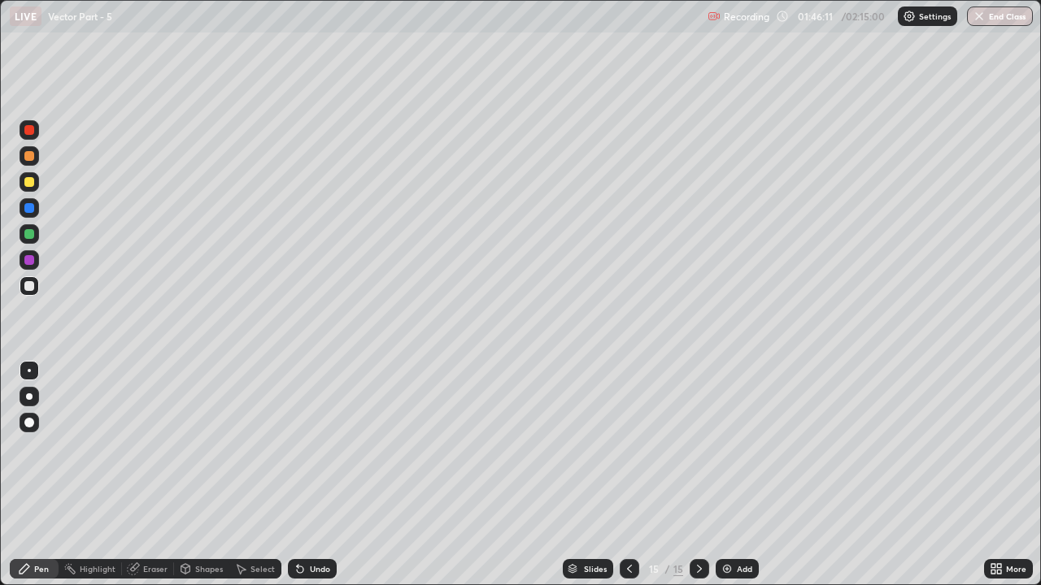
click at [39, 447] on div "Pen" at bounding box center [34, 569] width 49 height 20
click at [37, 233] on div at bounding box center [30, 234] width 20 height 20
click at [628, 447] on icon at bounding box center [629, 569] width 13 height 13
click at [698, 447] on icon at bounding box center [699, 569] width 13 height 13
click at [28, 283] on div at bounding box center [29, 286] width 10 height 10
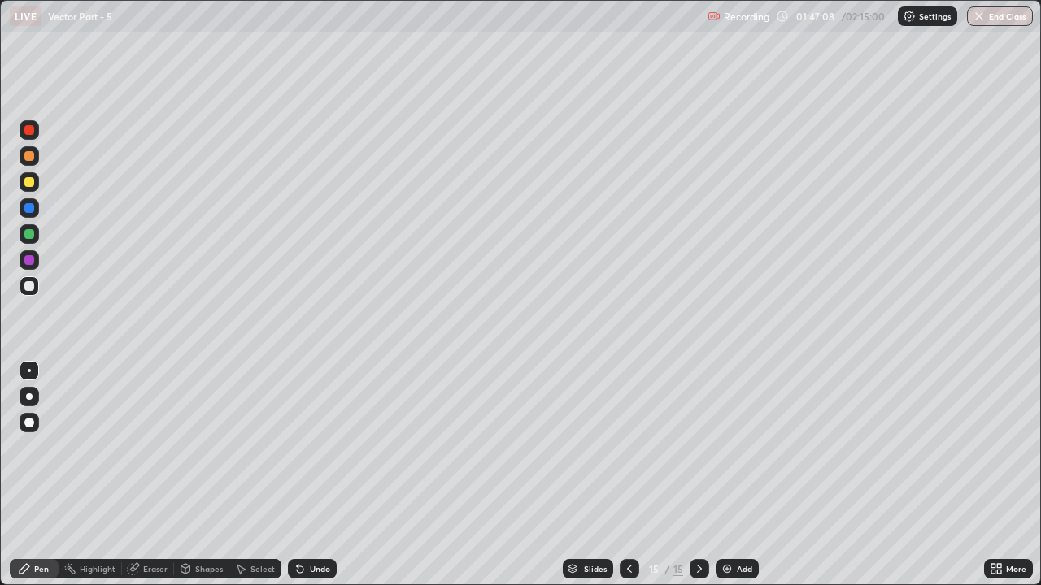
click at [317, 447] on div "Undo" at bounding box center [312, 569] width 49 height 20
click at [26, 178] on div at bounding box center [29, 182] width 10 height 10
click at [27, 233] on div at bounding box center [29, 234] width 10 height 10
click at [32, 234] on div at bounding box center [29, 234] width 10 height 10
click at [33, 285] on div at bounding box center [29, 286] width 10 height 10
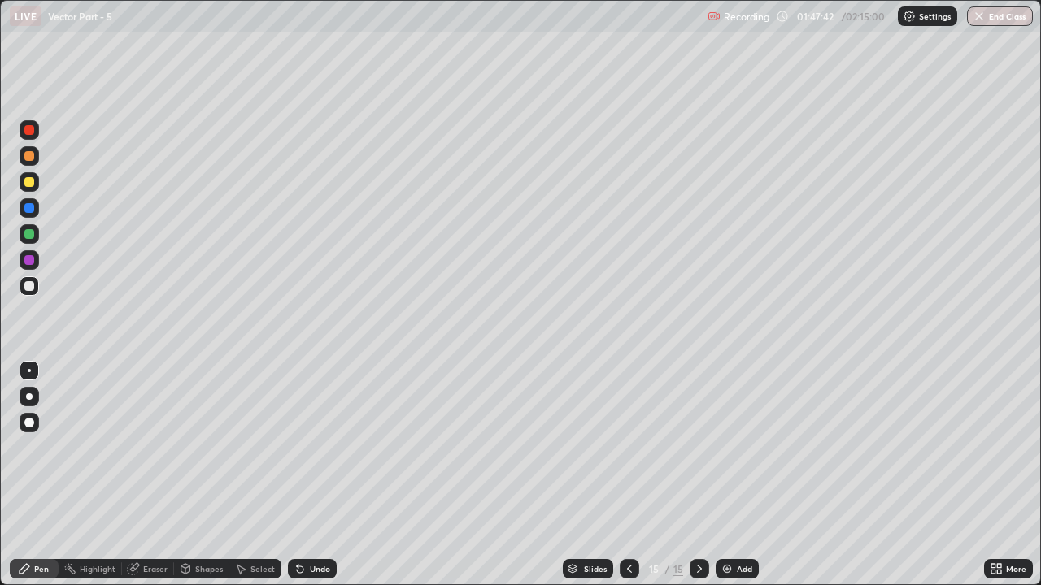
click at [297, 447] on div "Undo" at bounding box center [312, 569] width 49 height 20
click at [298, 447] on icon at bounding box center [300, 570] width 7 height 7
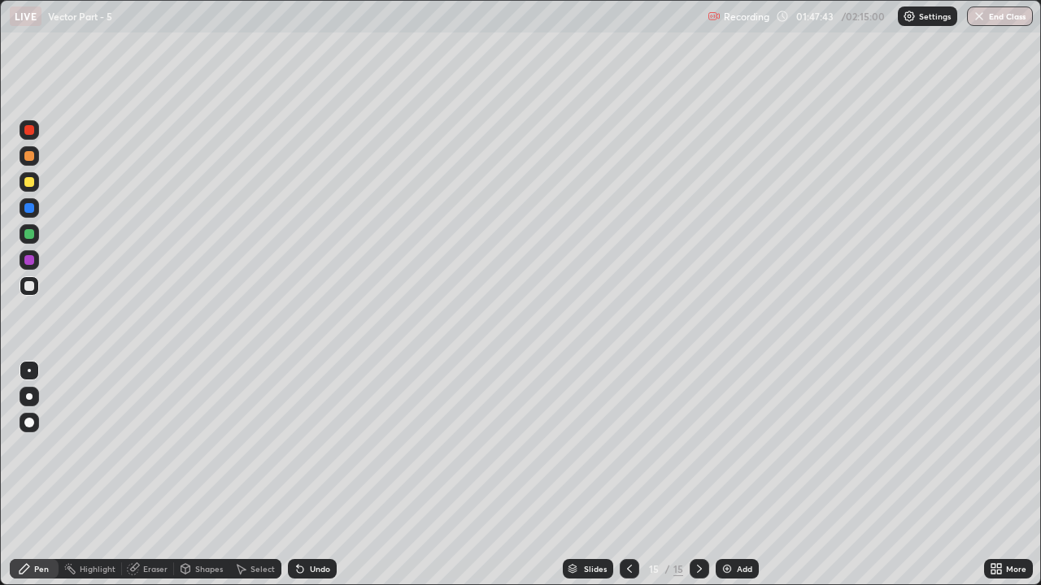
click at [297, 447] on icon at bounding box center [298, 566] width 2 height 2
click at [297, 447] on icon at bounding box center [300, 570] width 7 height 7
click at [297, 447] on icon at bounding box center [298, 566] width 2 height 2
click at [29, 234] on div at bounding box center [29, 234] width 10 height 10
click at [28, 286] on div at bounding box center [29, 286] width 10 height 10
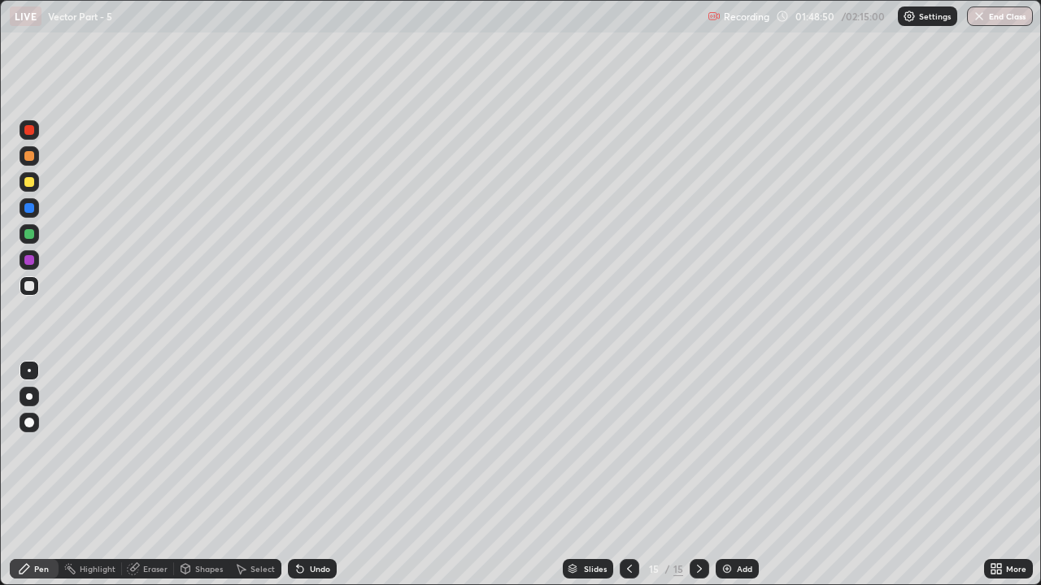
click at [997, 447] on icon at bounding box center [999, 572] width 4 height 4
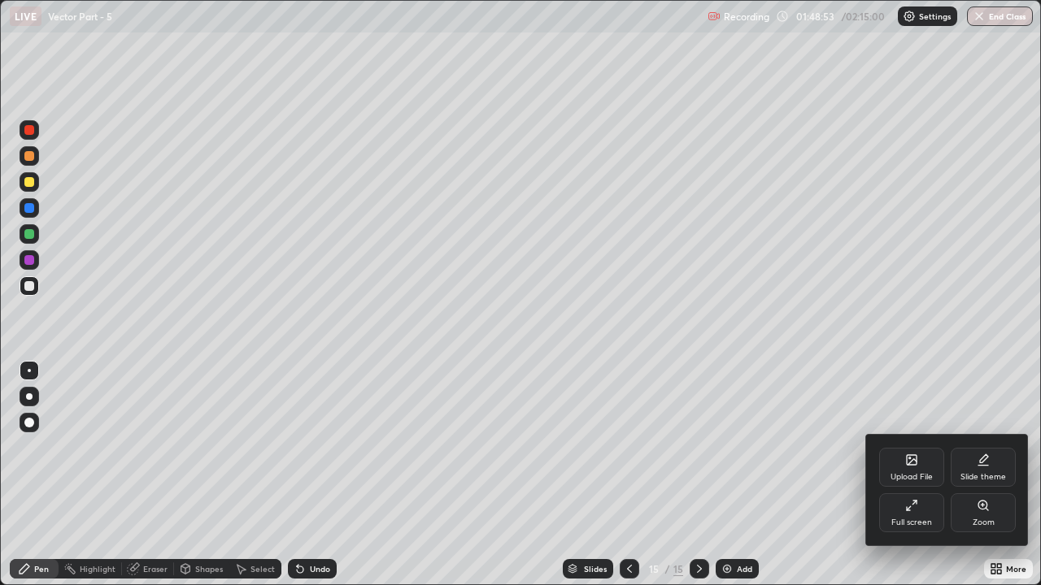
click at [905, 447] on icon at bounding box center [911, 505] width 13 height 13
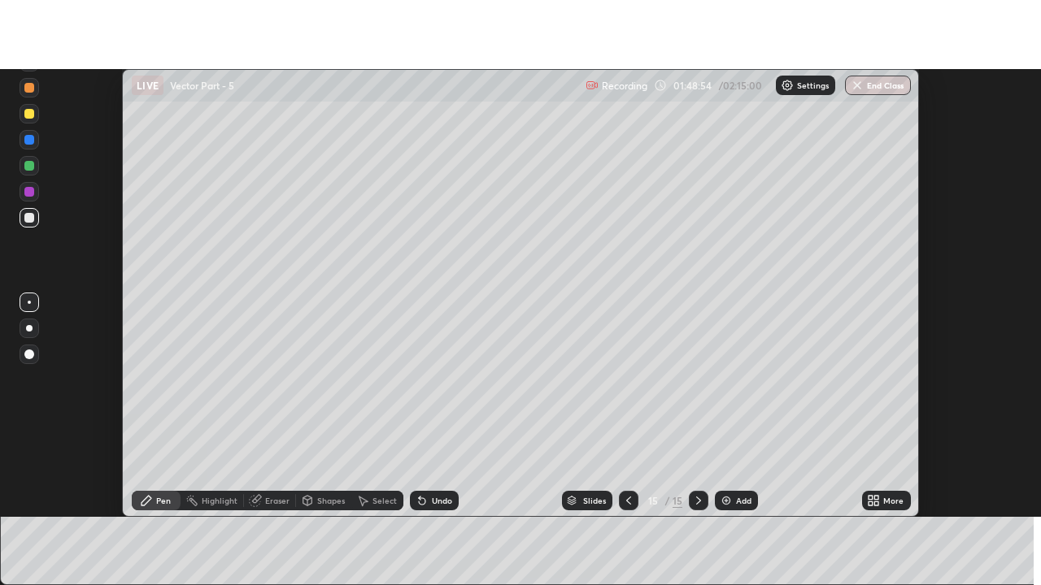
scroll to position [80858, 80266]
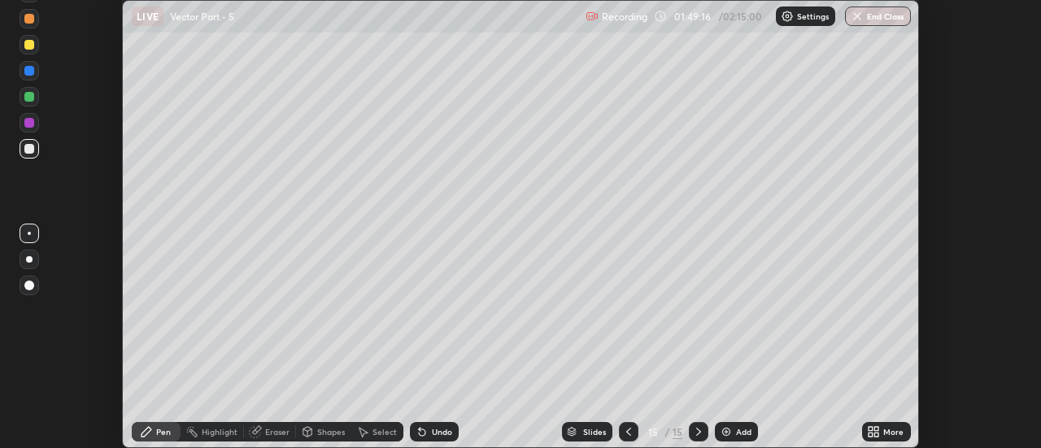
click at [874, 431] on icon at bounding box center [873, 431] width 13 height 13
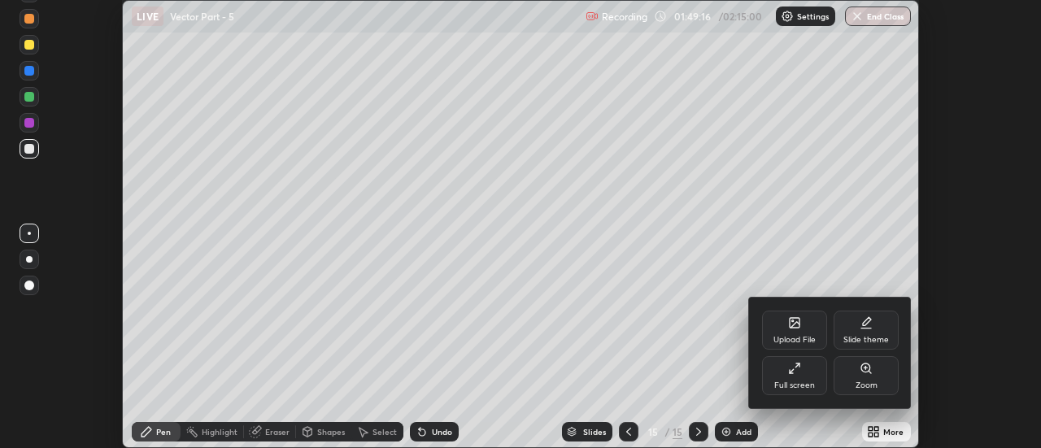
click at [798, 379] on div "Full screen" at bounding box center [794, 375] width 65 height 39
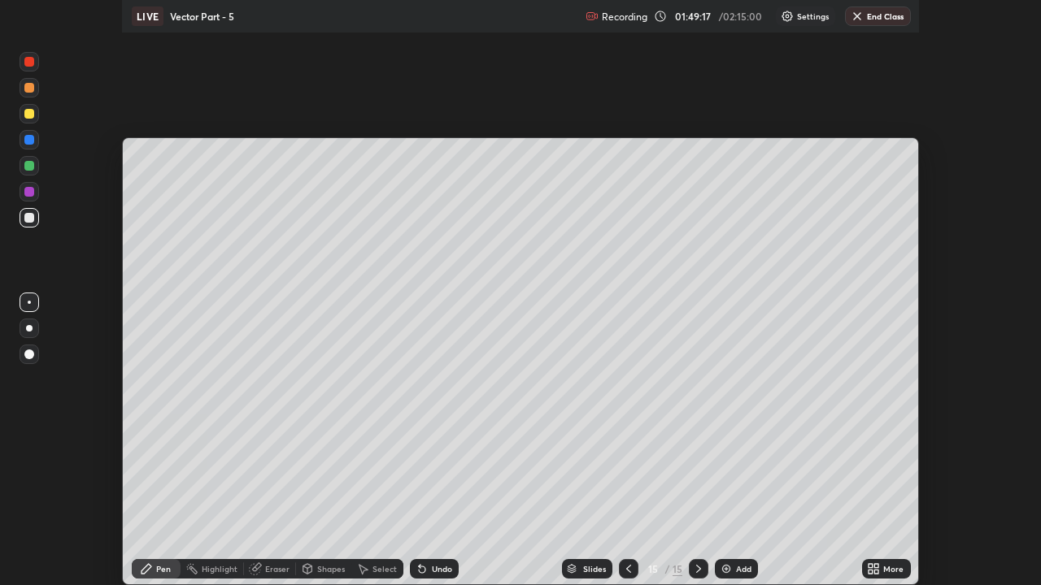
scroll to position [585, 1041]
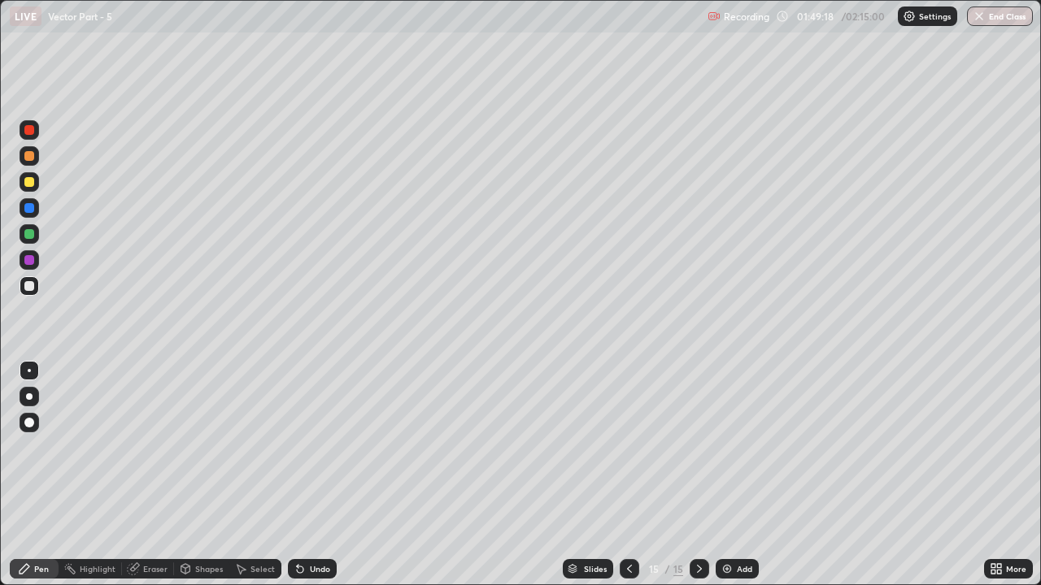
click at [28, 286] on div at bounding box center [29, 286] width 10 height 10
click at [1012, 9] on button "End Class" at bounding box center [1000, 17] width 66 height 20
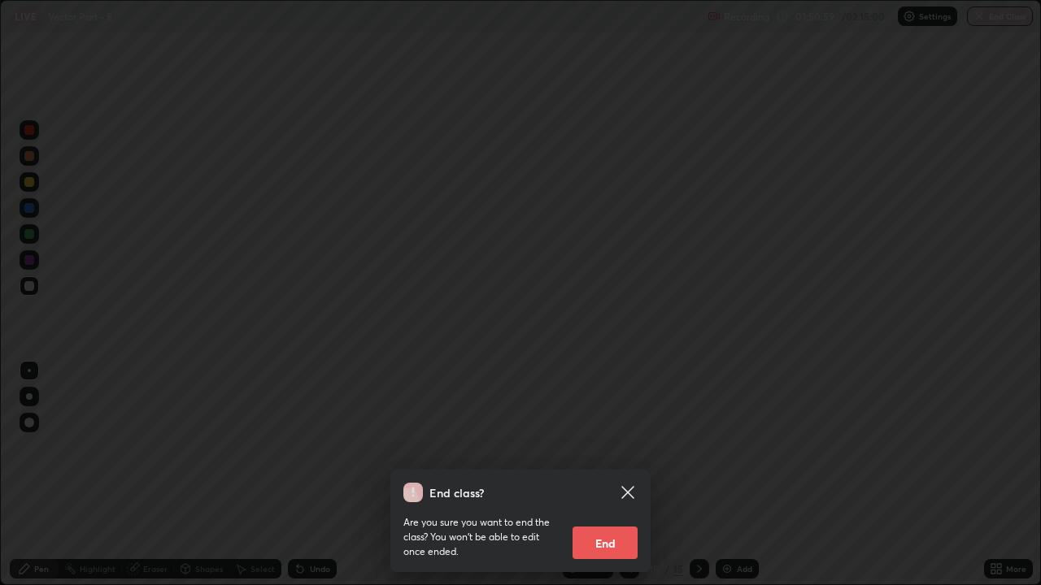
click at [633, 447] on button "End" at bounding box center [604, 543] width 65 height 33
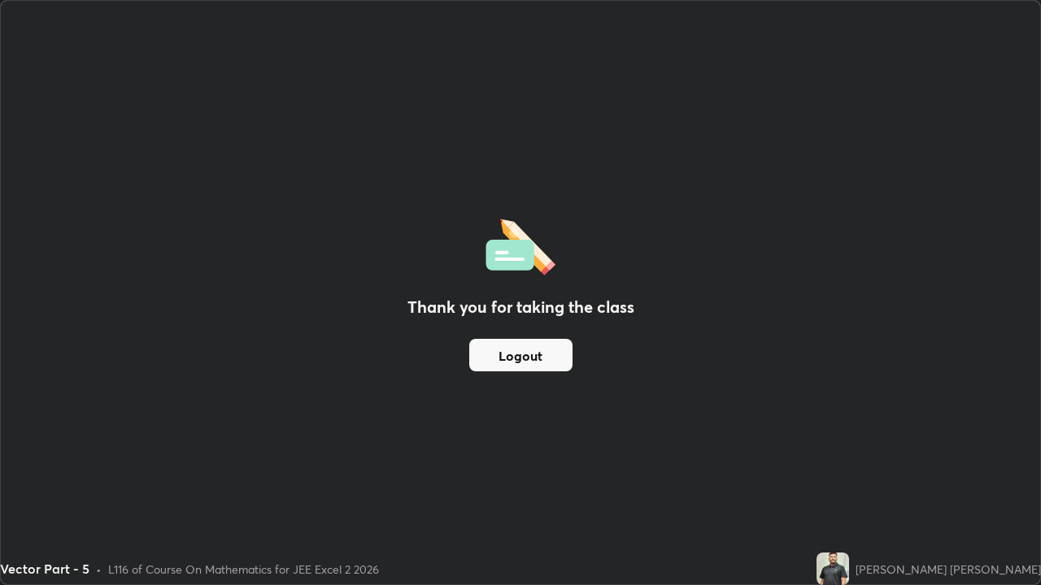
click at [536, 356] on button "Logout" at bounding box center [520, 355] width 103 height 33
click at [546, 344] on button "Logout" at bounding box center [520, 355] width 103 height 33
